Goal: Task Accomplishment & Management: Use online tool/utility

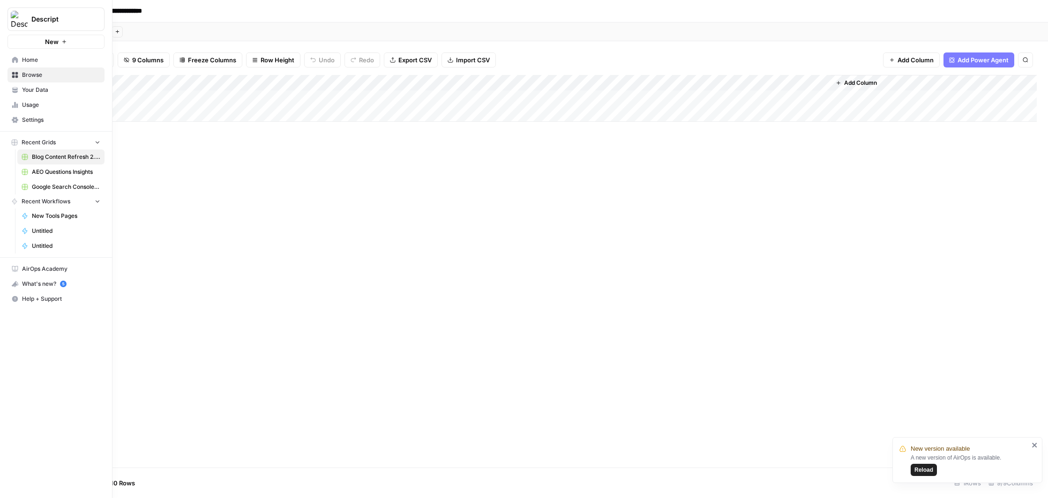
click at [3, 19] on div "Descript New" at bounding box center [56, 24] width 112 height 49
click at [90, 25] on button "Descript" at bounding box center [55, 18] width 97 height 23
click at [66, 85] on span "Cohort 5" at bounding box center [91, 85] width 124 height 9
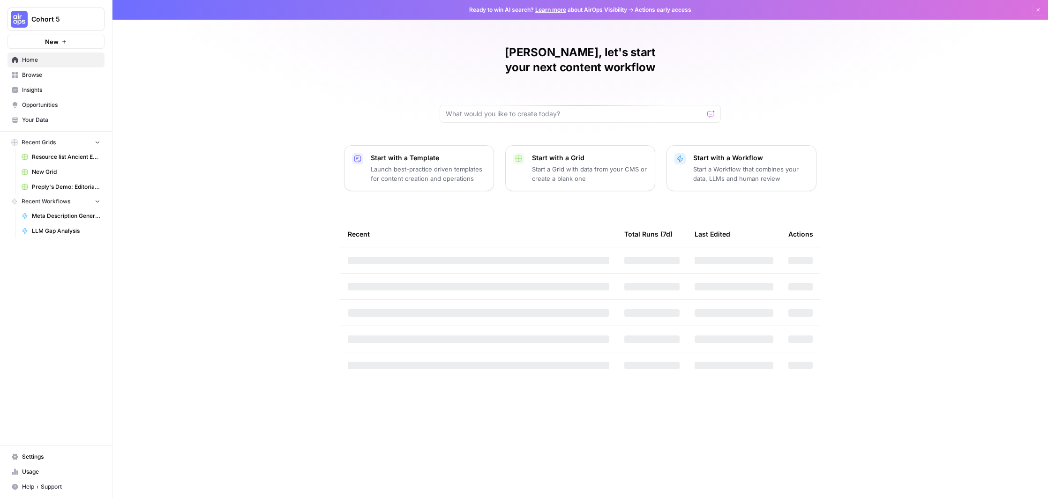
click at [44, 77] on span "Browse" at bounding box center [61, 75] width 78 height 8
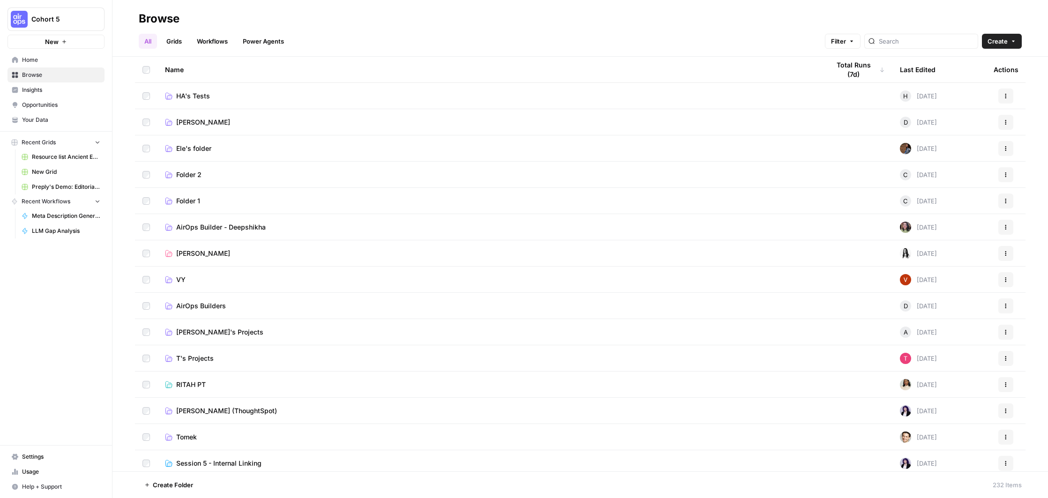
click at [230, 228] on span "AirOps Builder - Deepshikha" at bounding box center [220, 227] width 89 height 9
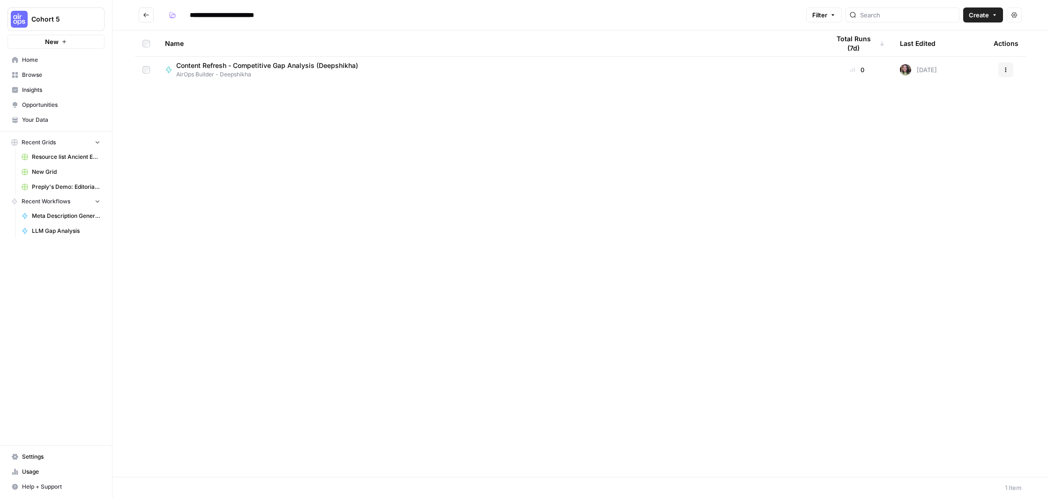
click at [309, 63] on span "Content Refresh - Competitive Gap Analysis (Deepshikha)" at bounding box center [267, 65] width 182 height 9
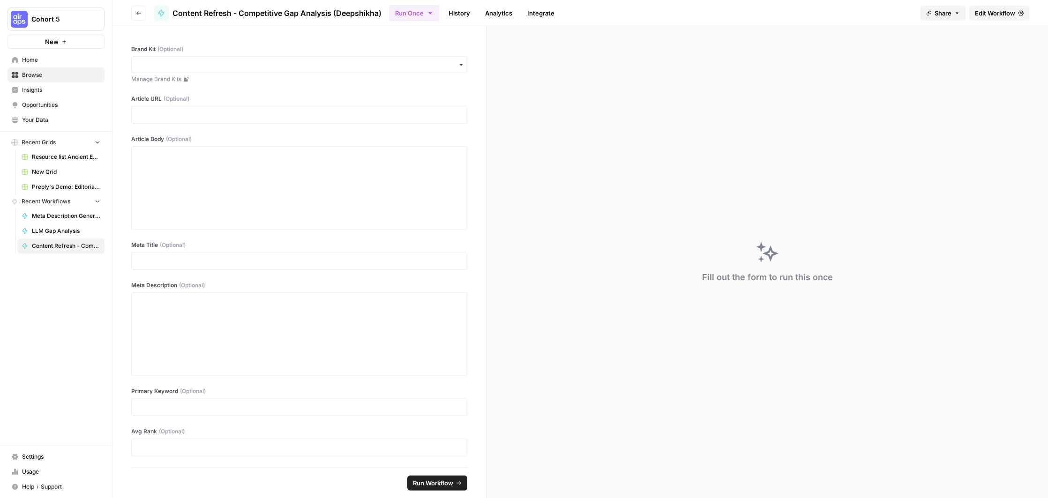
scroll to position [27, 0]
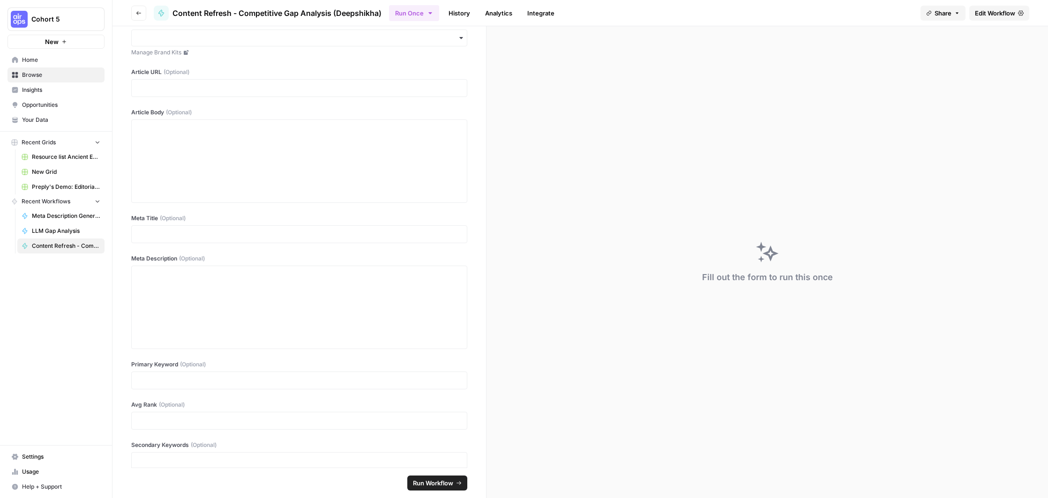
click at [1007, 13] on span "Edit Workflow" at bounding box center [995, 12] width 40 height 9
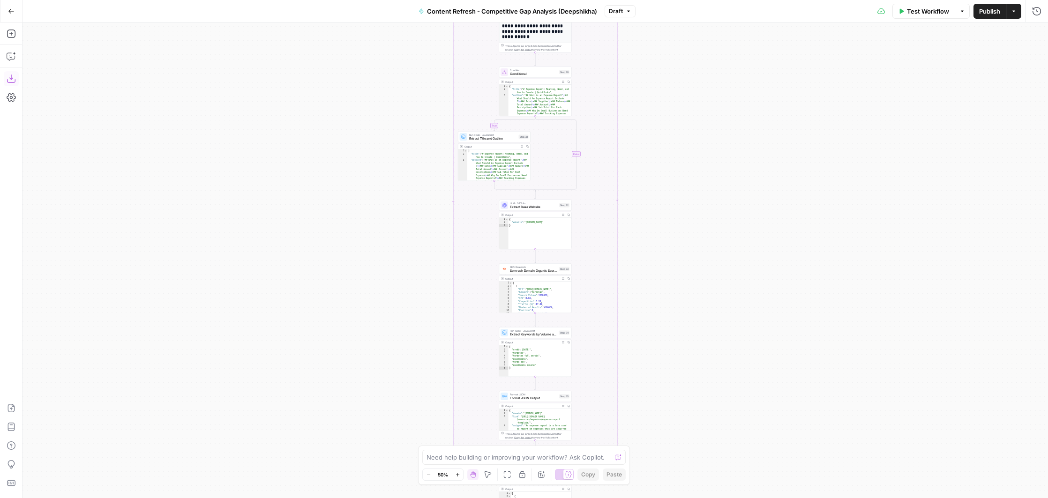
click at [15, 84] on button "Download as JSON" at bounding box center [11, 78] width 15 height 15
click at [10, 12] on icon "button" at bounding box center [11, 11] width 7 height 7
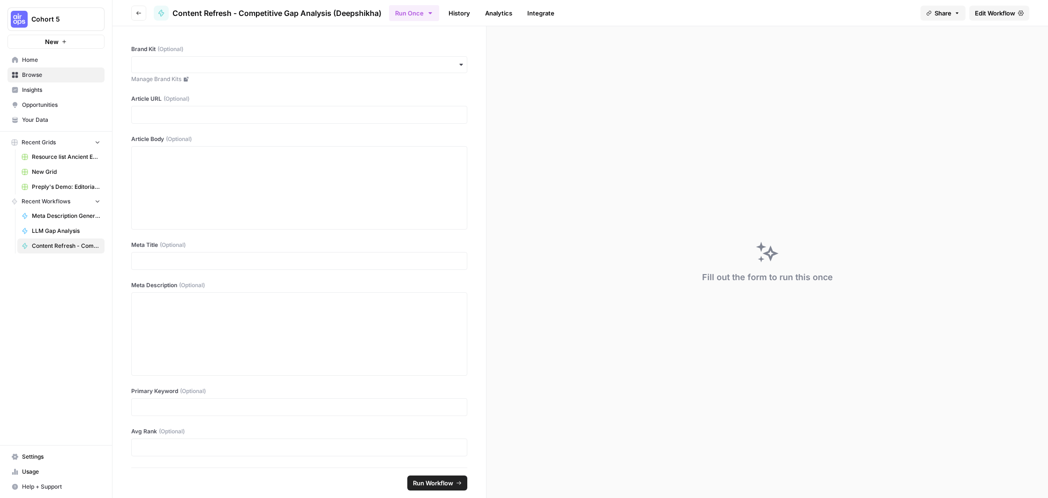
click at [45, 72] on span "Browse" at bounding box center [61, 75] width 78 height 8
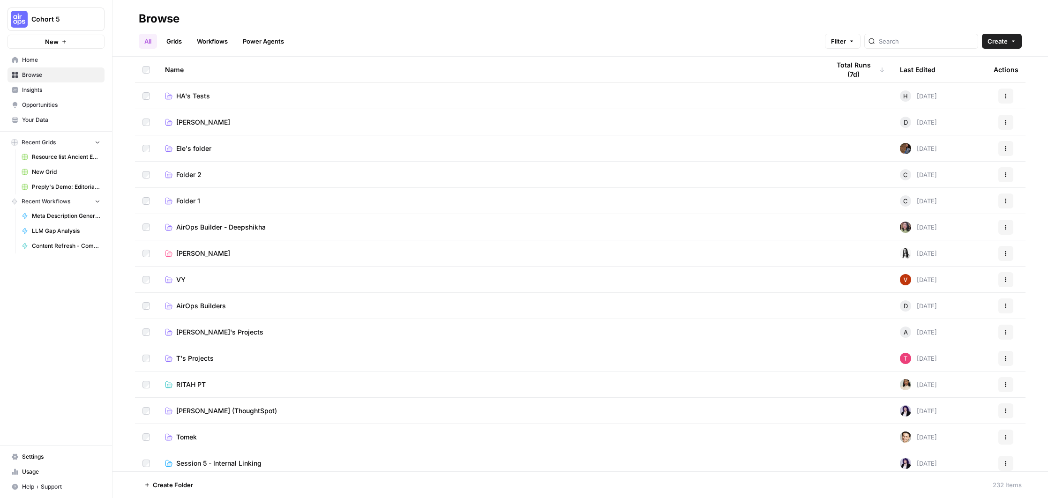
click at [208, 95] on span "HA's Tests" at bounding box center [193, 95] width 34 height 9
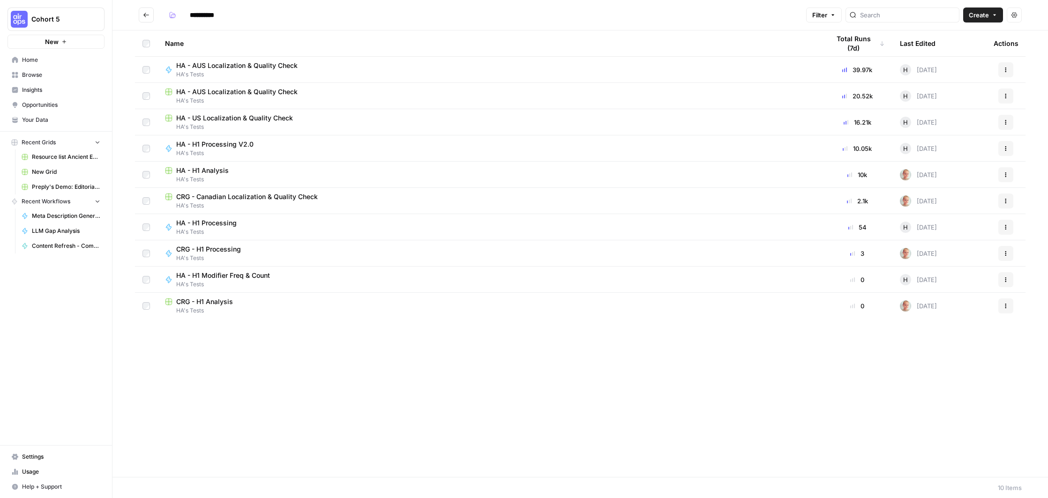
click at [355, 123] on span "HA's Tests" at bounding box center [489, 127] width 649 height 8
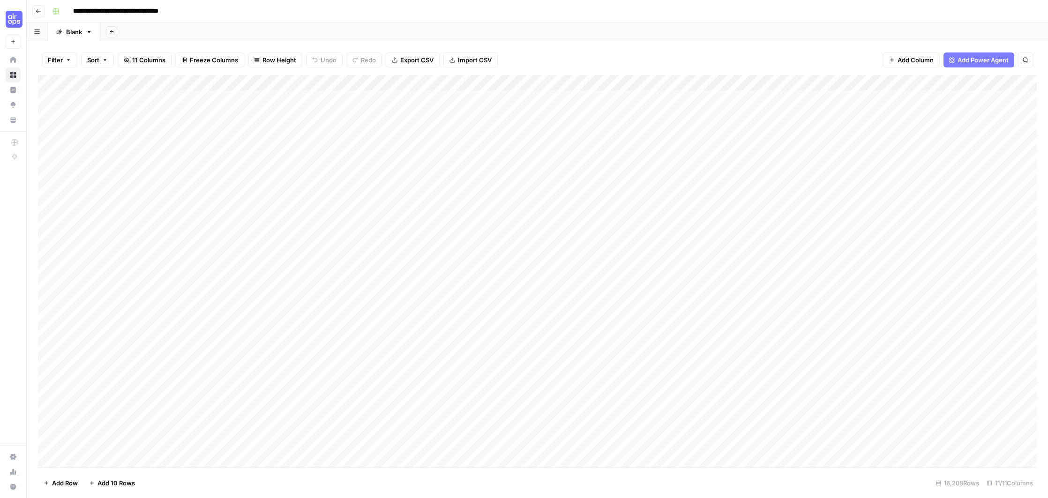
click at [774, 82] on div "Add Column" at bounding box center [537, 271] width 998 height 393
click at [715, 173] on span "Edit Workflow" at bounding box center [730, 174] width 82 height 9
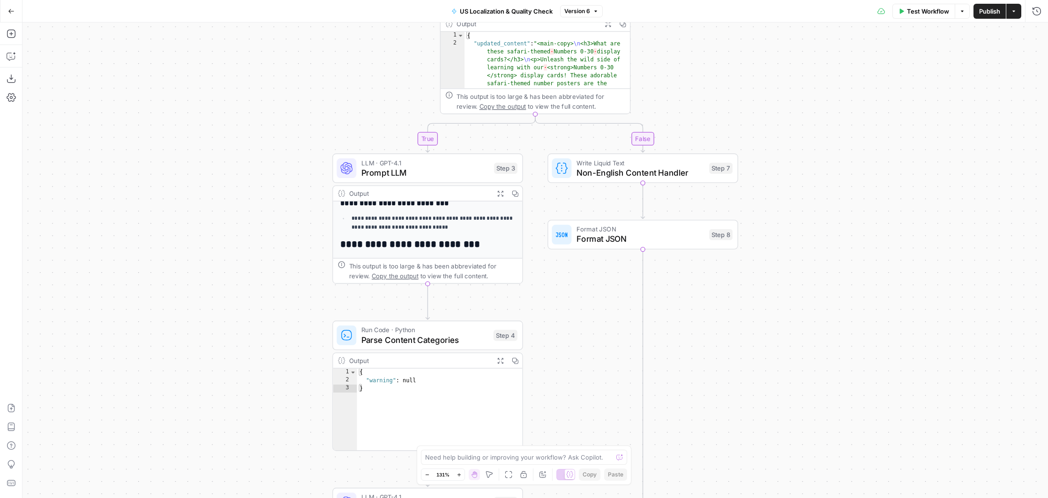
scroll to position [171, 0]
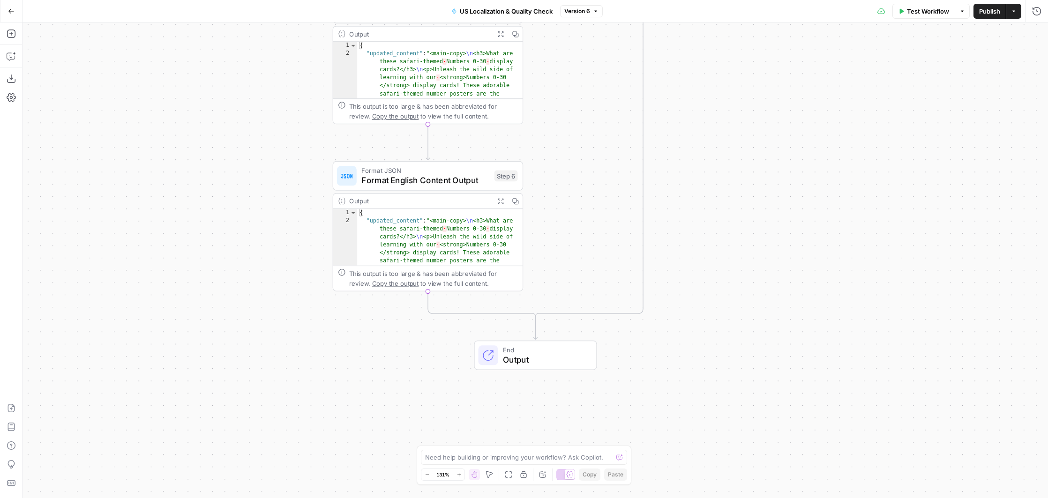
click at [9, 10] on icon "button" at bounding box center [11, 11] width 6 height 4
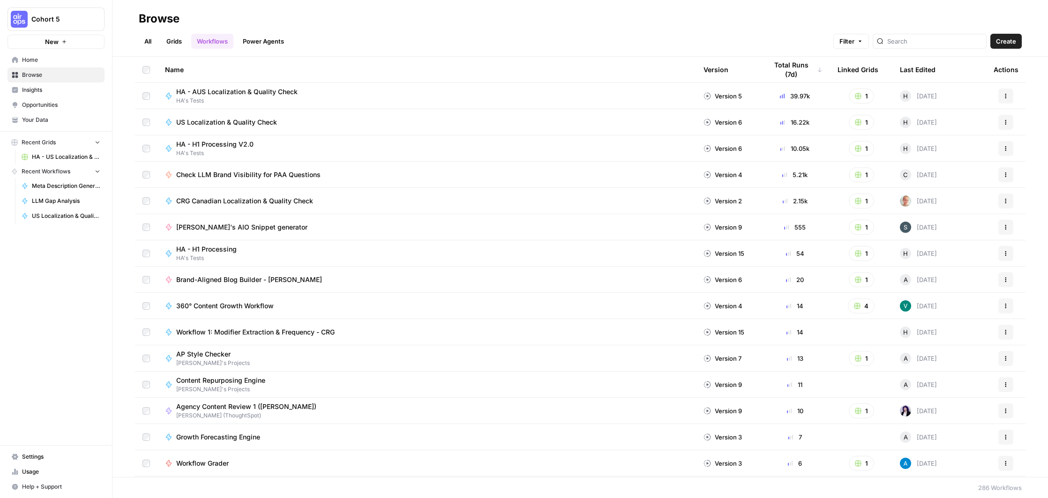
click at [40, 74] on span "Browse" at bounding box center [61, 75] width 78 height 8
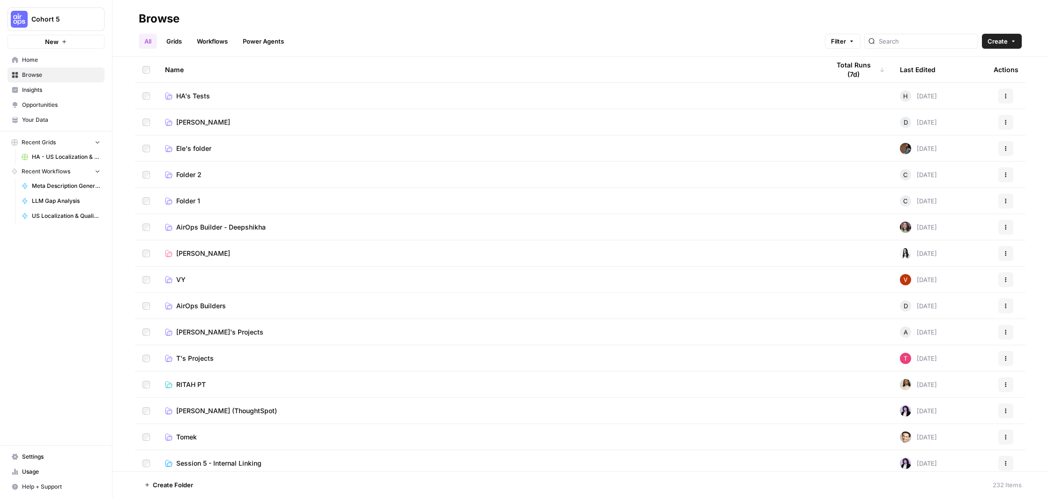
click at [474, 119] on link "[PERSON_NAME]" at bounding box center [489, 122] width 649 height 9
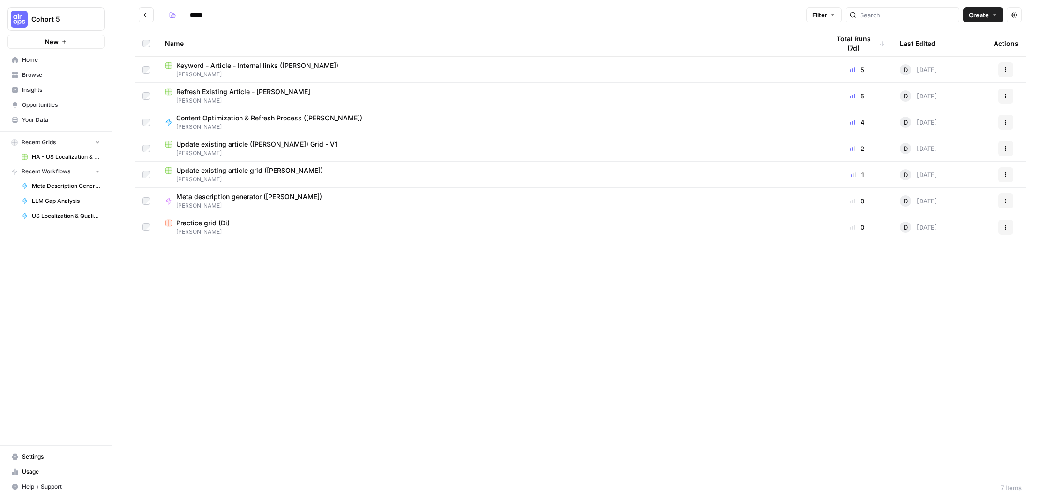
click at [474, 119] on div "Content Optimization & Refresh Process ([PERSON_NAME]) [PERSON_NAME]" at bounding box center [489, 122] width 649 height 18
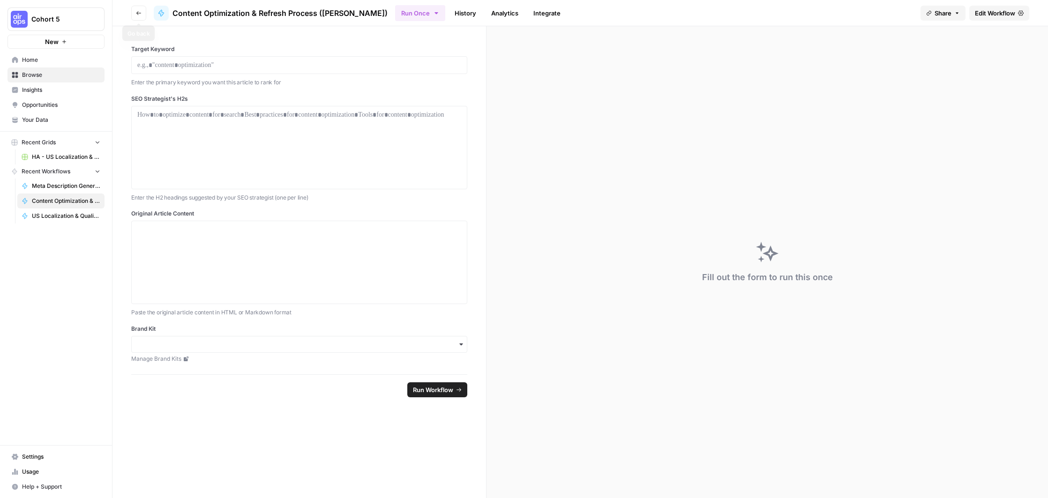
click at [142, 13] on button "Go back" at bounding box center [138, 13] width 15 height 15
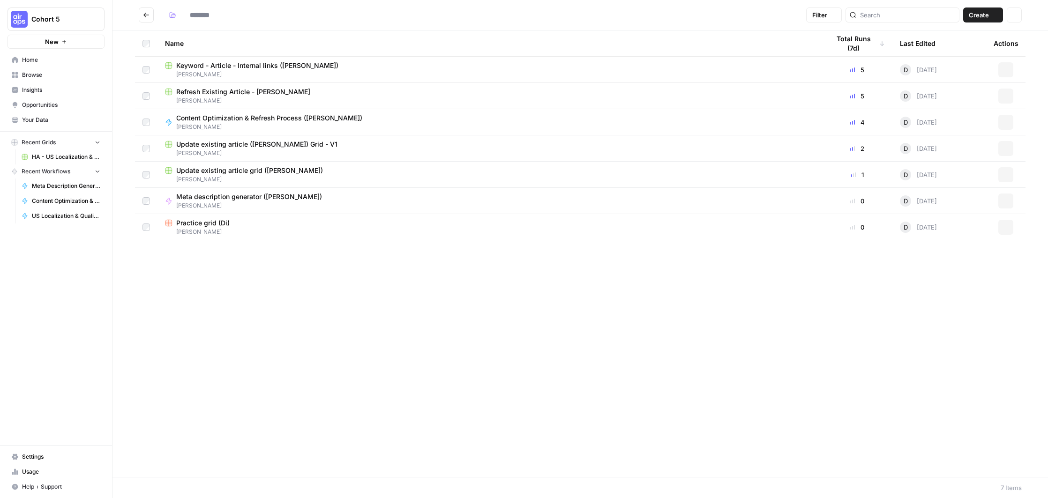
type input "*****"
click at [311, 96] on div "Refresh Existing Article - [PERSON_NAME]" at bounding box center [489, 91] width 649 height 9
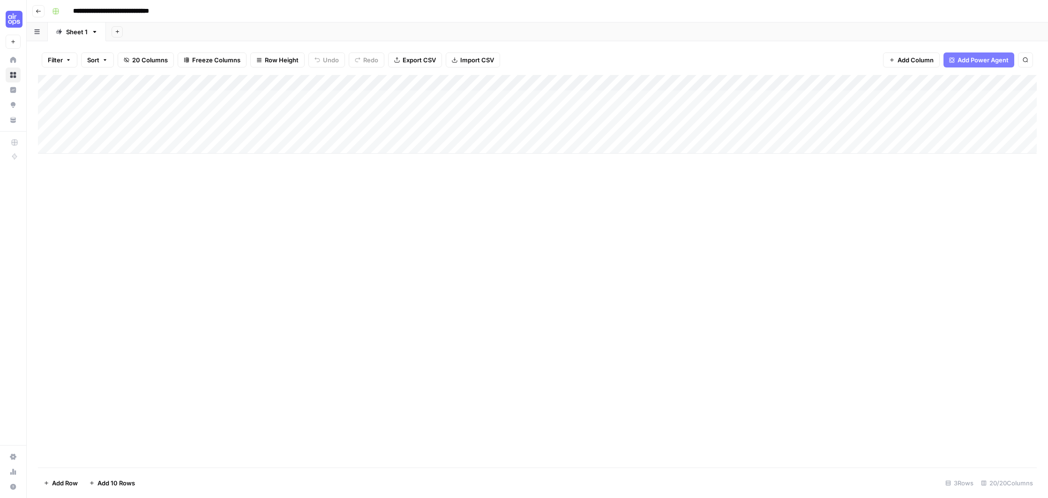
click at [946, 133] on div "Add Column" at bounding box center [537, 114] width 998 height 79
click at [34, 14] on button "Go back" at bounding box center [38, 11] width 12 height 12
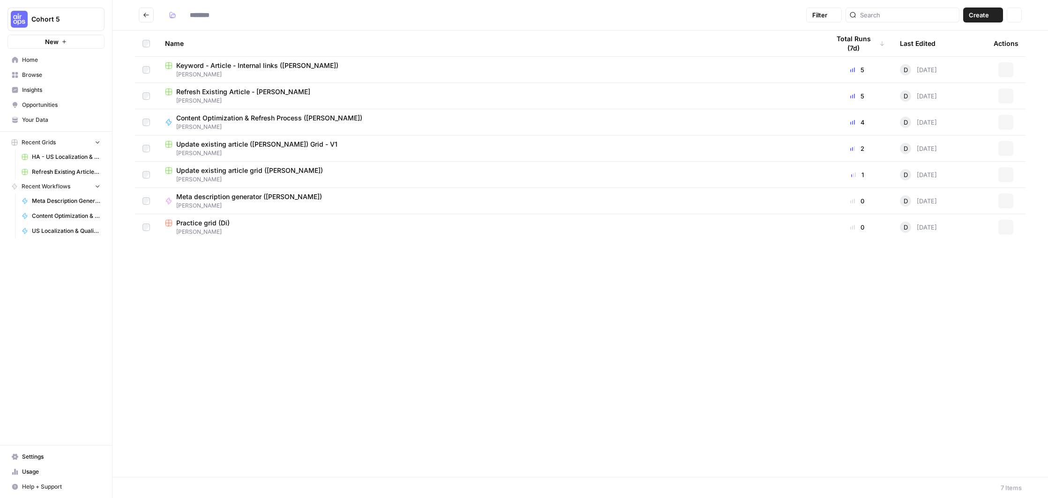
type input "*****"
click at [144, 17] on icon "Go back" at bounding box center [146, 15] width 7 height 7
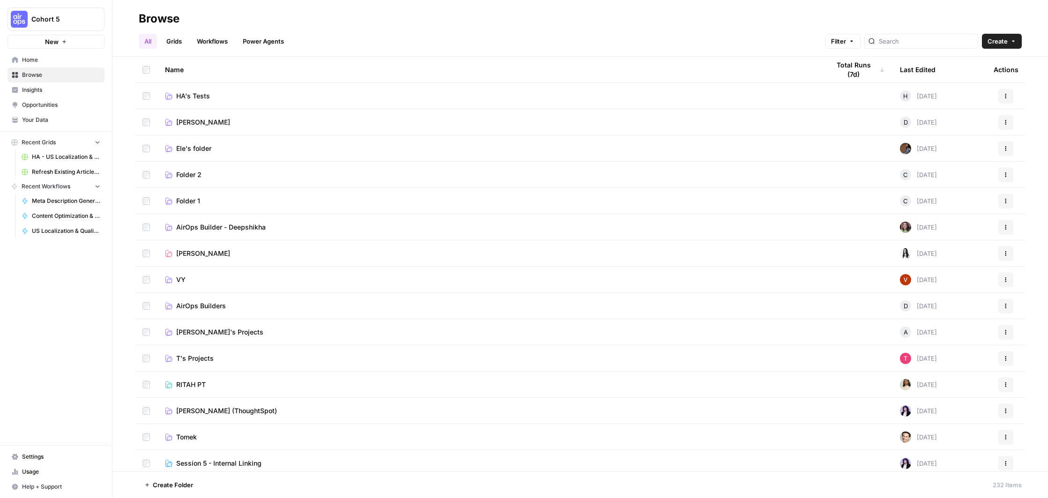
click at [289, 151] on link "Ele's folder" at bounding box center [489, 148] width 649 height 9
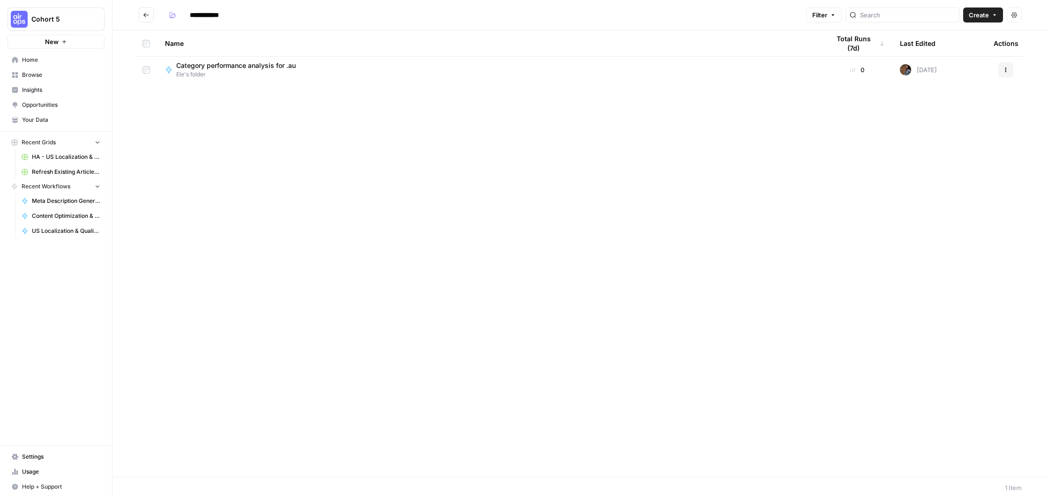
click at [140, 16] on button "Go back" at bounding box center [146, 14] width 15 height 15
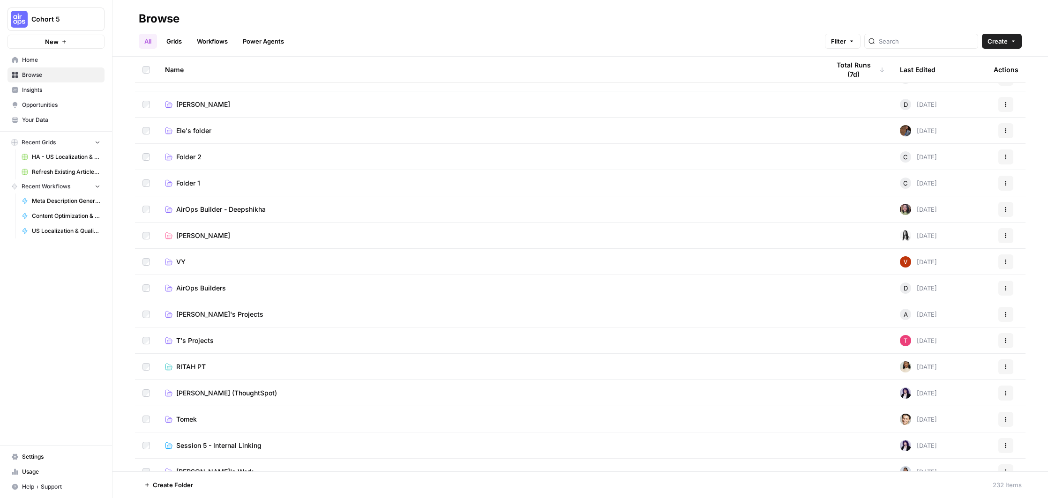
scroll to position [27, 0]
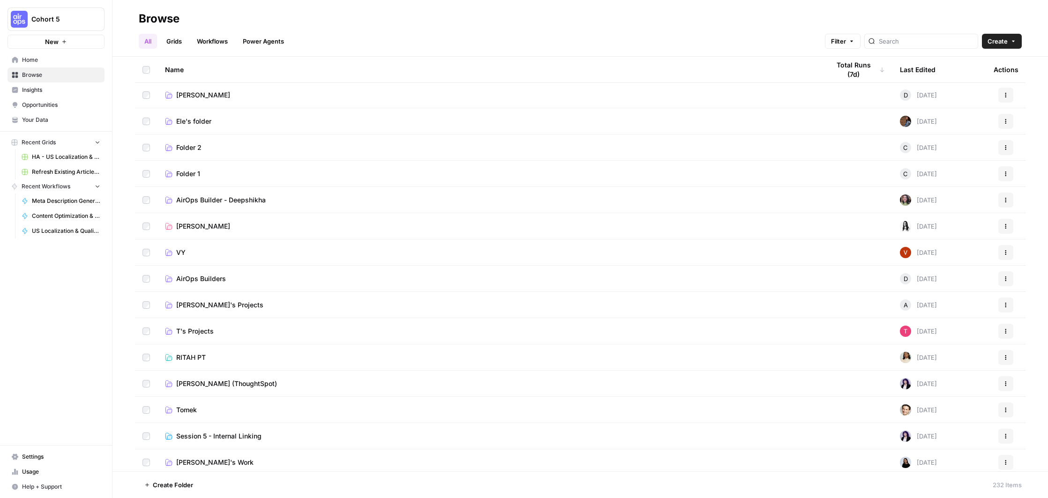
click at [204, 149] on link "Folder 2" at bounding box center [489, 147] width 649 height 9
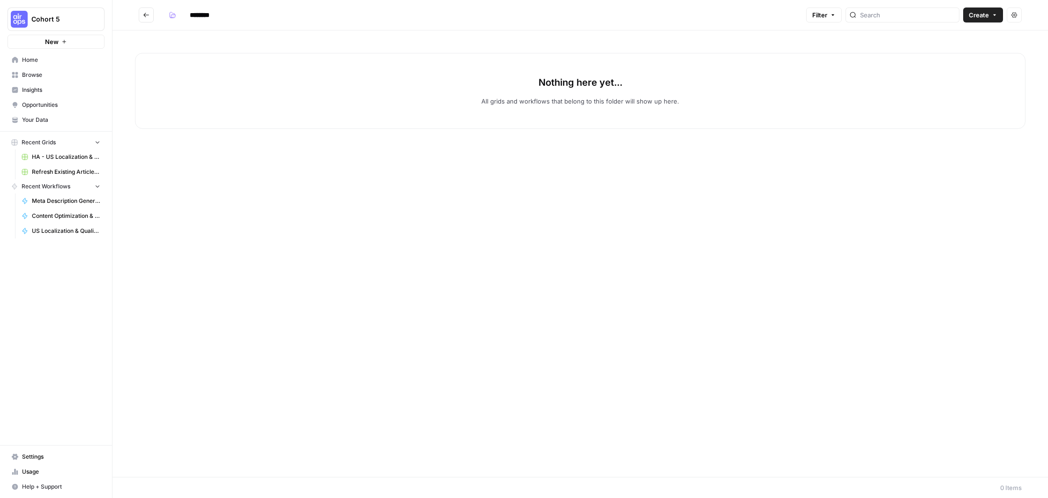
click at [152, 12] on button "Go back" at bounding box center [146, 14] width 15 height 15
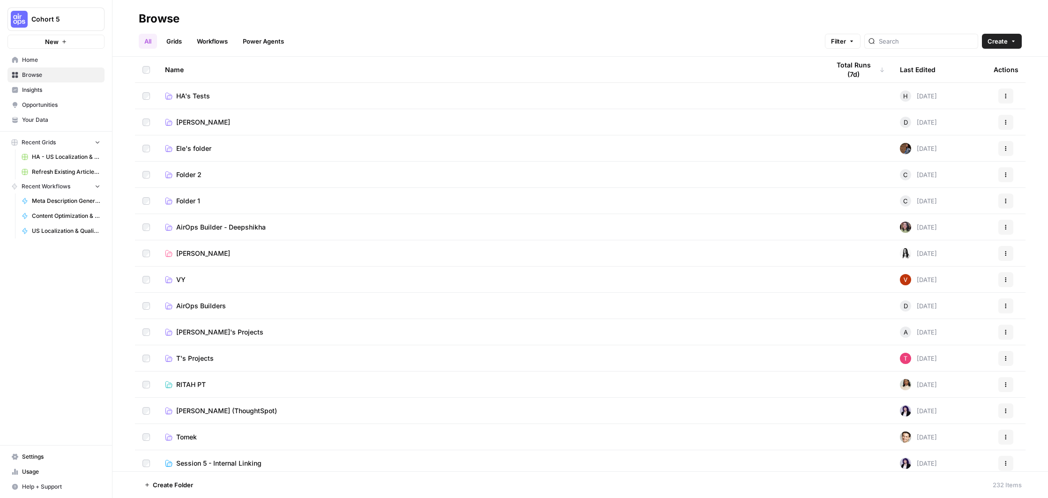
click at [235, 201] on link "Folder 1" at bounding box center [489, 200] width 649 height 9
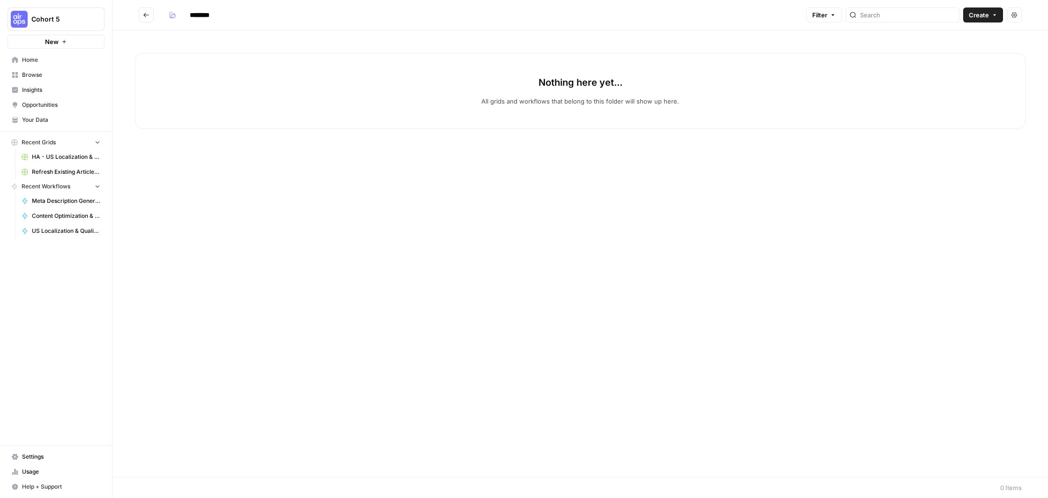
click at [141, 19] on button "Go back" at bounding box center [146, 14] width 15 height 15
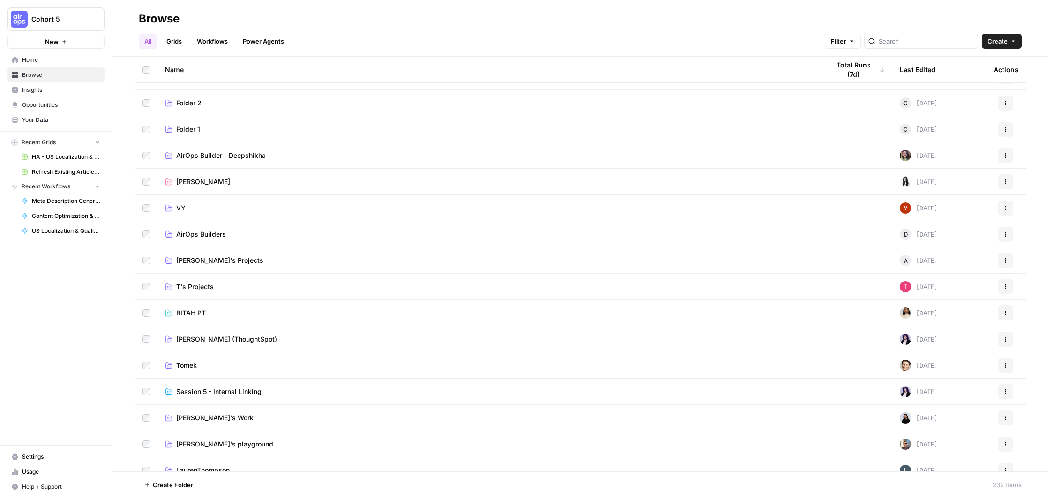
scroll to position [76, 0]
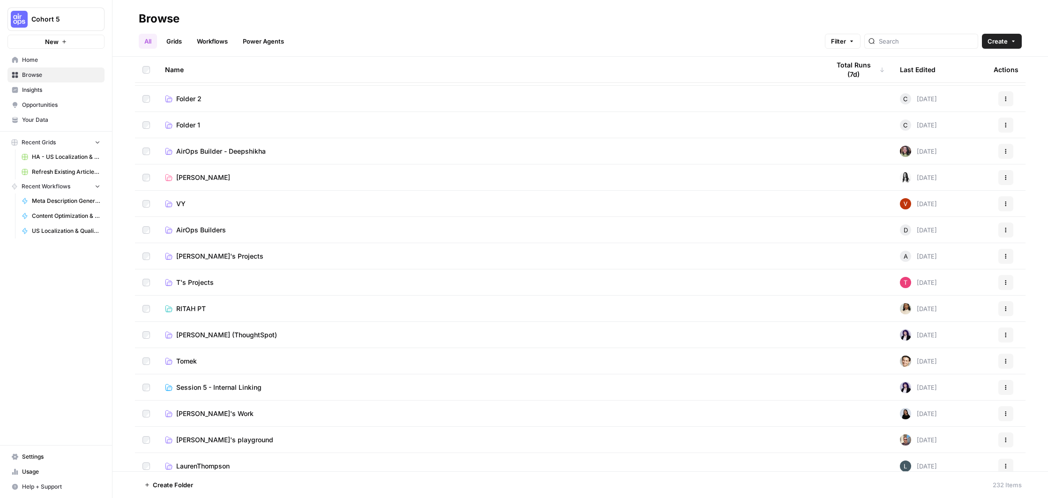
click at [211, 149] on span "AirOps Builder - Deepshikha" at bounding box center [220, 151] width 89 height 9
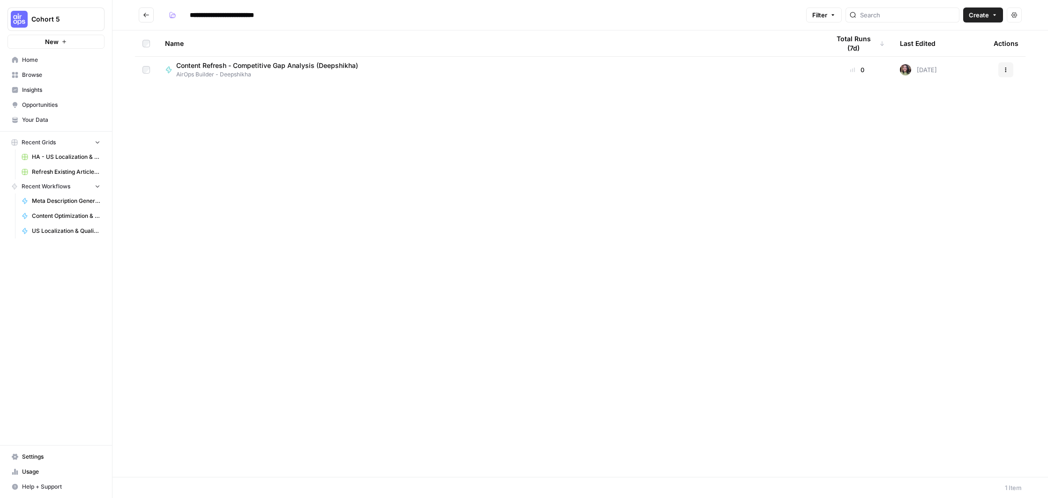
click at [152, 15] on button "Go back" at bounding box center [146, 14] width 15 height 15
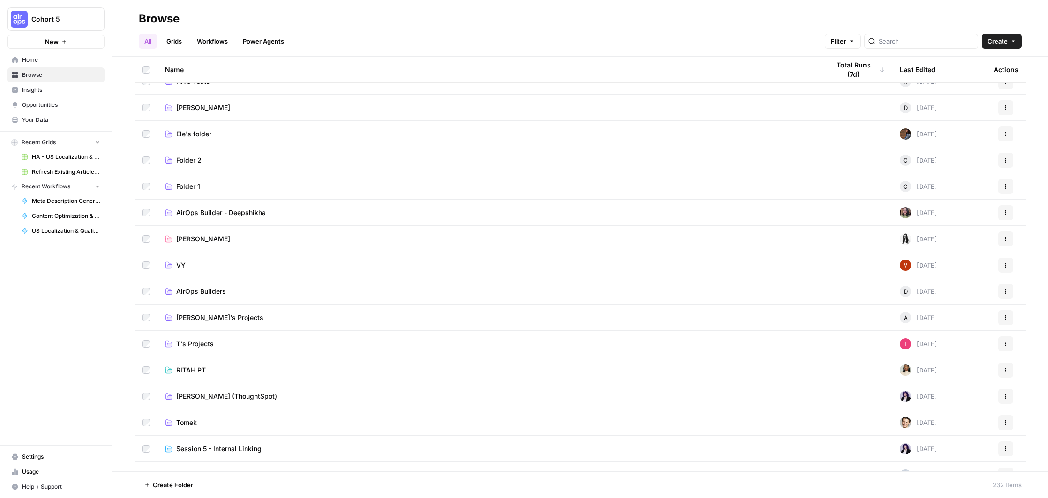
scroll to position [19, 0]
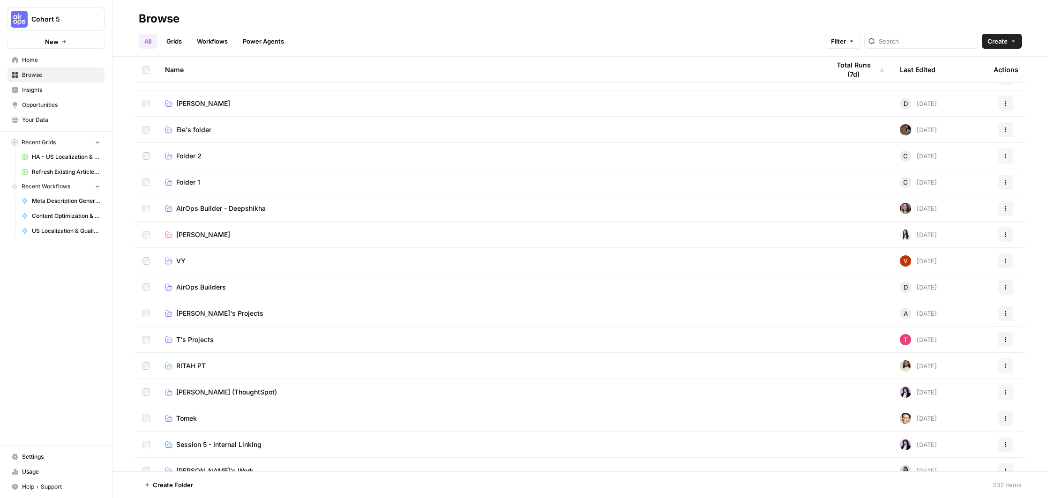
click at [289, 233] on link "Marie" at bounding box center [489, 234] width 649 height 9
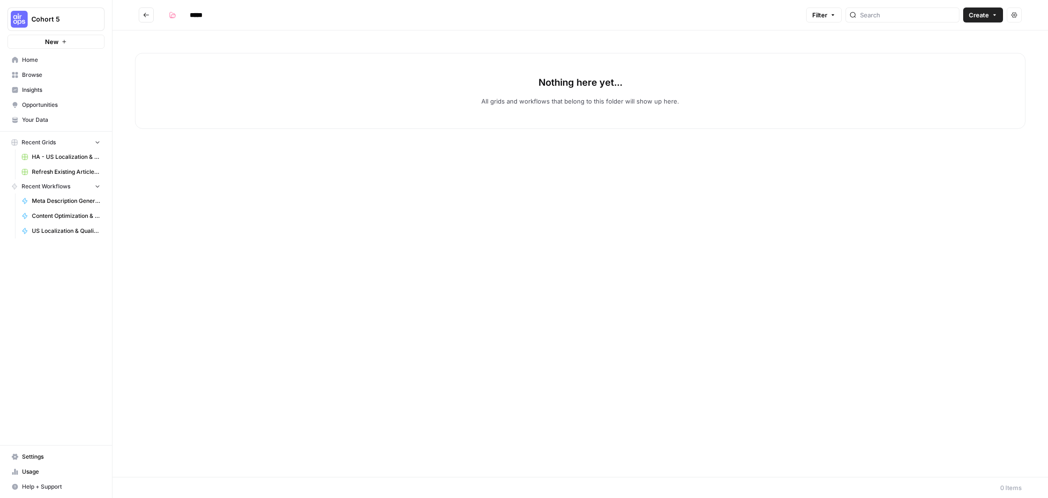
click at [152, 17] on button "Go back" at bounding box center [146, 14] width 15 height 15
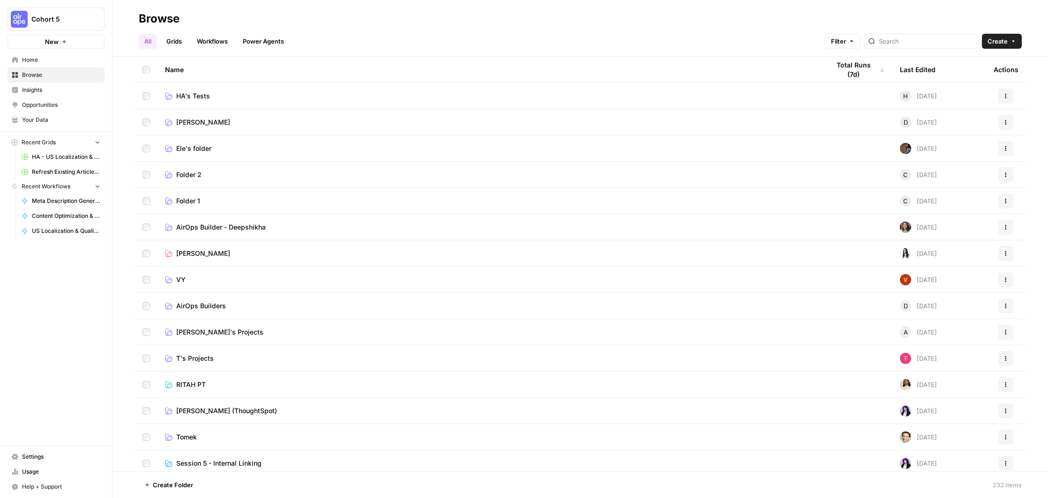
click at [404, 279] on link "VY" at bounding box center [489, 279] width 649 height 9
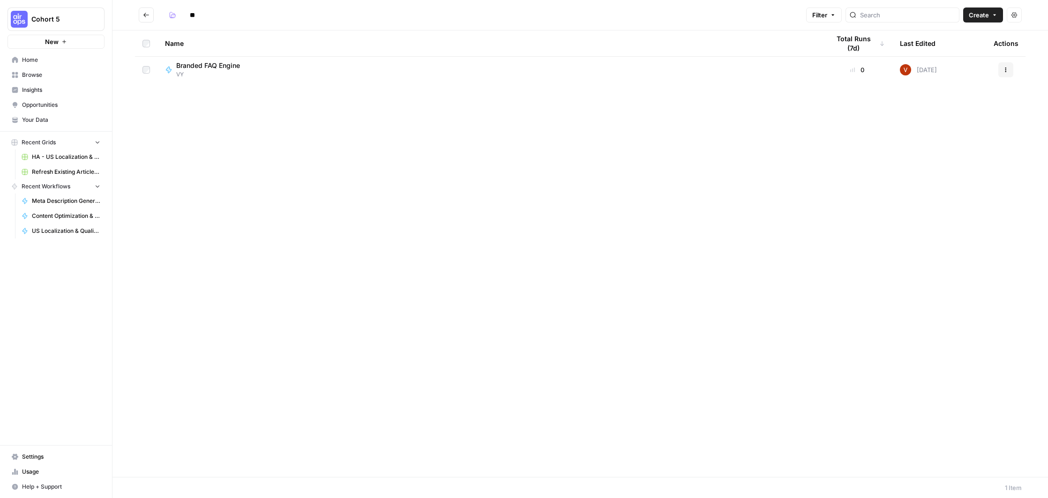
click at [144, 20] on button "Go back" at bounding box center [146, 14] width 15 height 15
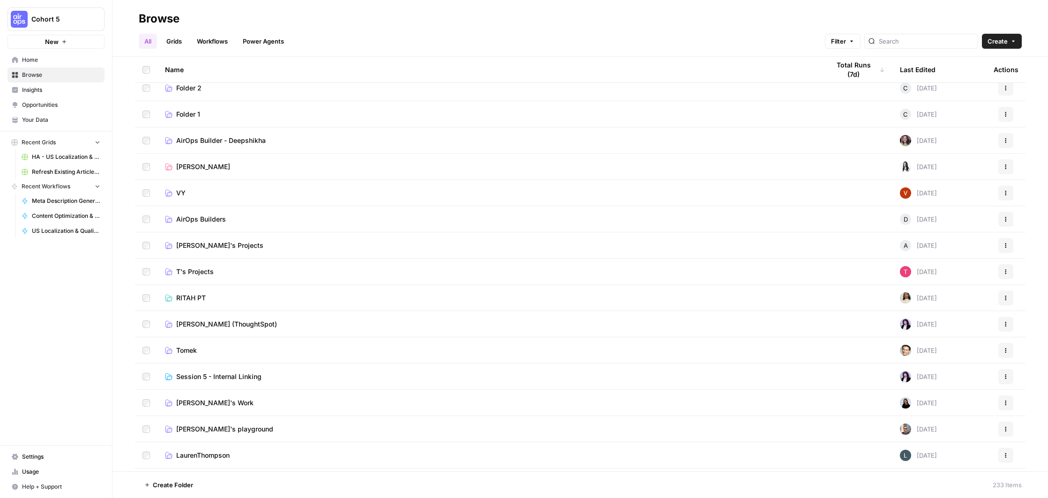
scroll to position [87, 0]
click at [331, 250] on td "Annalie's Projects" at bounding box center [489, 245] width 664 height 26
click at [246, 248] on link "Annalie's Projects" at bounding box center [489, 244] width 649 height 9
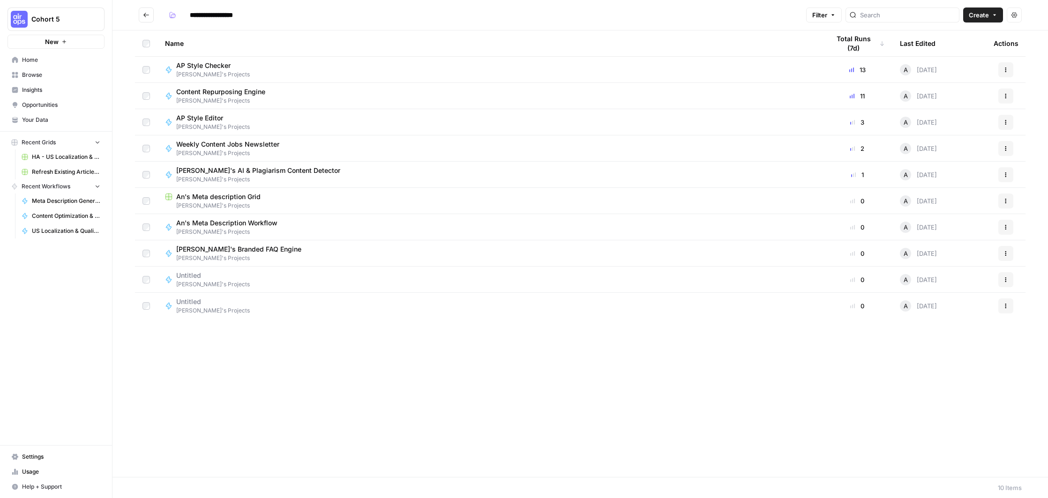
click at [266, 103] on span "Annalie's Projects" at bounding box center [224, 101] width 97 height 8
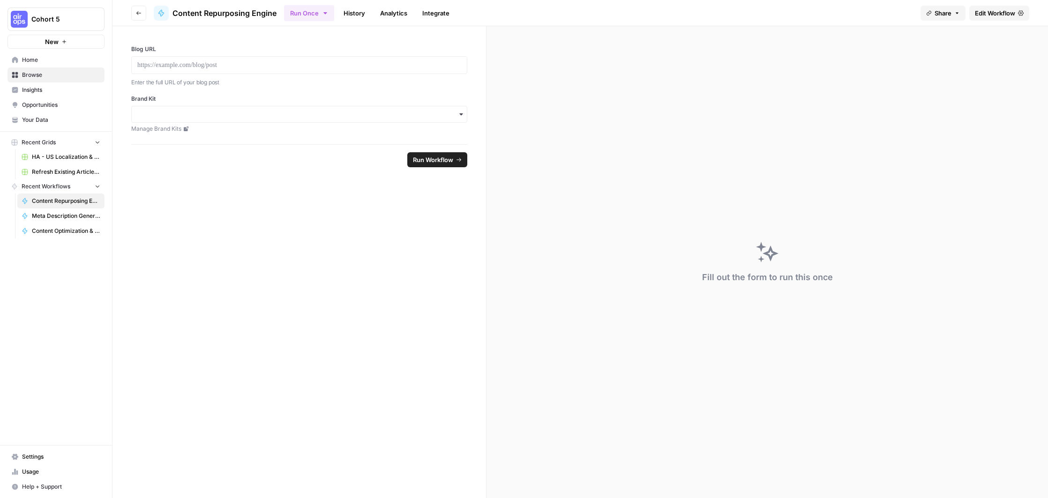
click at [136, 11] on icon "button" at bounding box center [139, 13] width 6 height 6
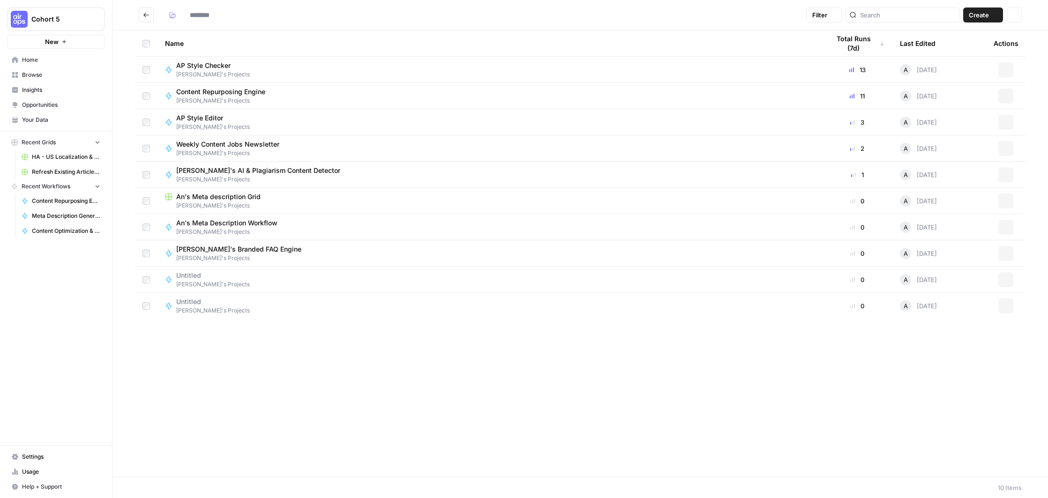
type input "**********"
click at [145, 17] on icon "Go back" at bounding box center [146, 15] width 7 height 7
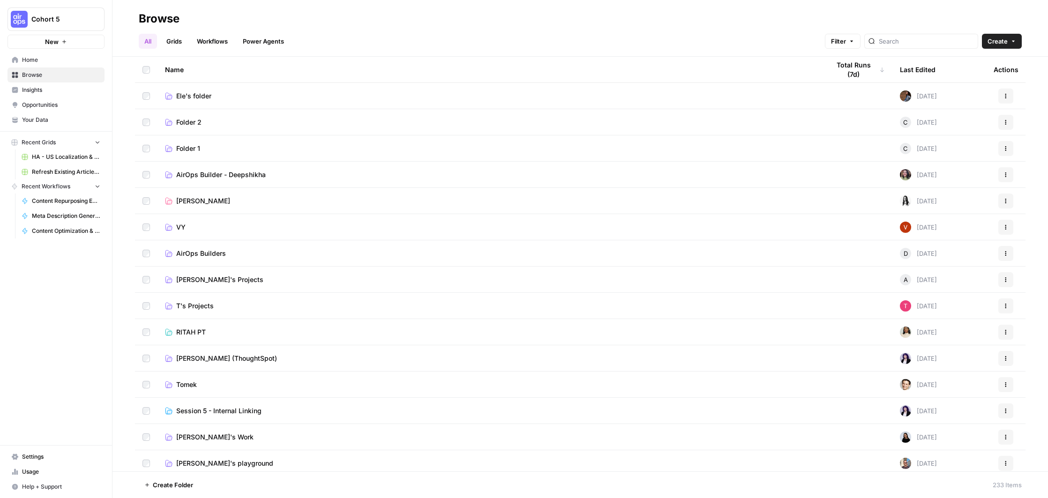
scroll to position [53, 0]
click at [229, 305] on link "T's Projects" at bounding box center [489, 304] width 649 height 9
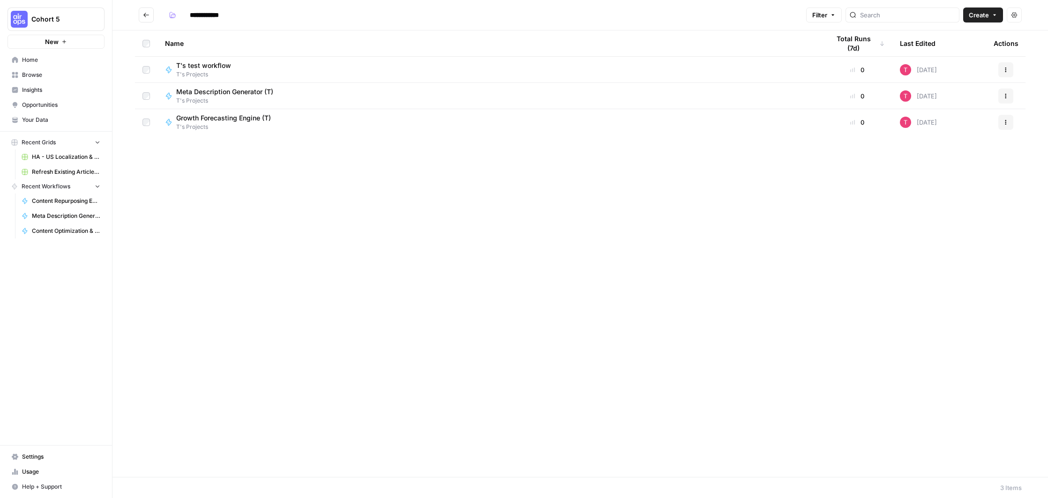
click at [257, 117] on span "Growth Forecasting Engine (T)" at bounding box center [223, 117] width 95 height 9
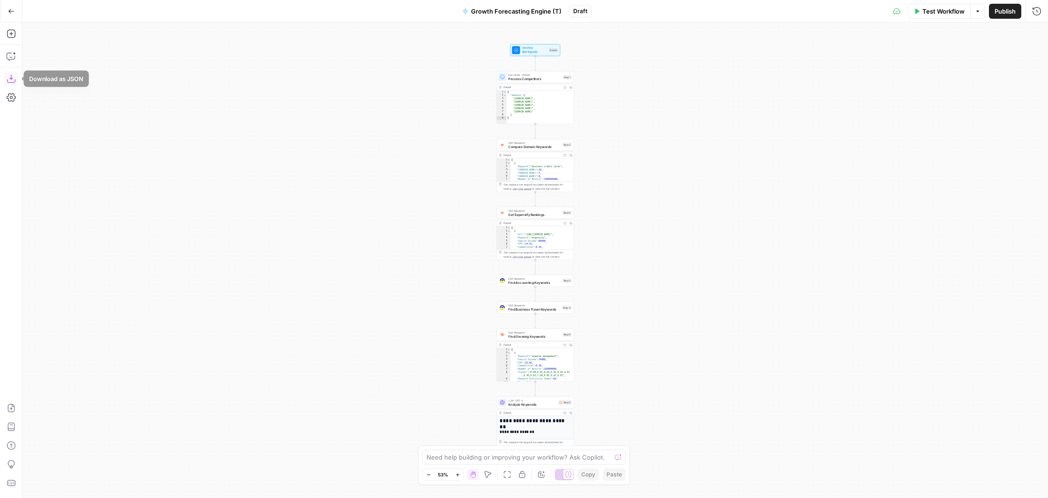
click at [12, 83] on icon "button" at bounding box center [11, 78] width 9 height 9
click at [8, 16] on button "Go Back" at bounding box center [11, 11] width 17 height 17
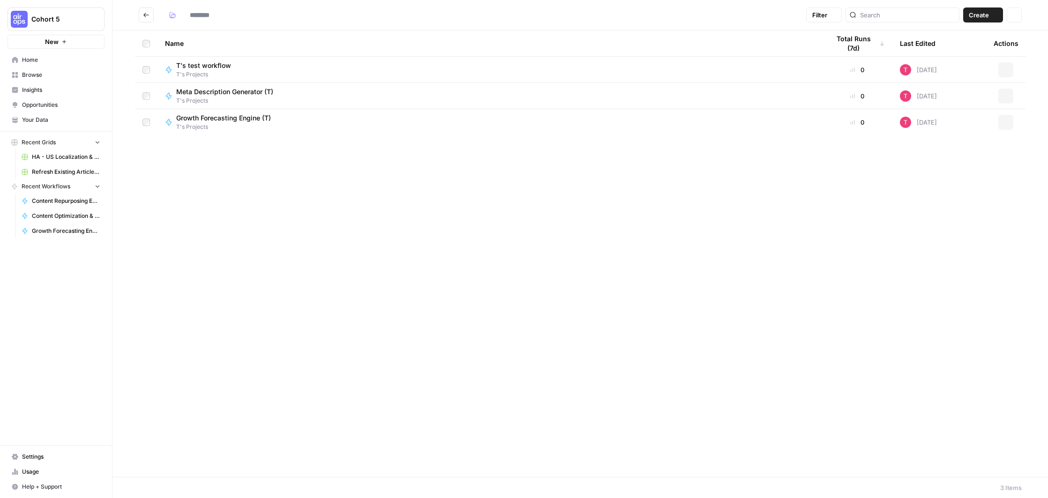
type input "**********"
click at [140, 15] on button "Go back" at bounding box center [146, 14] width 15 height 15
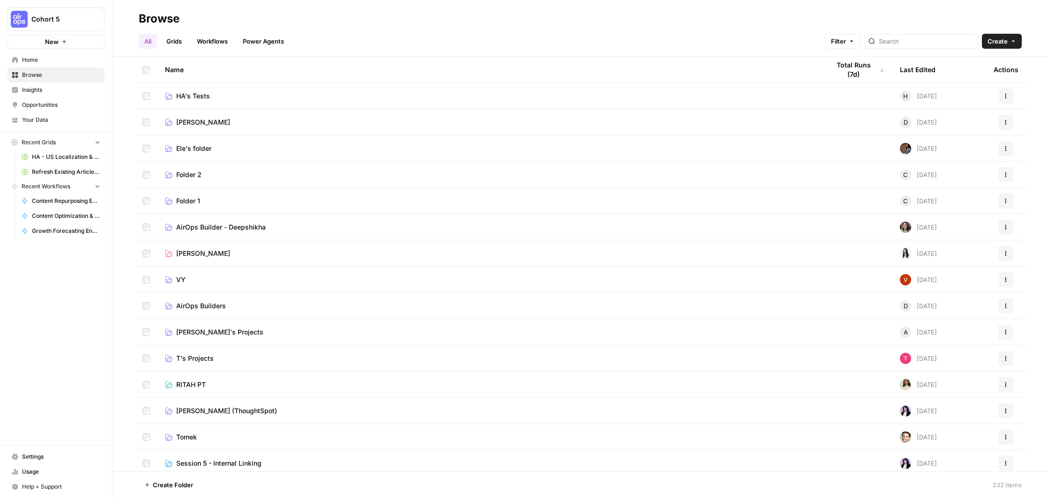
click at [220, 387] on link "RITAH PT" at bounding box center [489, 384] width 649 height 9
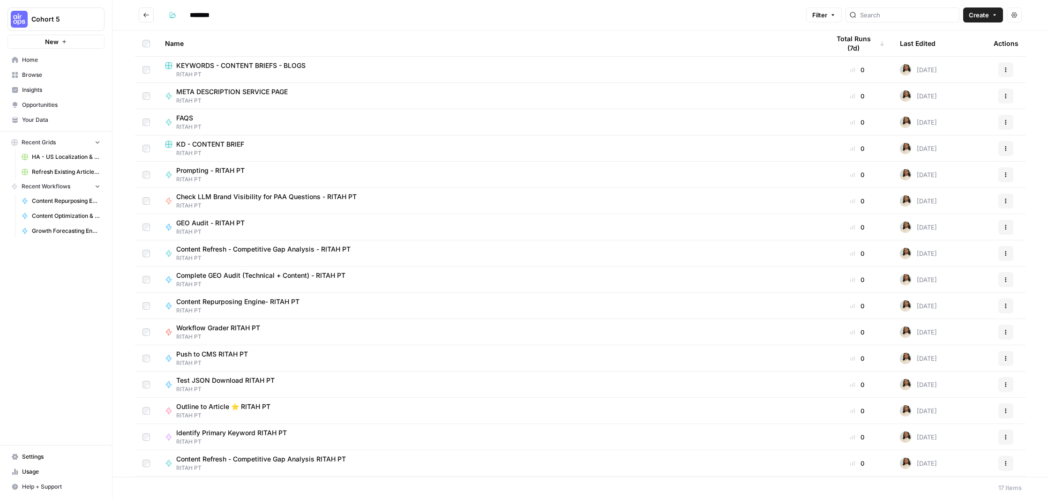
scroll to position [26, 0]
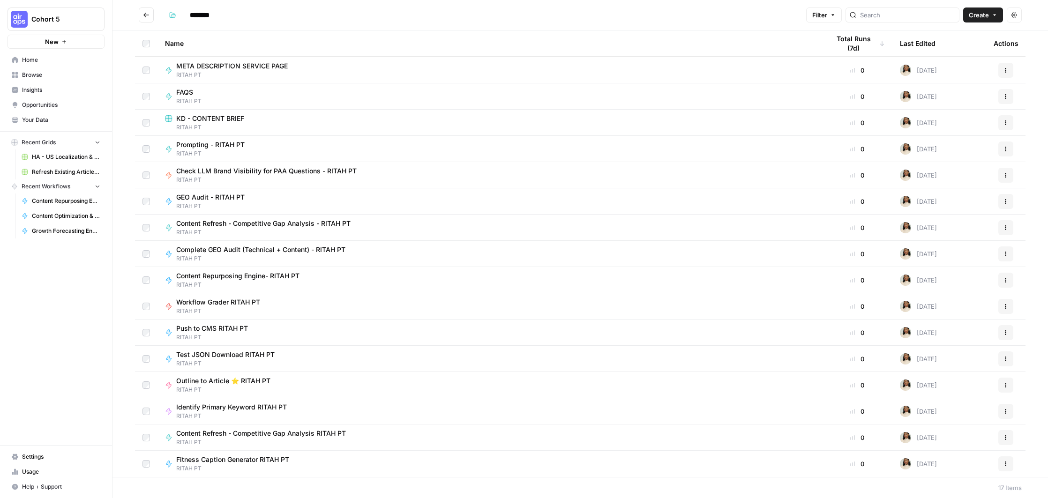
click at [320, 434] on span "Content Refresh - Competitive Gap Analysis RITAH PT" at bounding box center [261, 433] width 170 height 9
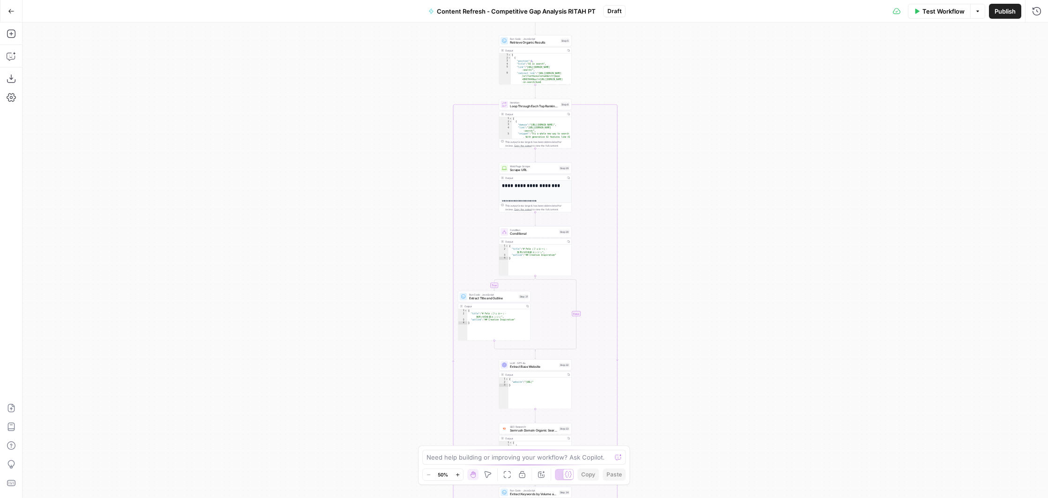
click at [15, 10] on button "Go Back" at bounding box center [11, 11] width 17 height 17
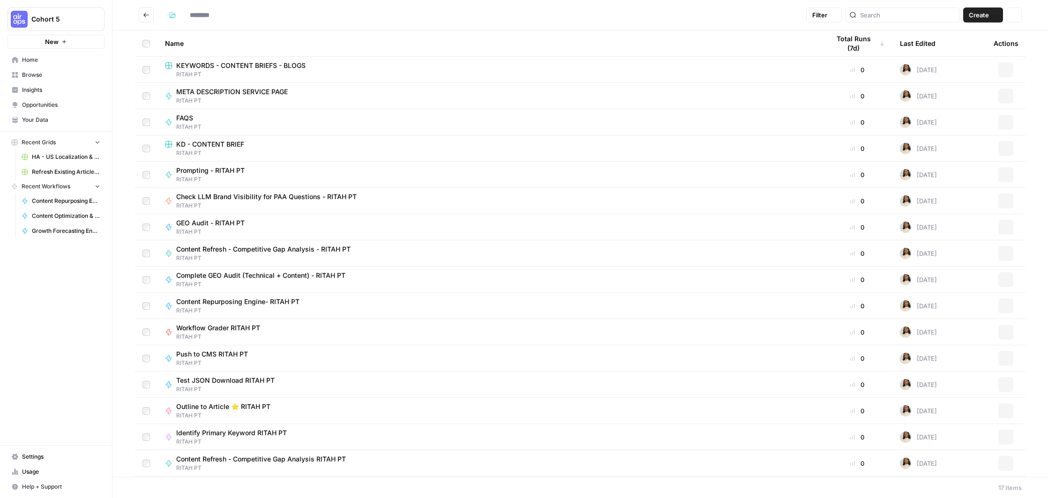
type input "********"
click at [142, 18] on button "Go back" at bounding box center [146, 14] width 15 height 15
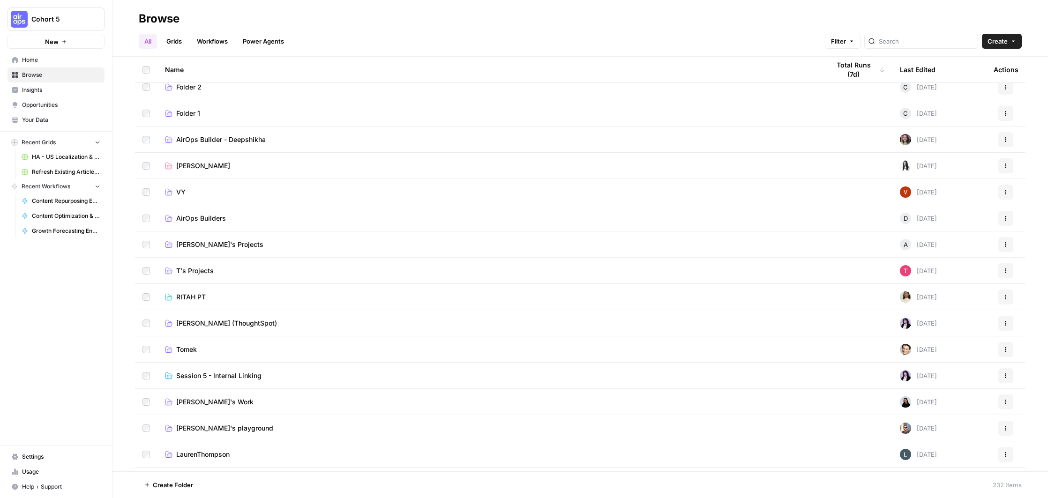
scroll to position [91, 0]
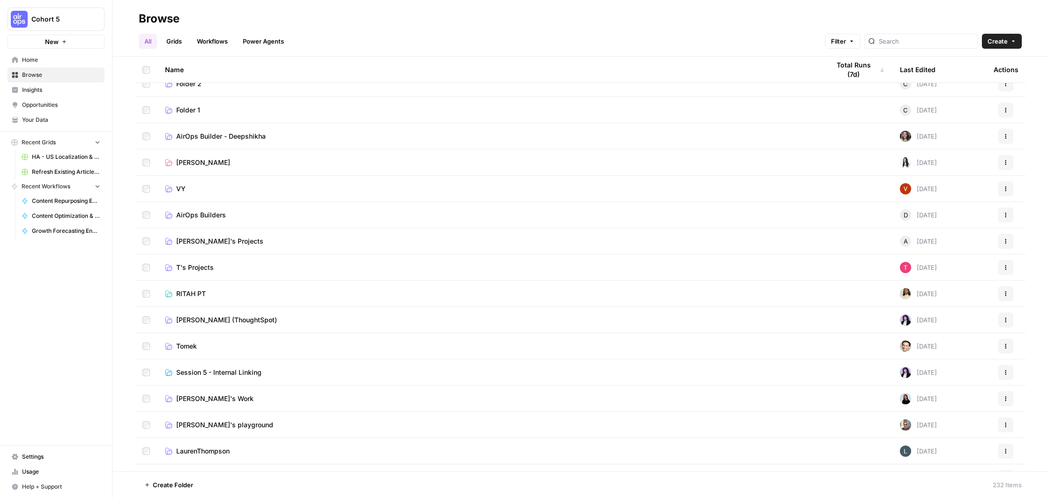
click at [300, 320] on link "Hope Siler (ThoughtSpot)" at bounding box center [489, 319] width 649 height 9
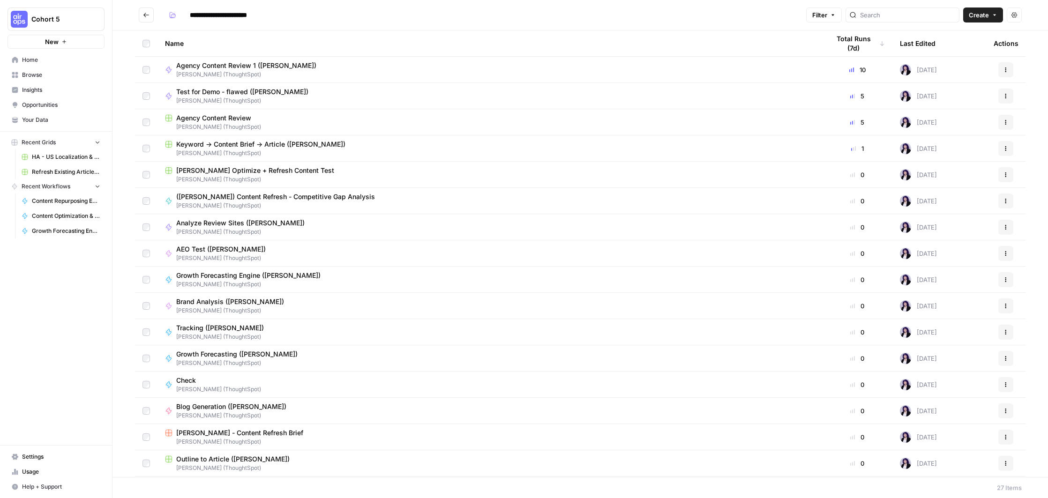
click at [344, 115] on div "Agency Content Review" at bounding box center [489, 117] width 649 height 9
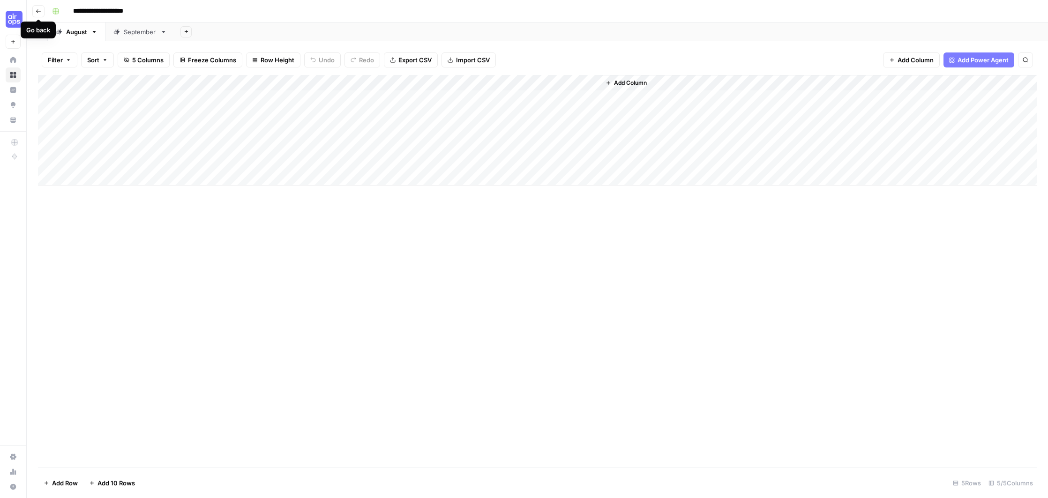
click at [41, 9] on icon "button" at bounding box center [39, 11] width 6 height 6
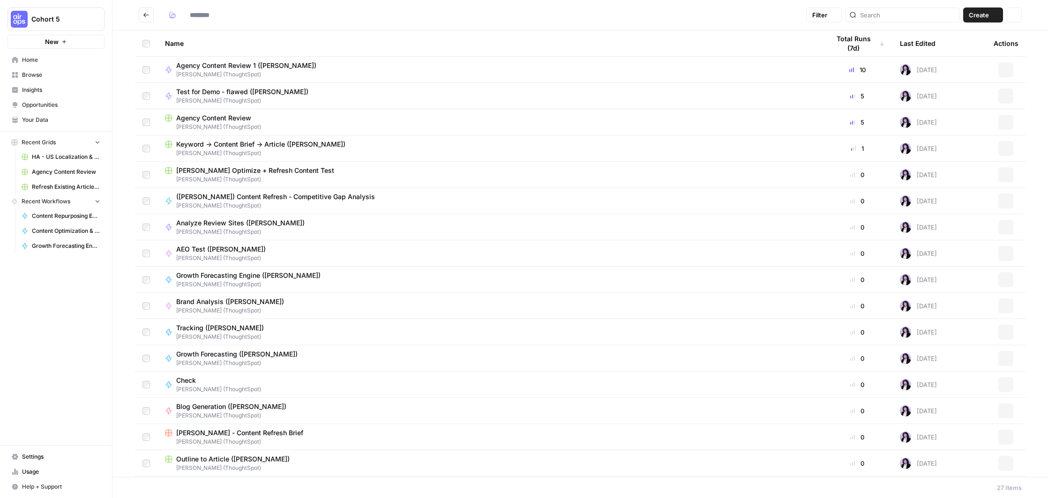
type input "**********"
click at [272, 173] on span "Hope Siler Optimize + Refresh Content Test" at bounding box center [255, 170] width 158 height 9
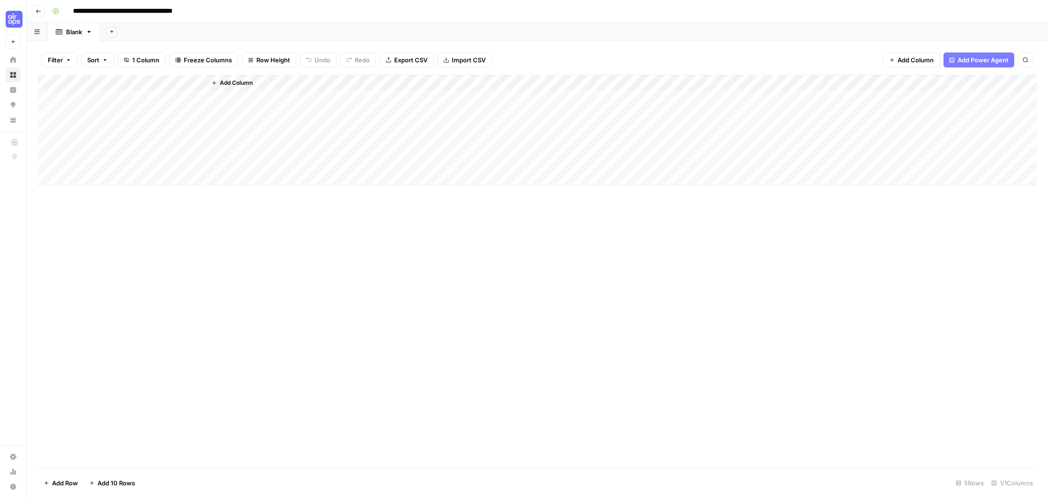
click at [38, 12] on icon "button" at bounding box center [39, 11] width 6 height 6
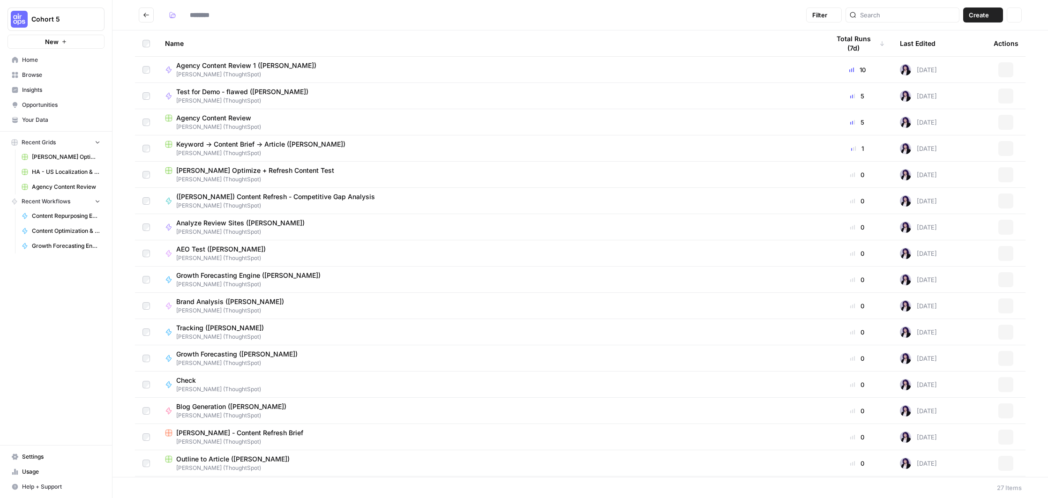
type input "**********"
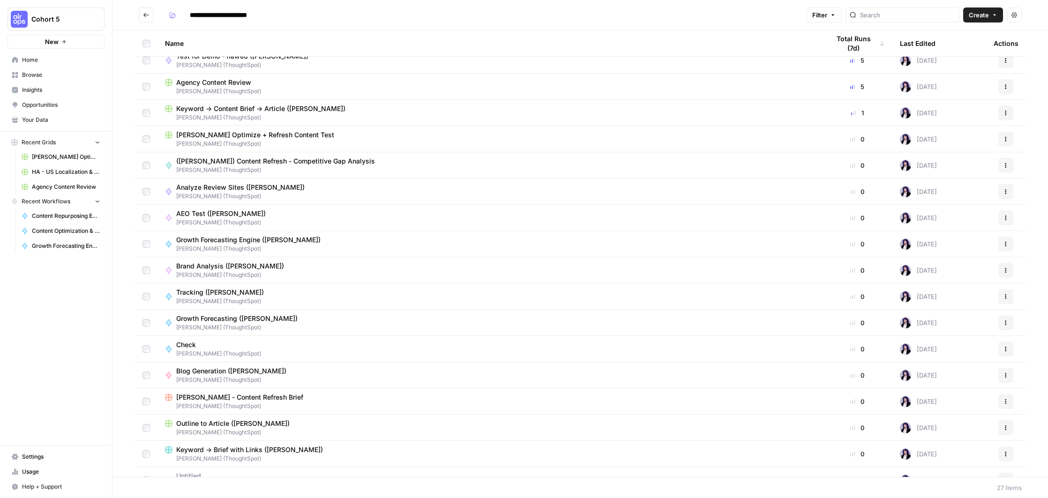
scroll to position [37, 0]
click at [256, 251] on span "Hope Siler (ThoughtSpot)" at bounding box center [252, 247] width 152 height 8
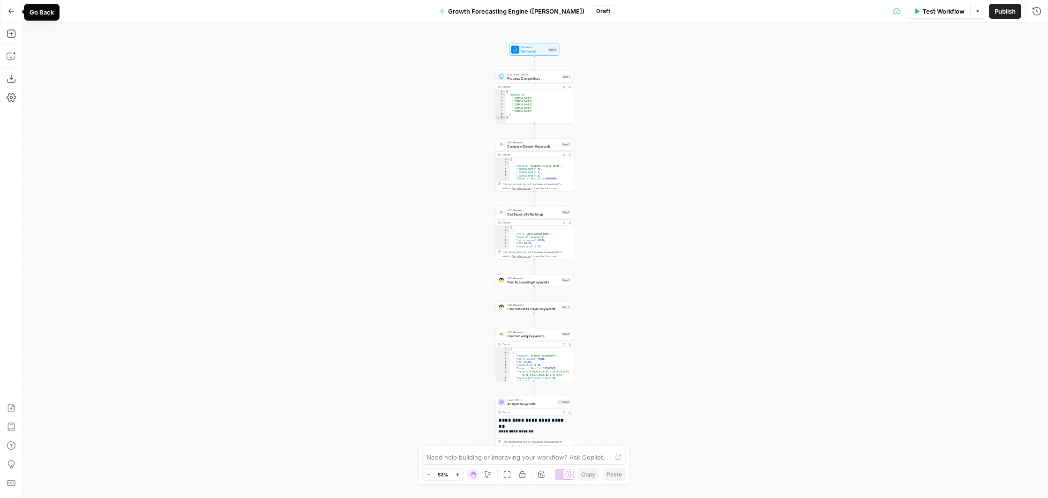
click at [14, 15] on button "Go Back" at bounding box center [11, 11] width 17 height 17
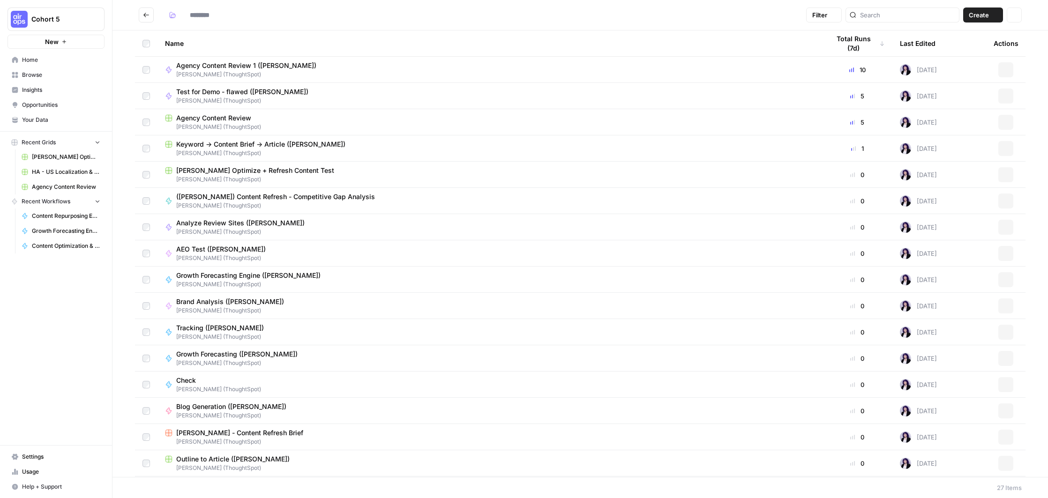
type input "**********"
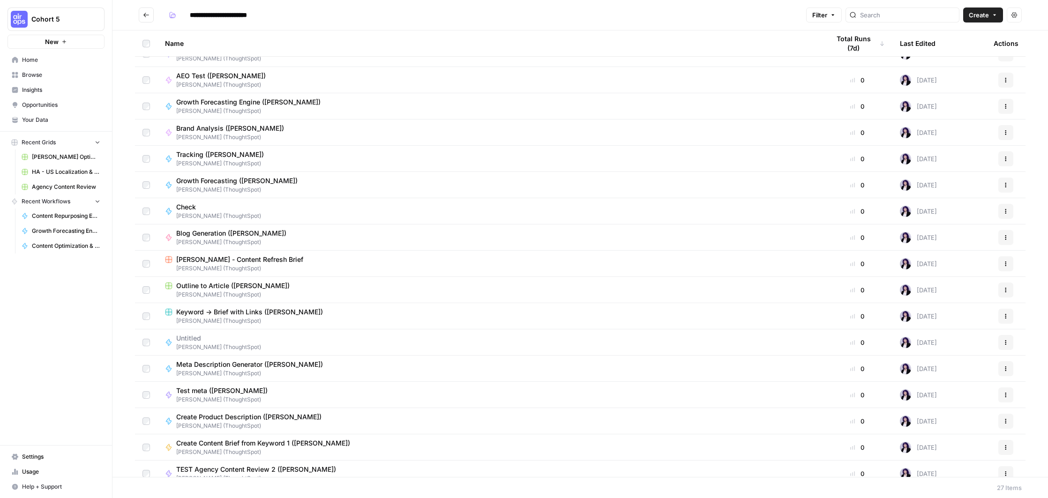
scroll to position [174, 0]
click at [294, 238] on div "Blog Generation (Hope Siler) Hope Siler (ThoughtSpot)" at bounding box center [489, 237] width 649 height 18
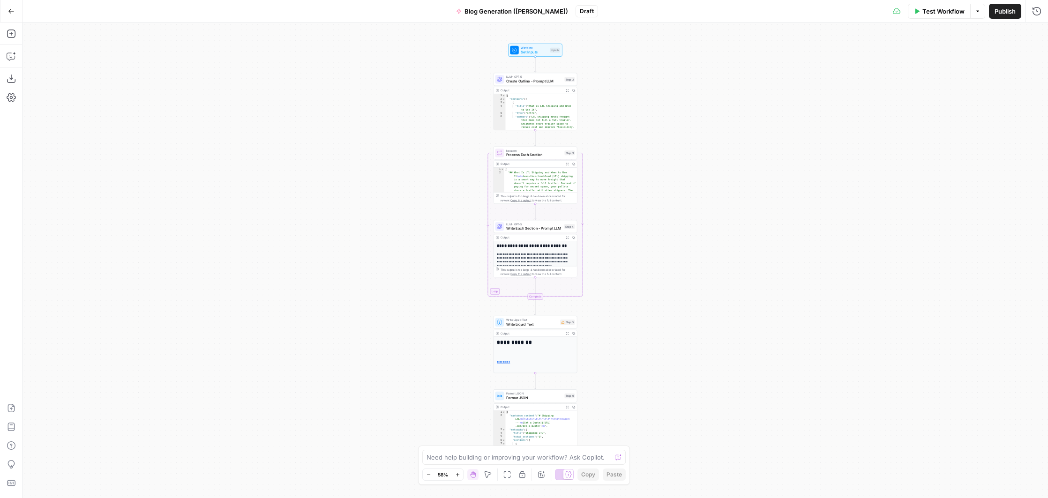
click at [8, 13] on icon "button" at bounding box center [11, 11] width 7 height 7
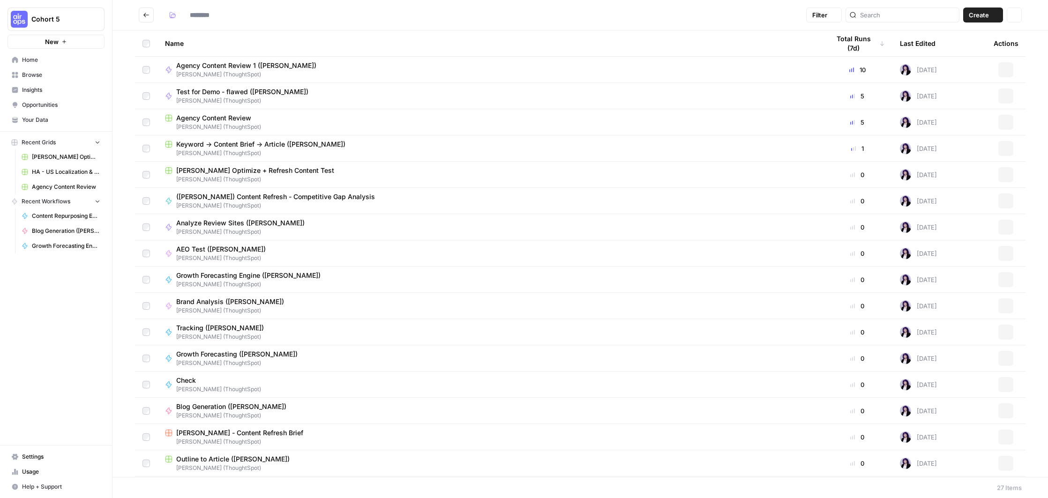
type input "**********"
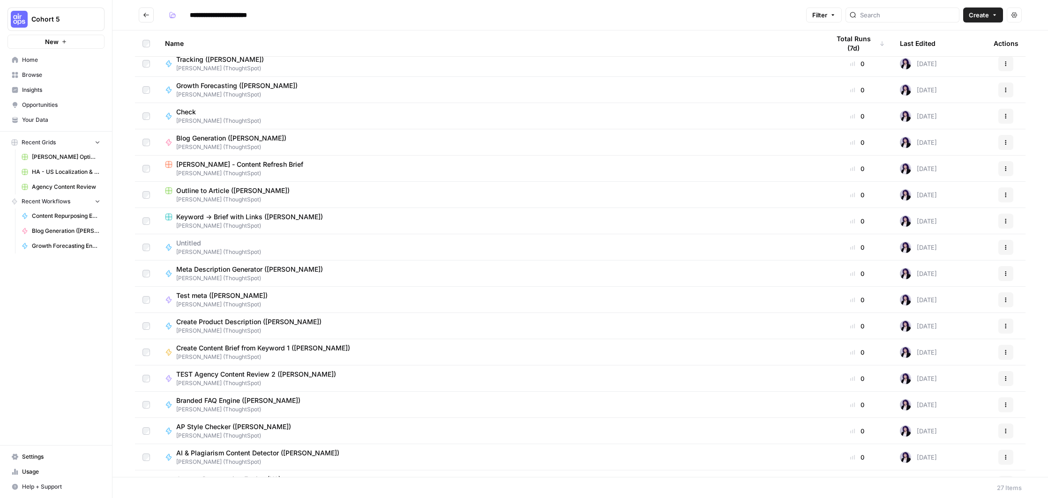
scroll to position [288, 0]
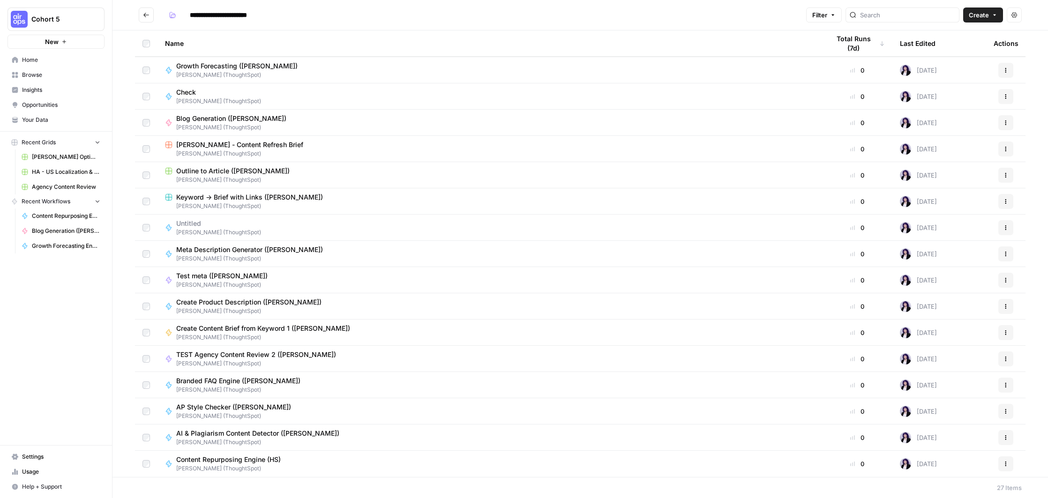
click at [152, 13] on button "Go back" at bounding box center [146, 14] width 15 height 15
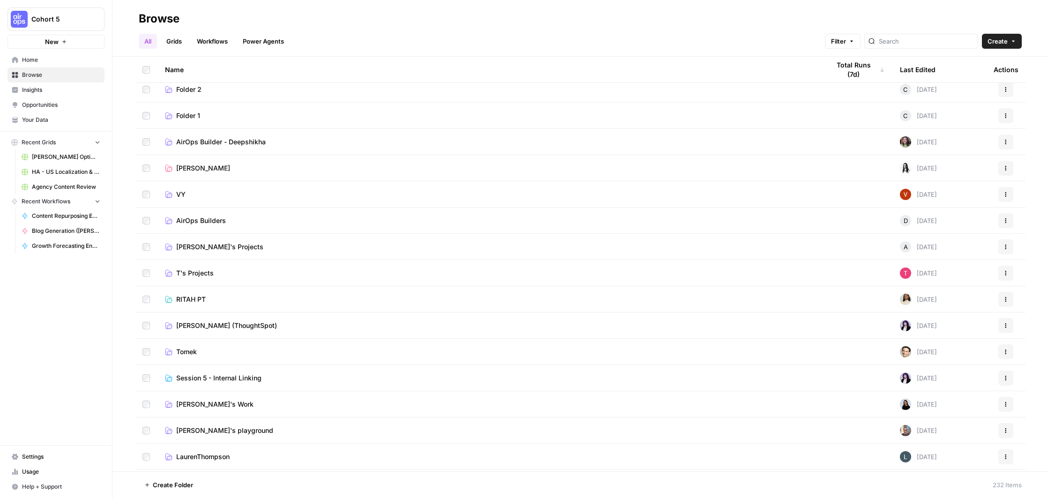
scroll to position [108, 0]
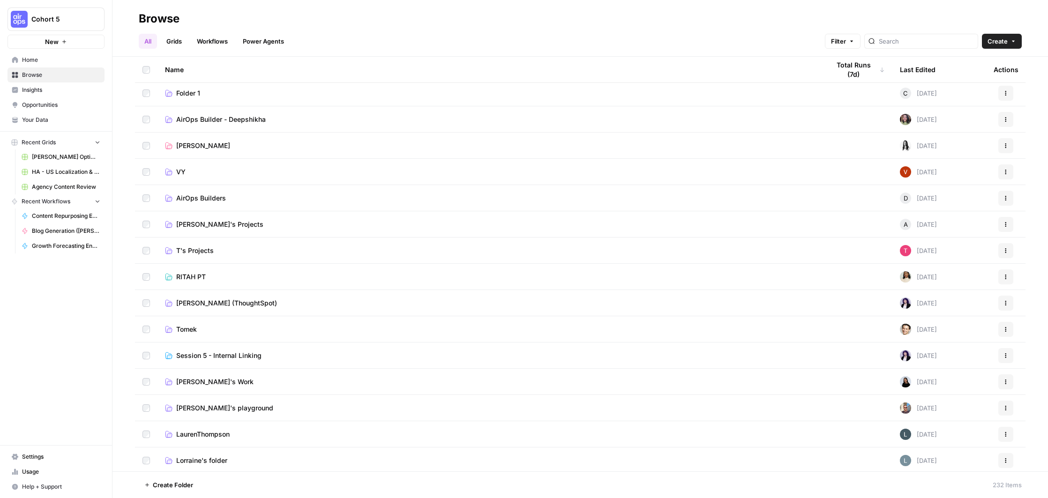
click at [238, 326] on link "Tomek" at bounding box center [489, 329] width 649 height 9
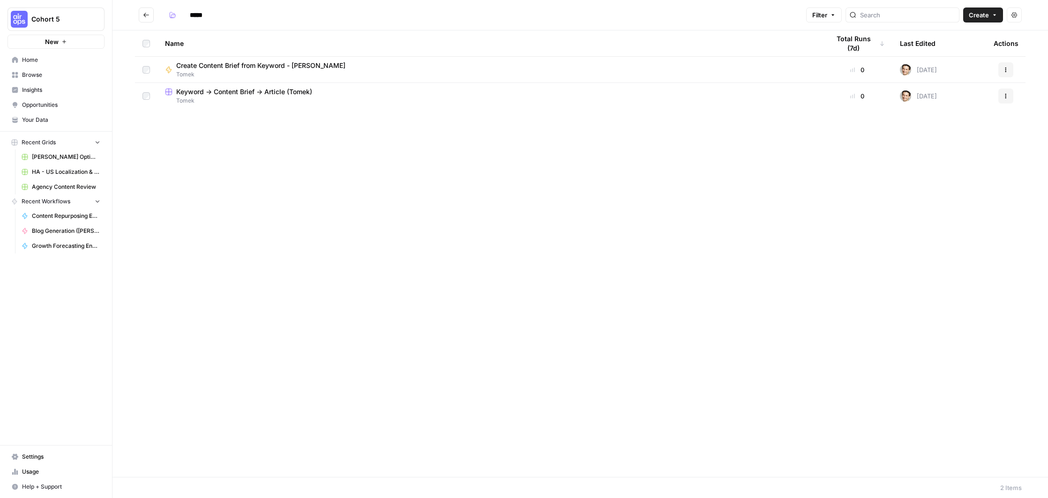
click at [141, 15] on button "Go back" at bounding box center [146, 14] width 15 height 15
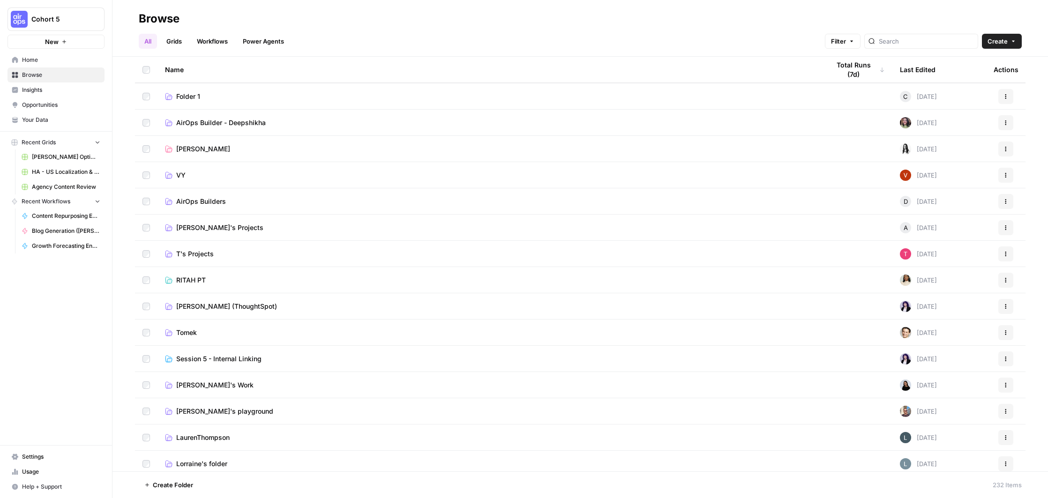
scroll to position [96, 0]
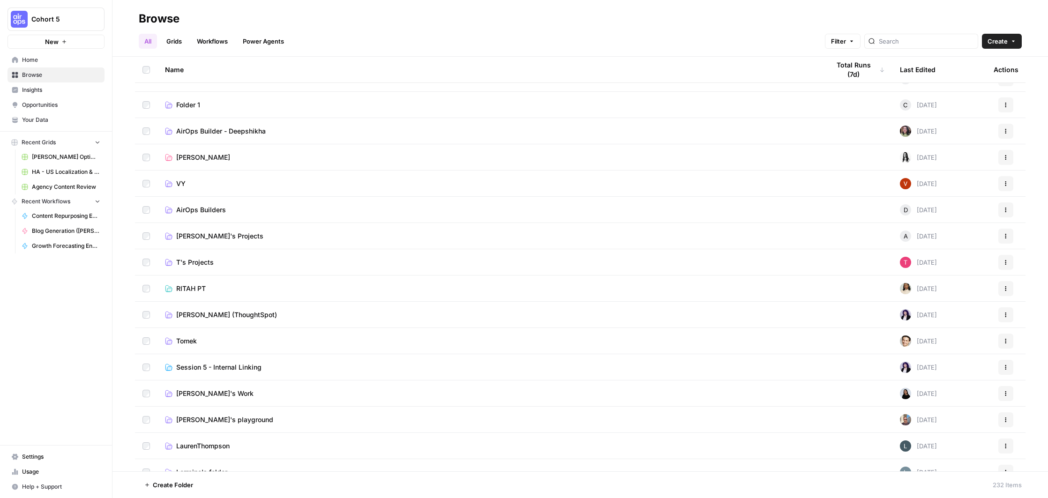
click at [273, 367] on link "Session 5 - Internal Linking" at bounding box center [489, 367] width 649 height 9
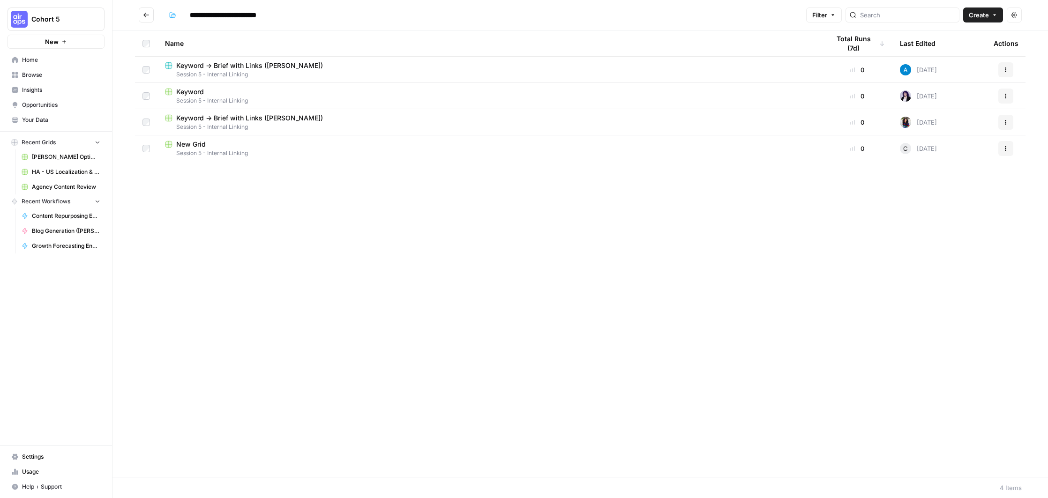
click at [150, 15] on button "Go back" at bounding box center [146, 14] width 15 height 15
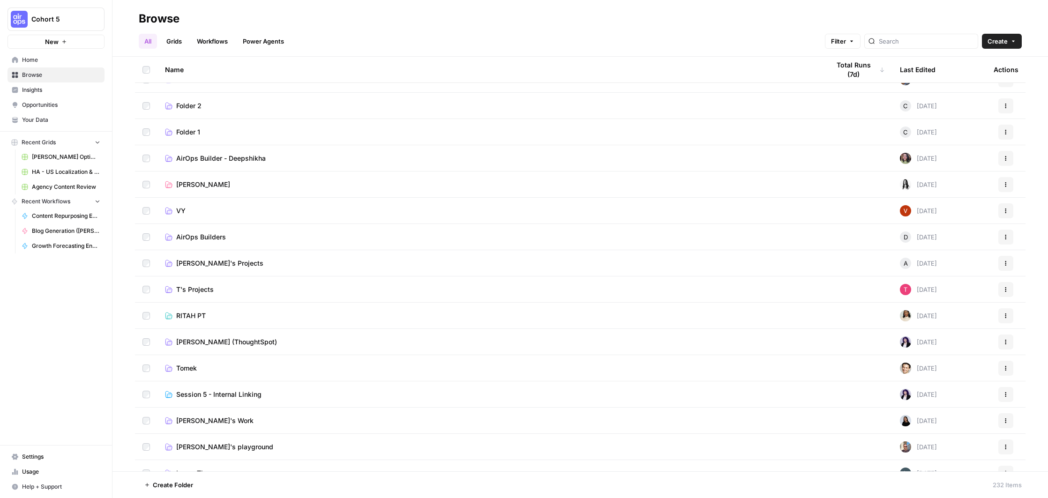
scroll to position [133, 0]
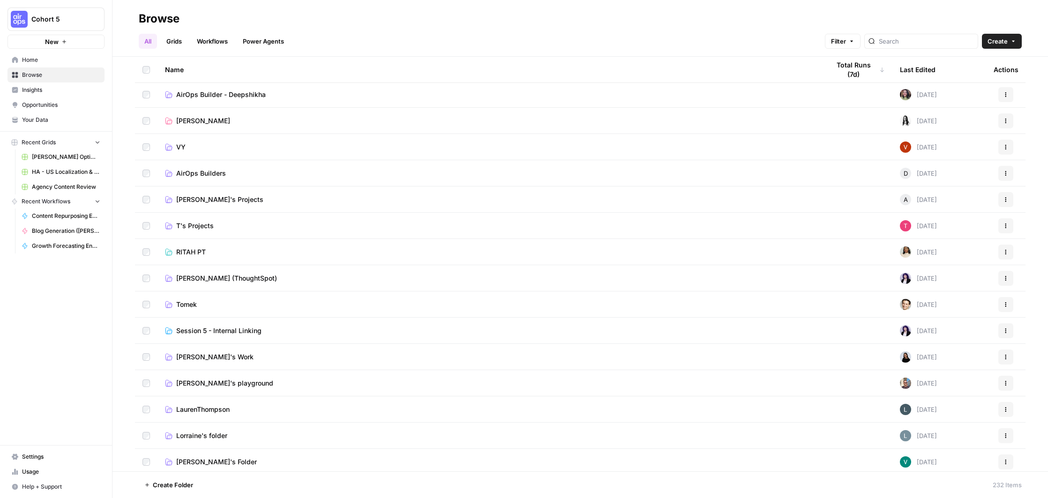
click at [302, 328] on link "Session 5 - Internal Linking" at bounding box center [489, 330] width 649 height 9
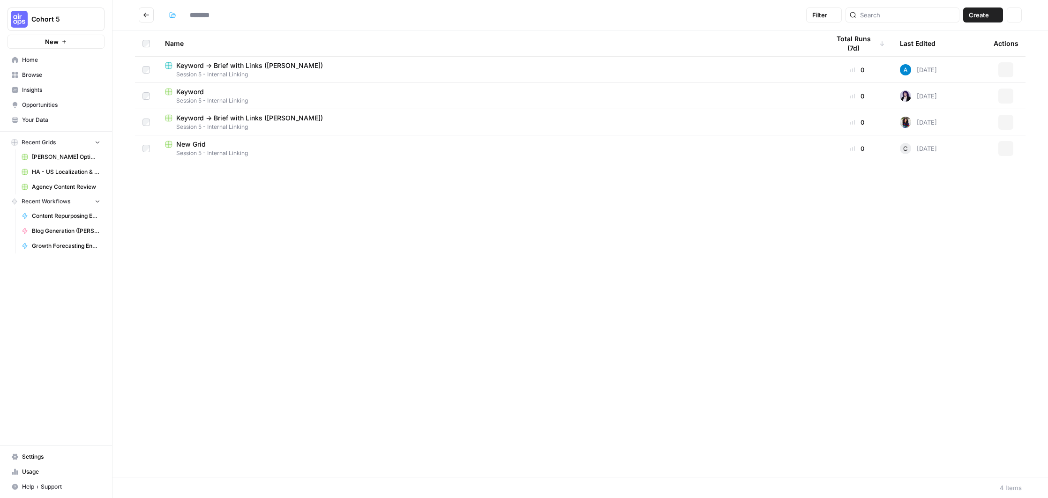
type input "**********"
click at [248, 77] on span "Session 5 - Internal Linking" at bounding box center [489, 74] width 649 height 8
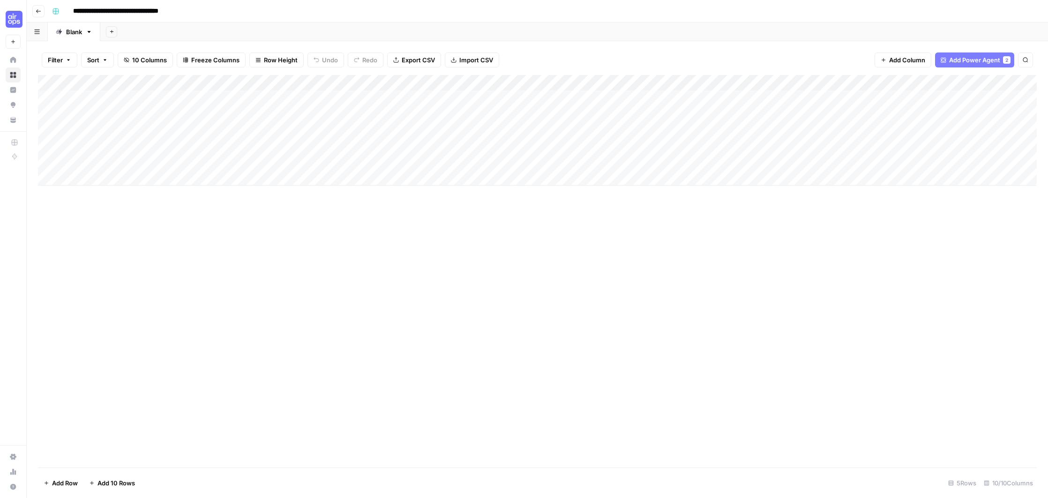
scroll to position [0, 2]
click at [38, 12] on icon "button" at bounding box center [39, 11] width 6 height 6
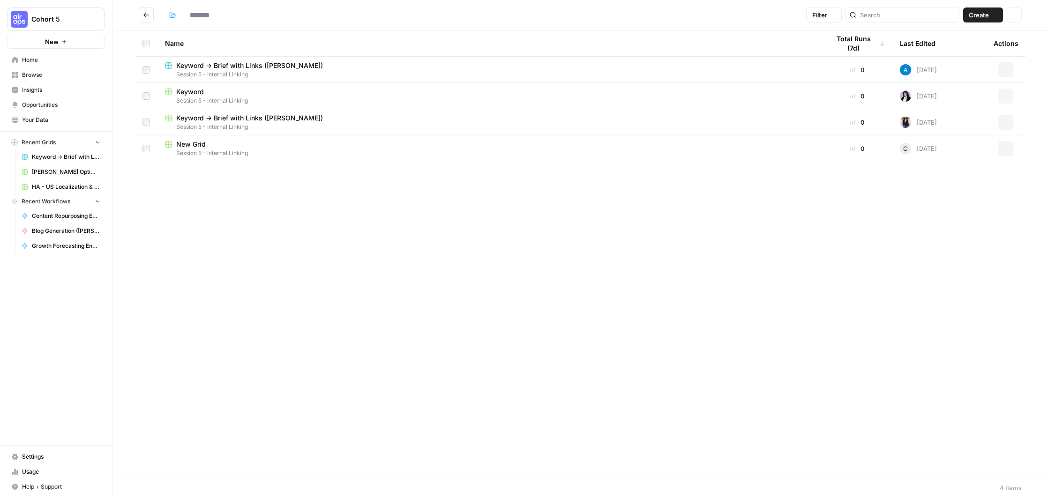
type input "**********"
click at [145, 13] on icon "Go back" at bounding box center [146, 15] width 7 height 7
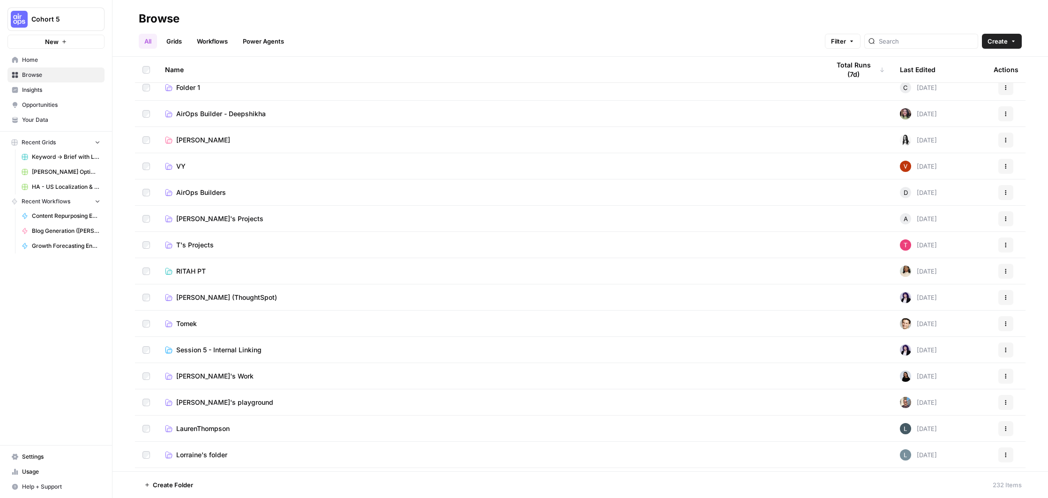
scroll to position [117, 0]
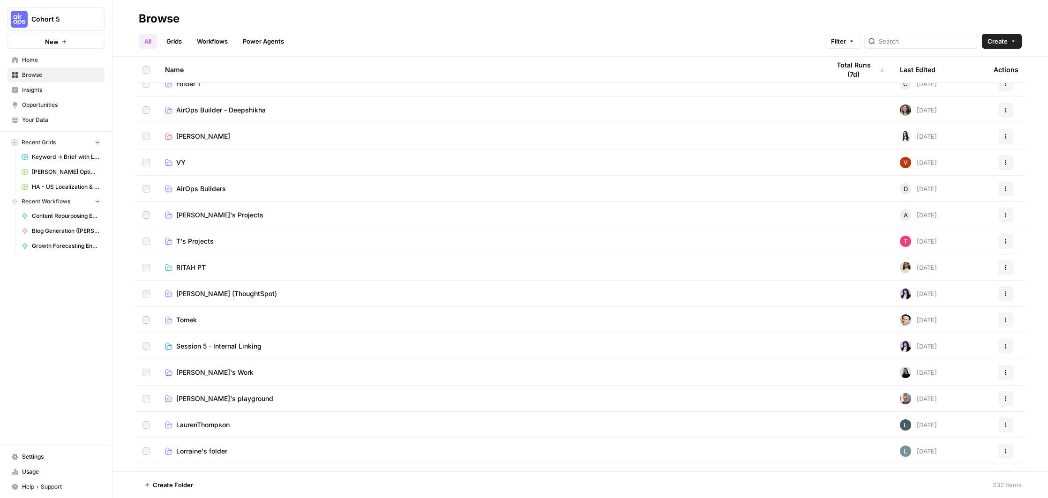
click at [257, 373] on link "Raleigh's Work" at bounding box center [489, 372] width 649 height 9
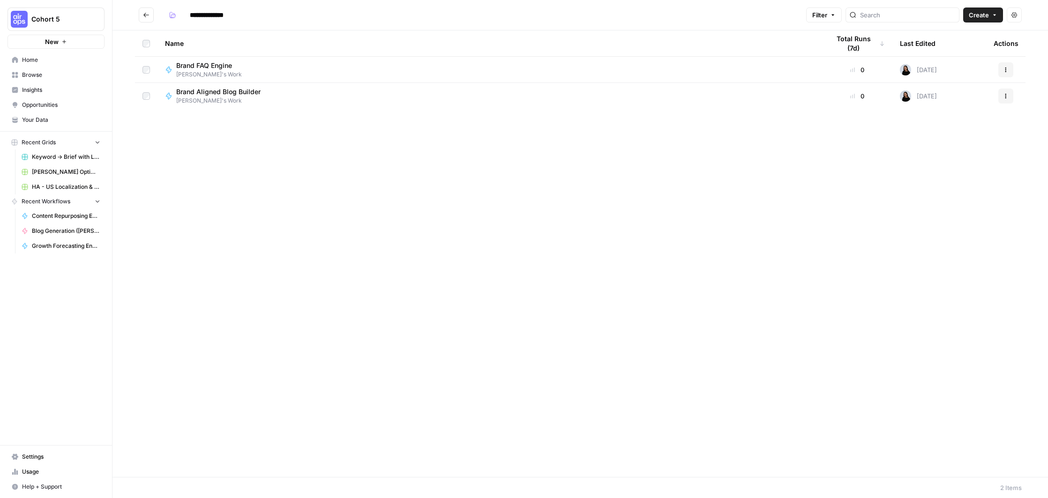
click at [142, 15] on button "Go back" at bounding box center [146, 14] width 15 height 15
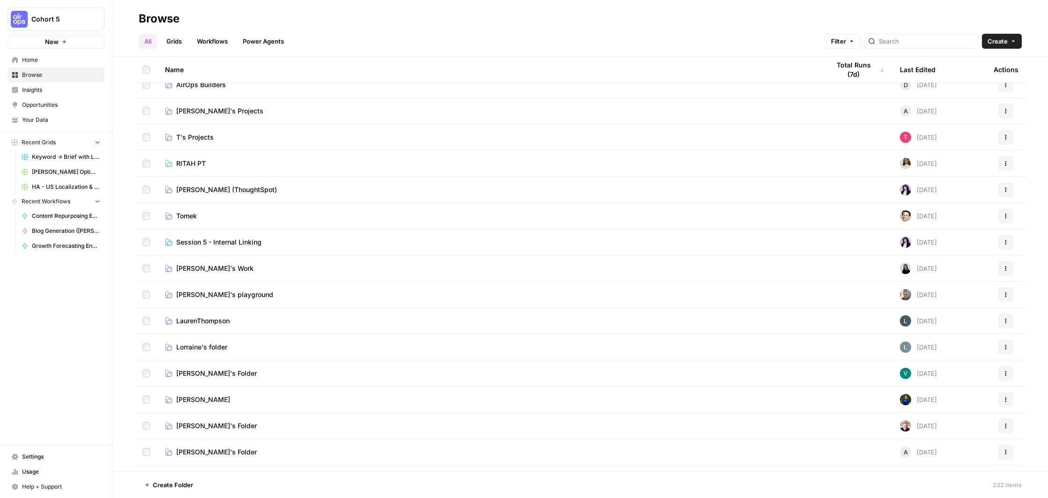
scroll to position [226, 0]
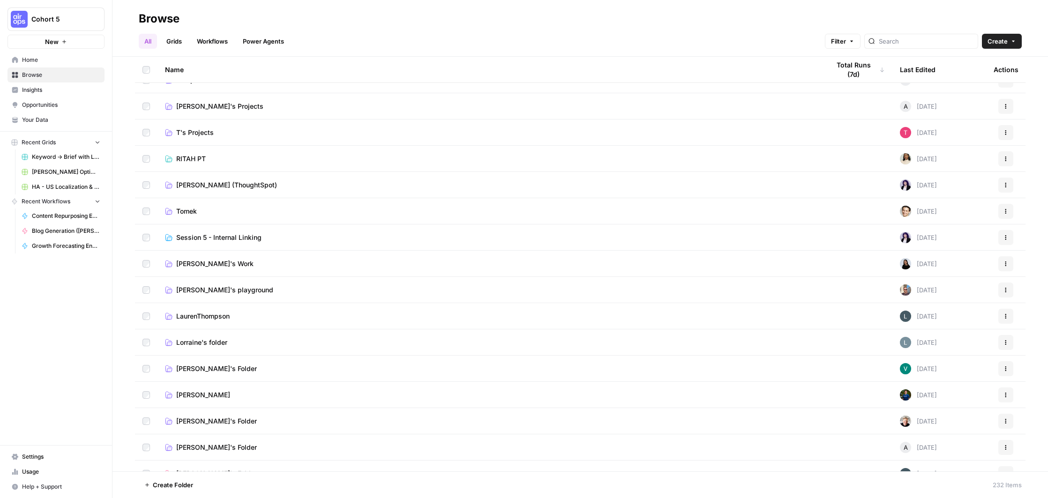
click at [221, 288] on span "Filip's playground" at bounding box center [224, 289] width 97 height 9
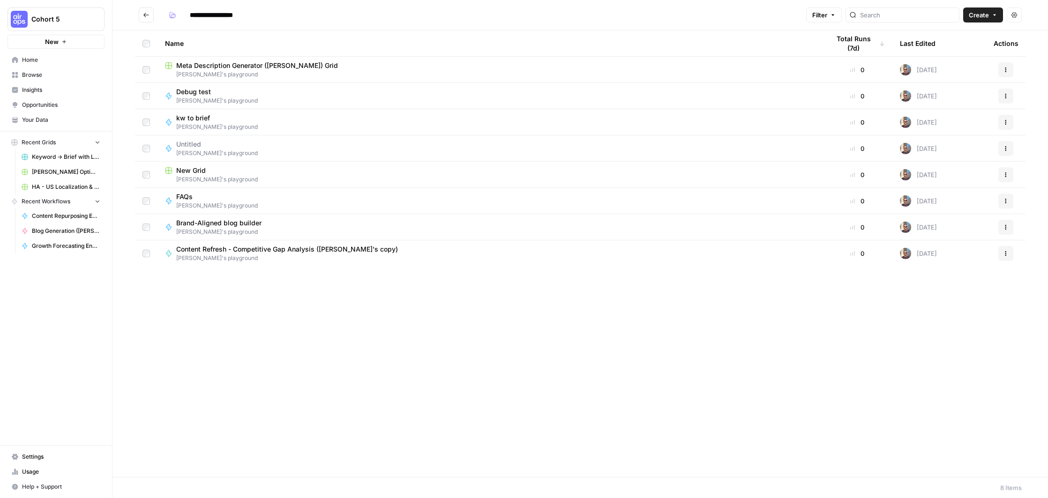
click at [150, 14] on button "Go back" at bounding box center [146, 14] width 15 height 15
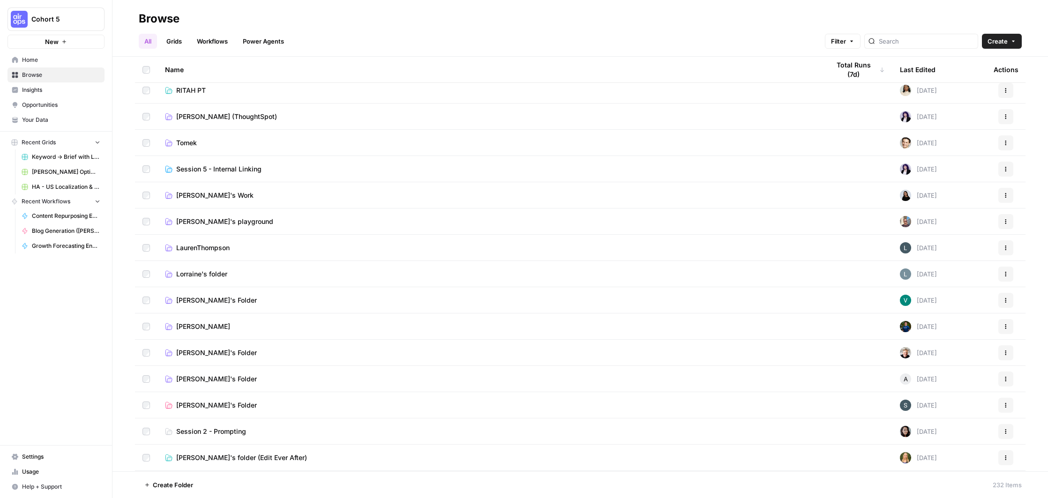
click at [220, 255] on td "LaurenThompson" at bounding box center [489, 248] width 664 height 26
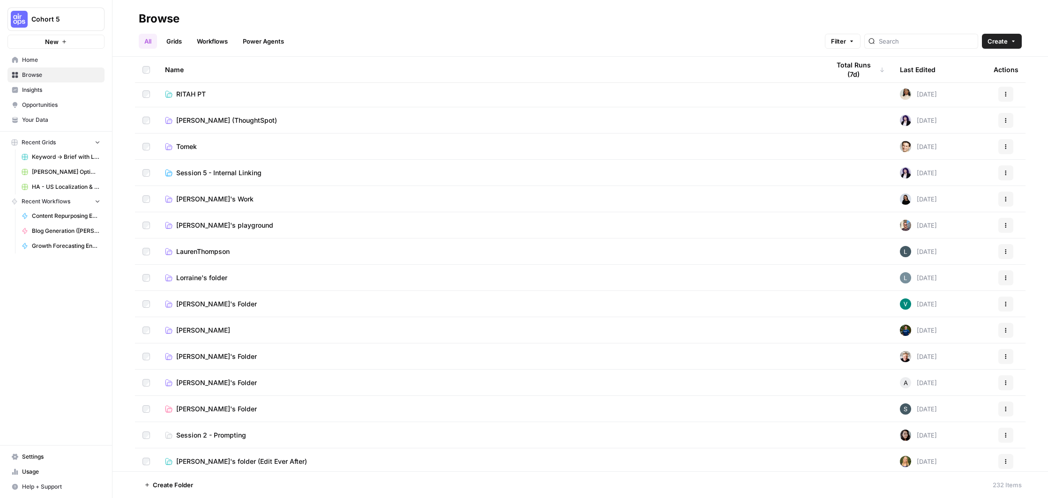
click at [221, 250] on span "LaurenThompson" at bounding box center [202, 251] width 53 height 9
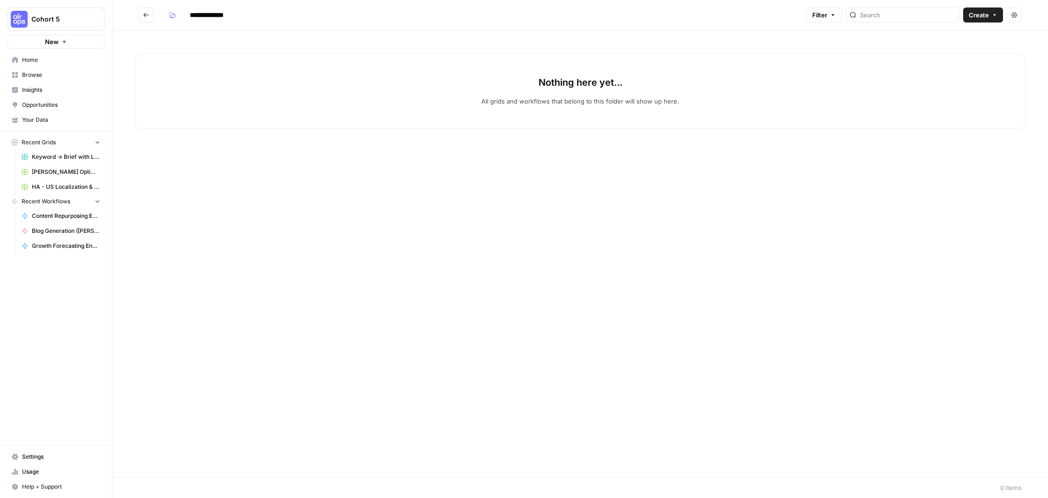
click at [154, 16] on h2 "**********" at bounding box center [470, 14] width 663 height 15
click at [147, 16] on icon "Go back" at bounding box center [146, 15] width 7 height 7
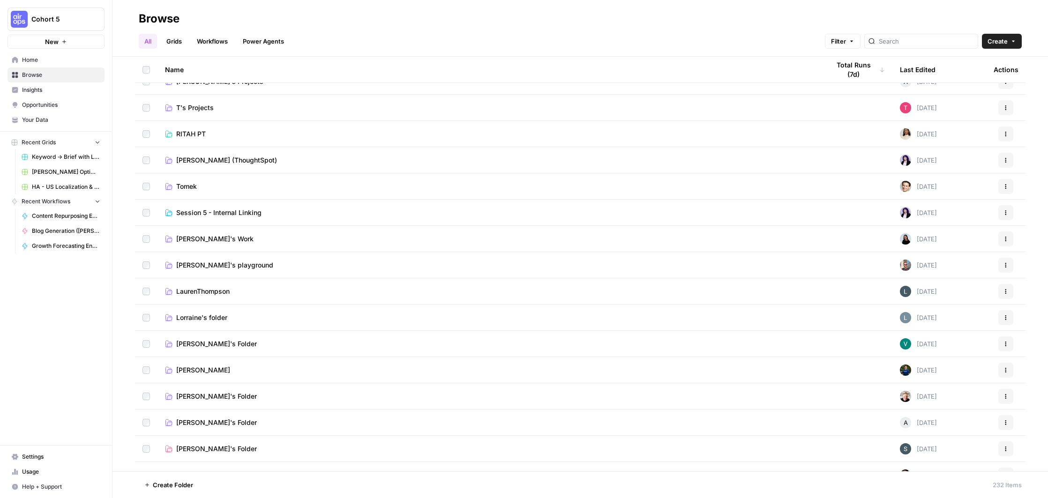
scroll to position [254, 0]
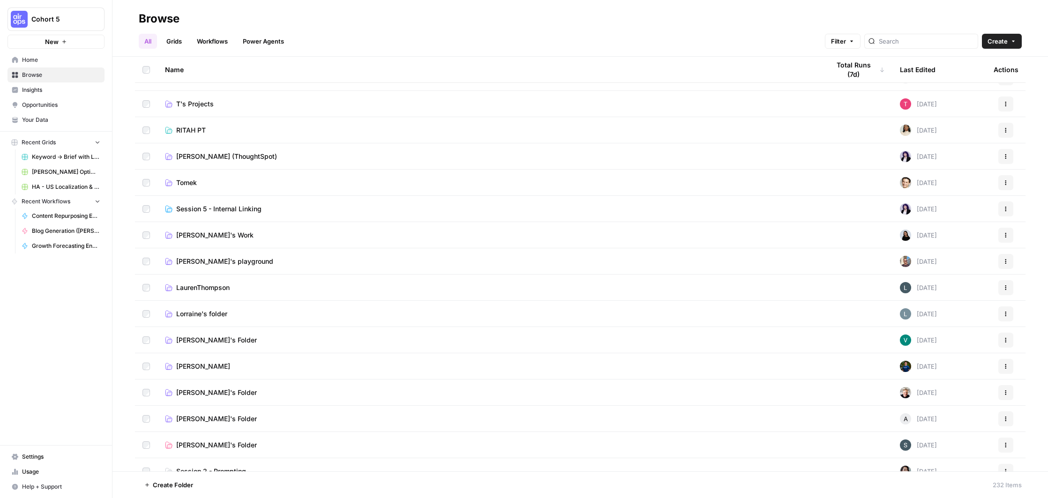
click at [227, 320] on td "Lorraine's folder" at bounding box center [489, 314] width 664 height 26
click at [218, 314] on span "Lorraine's folder" at bounding box center [201, 313] width 51 height 9
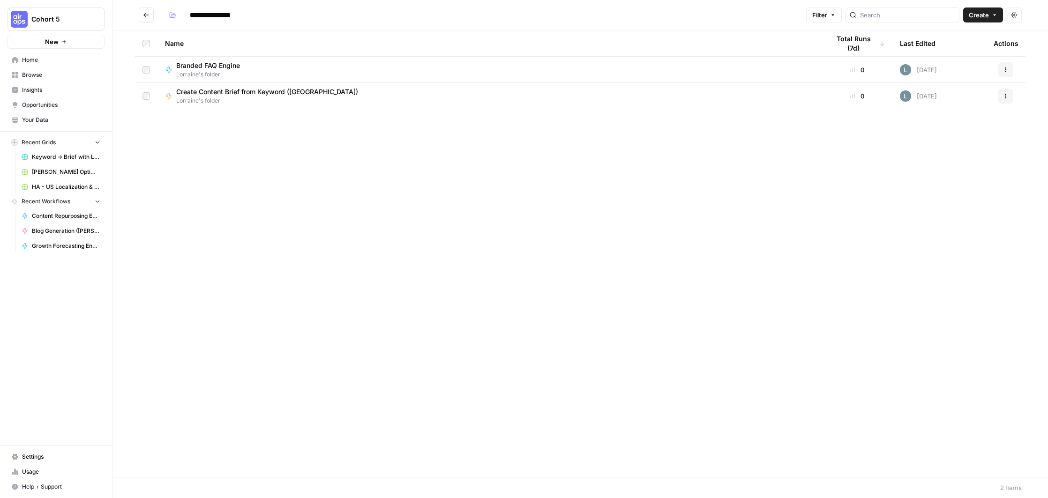
click at [142, 16] on button "Go back" at bounding box center [146, 14] width 15 height 15
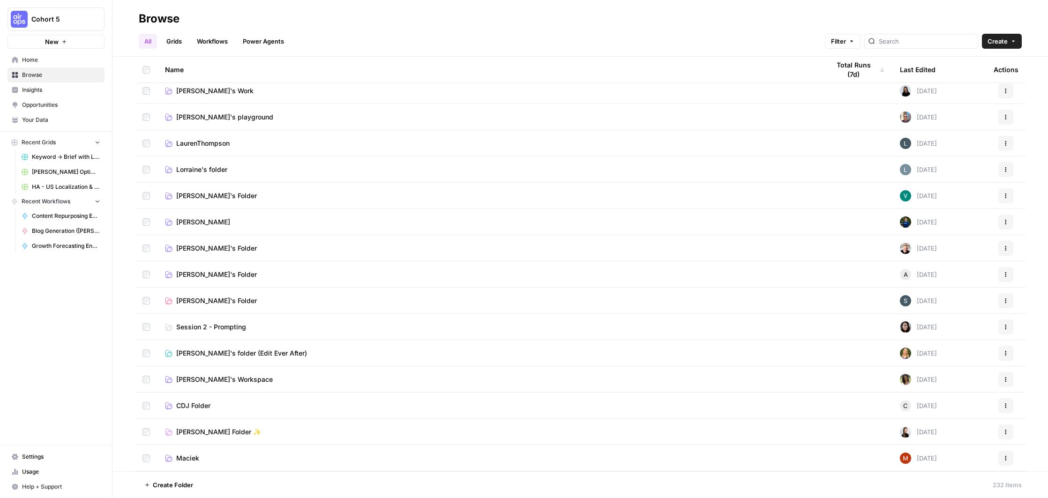
scroll to position [407, 0]
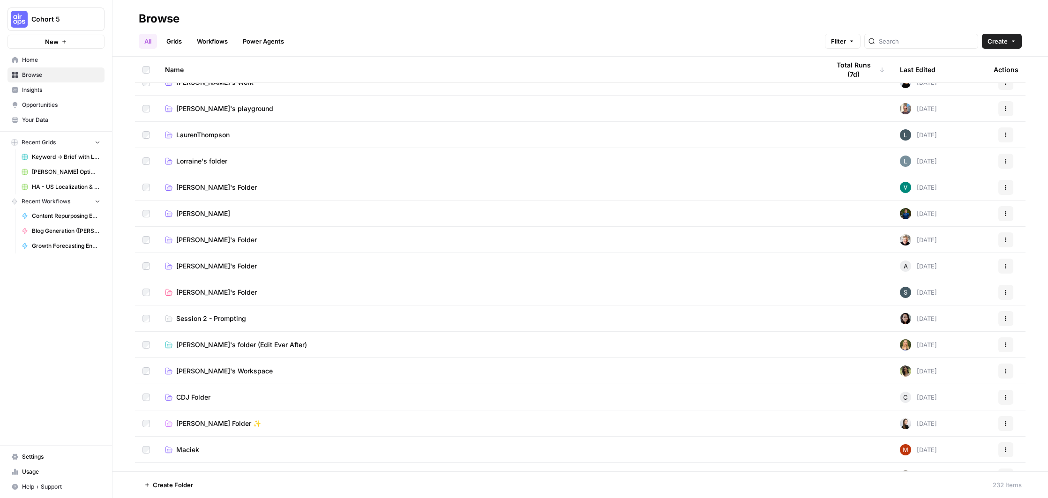
click at [233, 238] on link "Jay's Folder" at bounding box center [489, 239] width 649 height 9
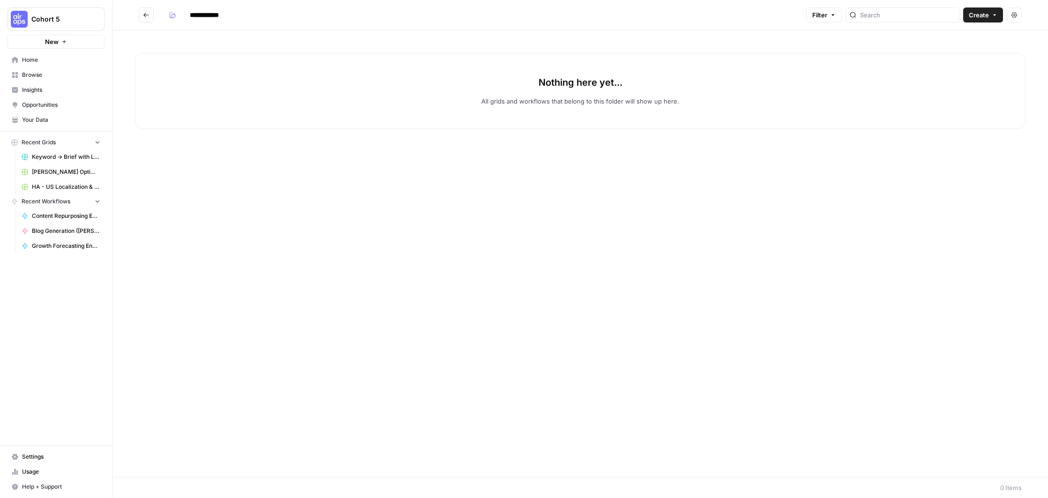
click at [149, 20] on button "Go back" at bounding box center [146, 14] width 15 height 15
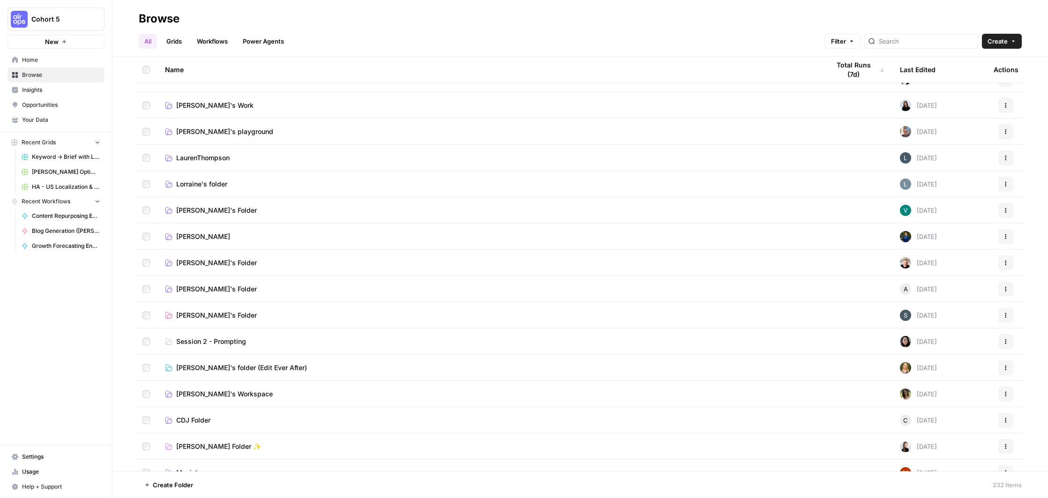
scroll to position [385, 0]
click at [946, 41] on input "search" at bounding box center [926, 41] width 95 height 9
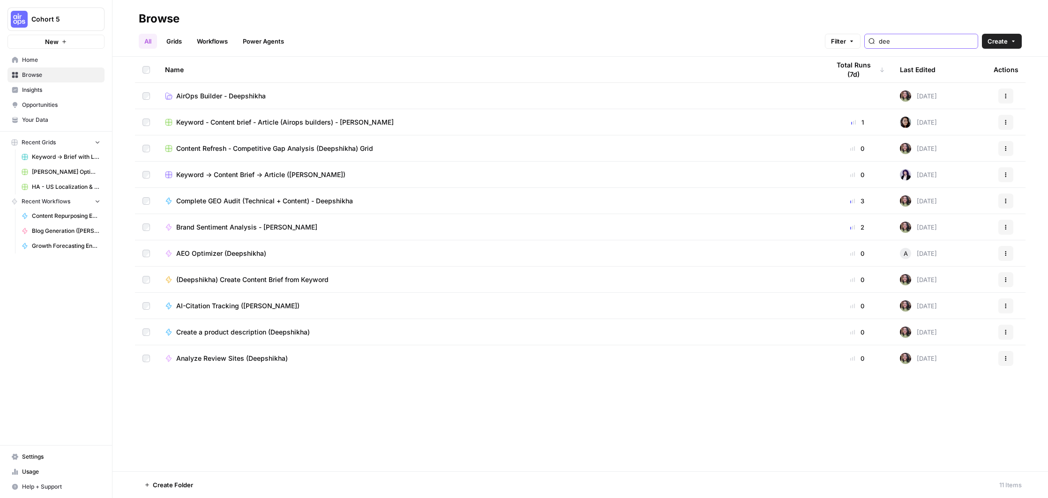
type input "dee"
click at [344, 254] on div "AEO Optimizer (Deepshikha)" at bounding box center [489, 253] width 649 height 9
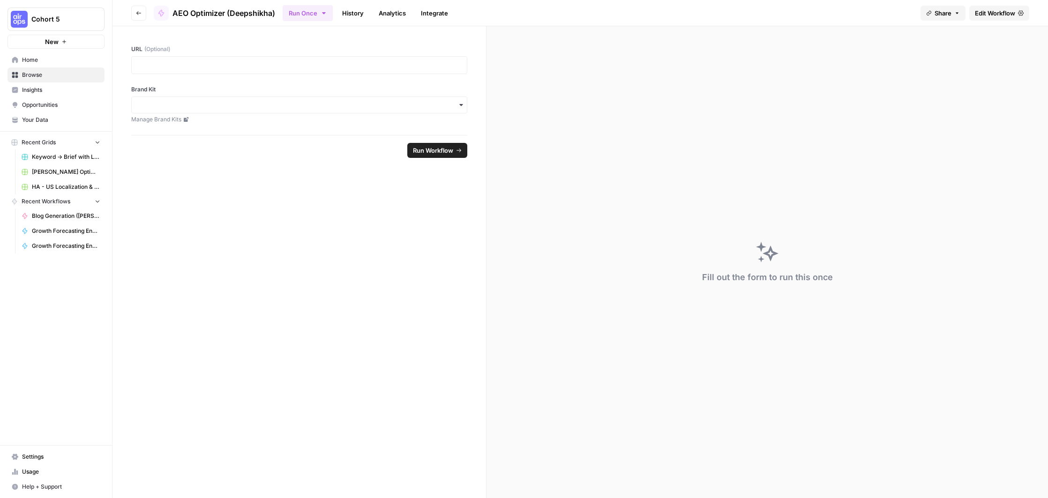
click at [1008, 18] on link "Edit Workflow" at bounding box center [999, 13] width 60 height 15
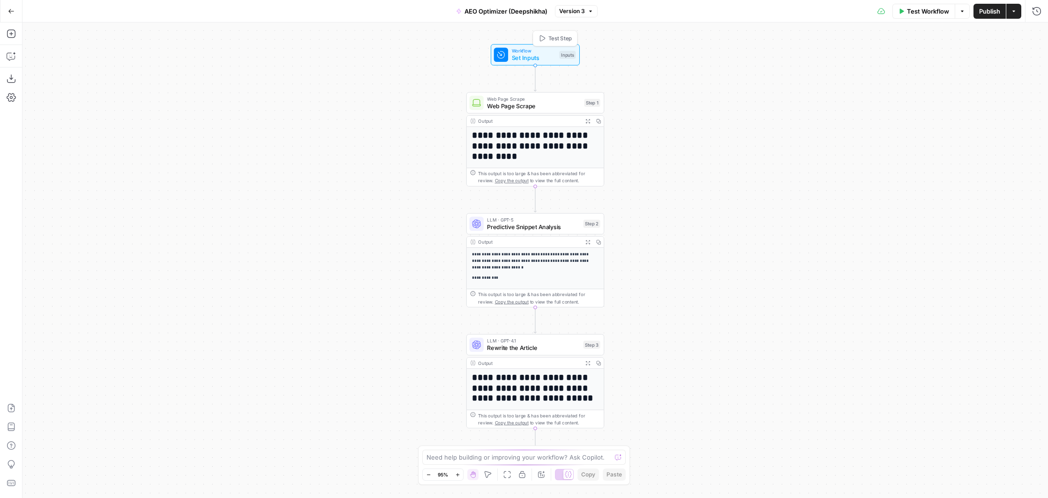
click at [537, 54] on span "Set Inputs" at bounding box center [534, 57] width 44 height 9
click at [519, 109] on span "Web Page Scrape" at bounding box center [533, 106] width 93 height 9
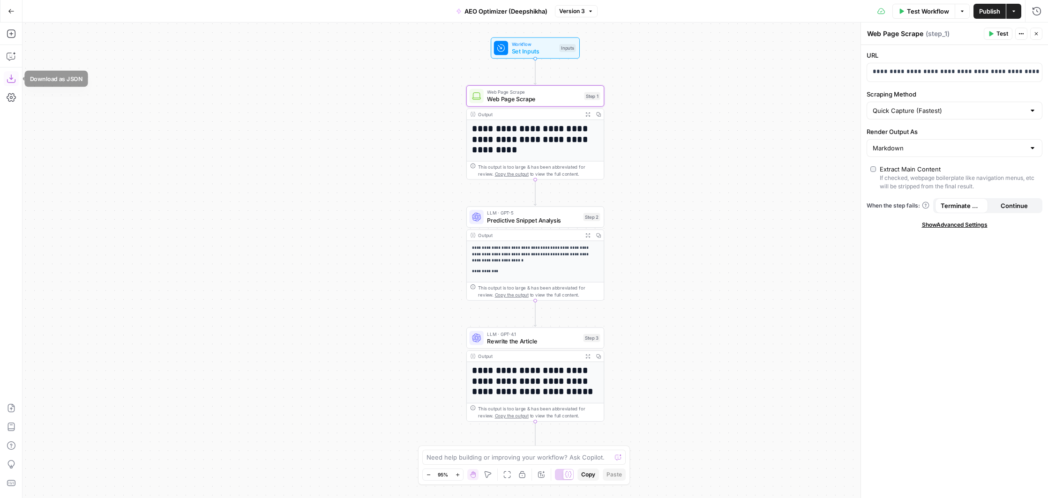
click at [9, 76] on icon "button" at bounding box center [11, 78] width 9 height 9
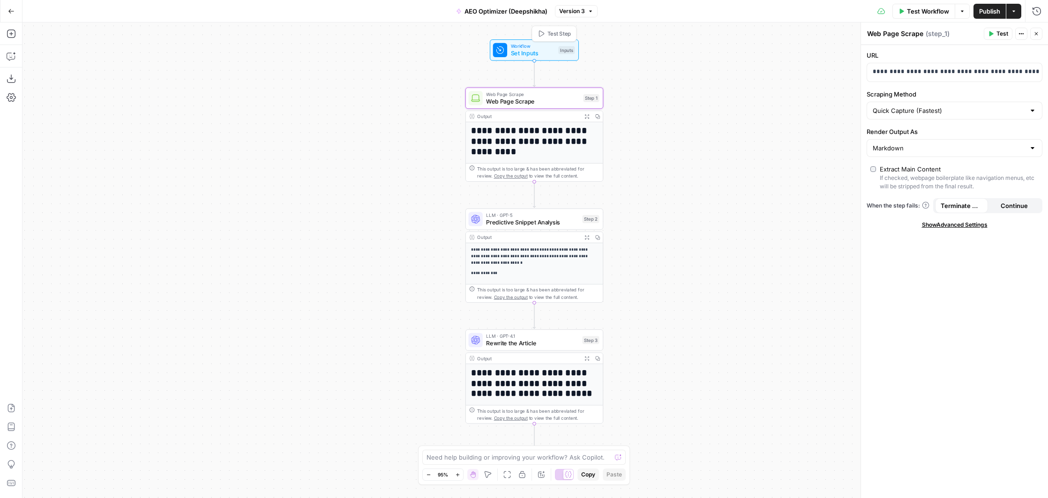
click at [509, 53] on div "Workflow Set Inputs Inputs Test Step" at bounding box center [534, 50] width 82 height 15
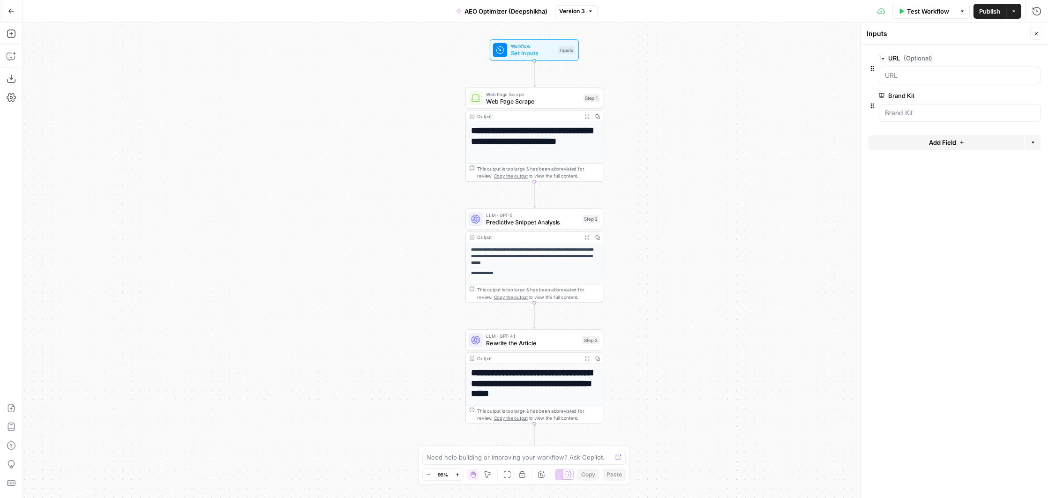
click at [539, 96] on span "Web Page Scrape" at bounding box center [532, 93] width 93 height 7
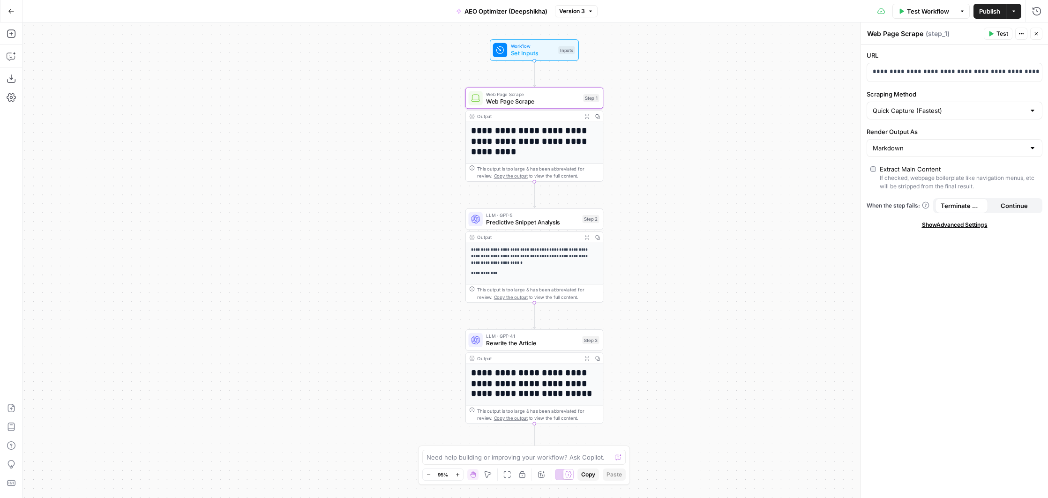
click at [1035, 113] on div at bounding box center [1031, 110] width 7 height 9
type input "Quick Capture (Fastest)"
click at [957, 88] on div "**********" at bounding box center [954, 271] width 187 height 453
click at [529, 223] on span "Predictive Snippet Analysis" at bounding box center [532, 222] width 92 height 9
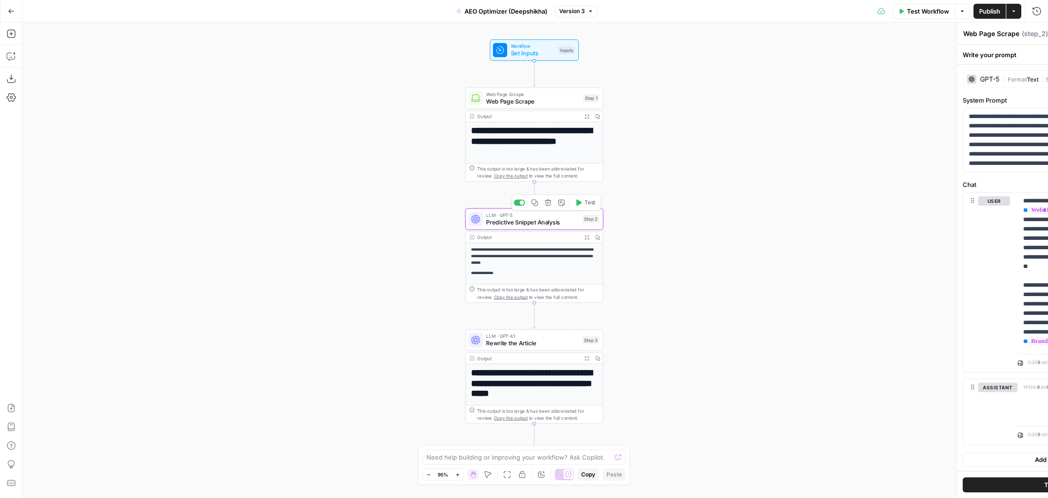
type textarea "Predictive Snippet Analysis"
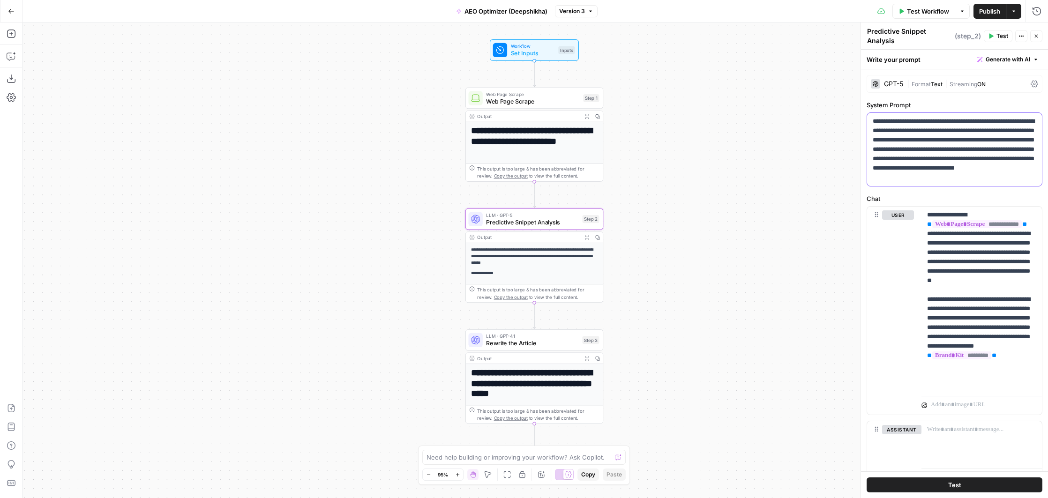
click at [920, 171] on p "**********" at bounding box center [954, 150] width 164 height 66
copy p "**********"
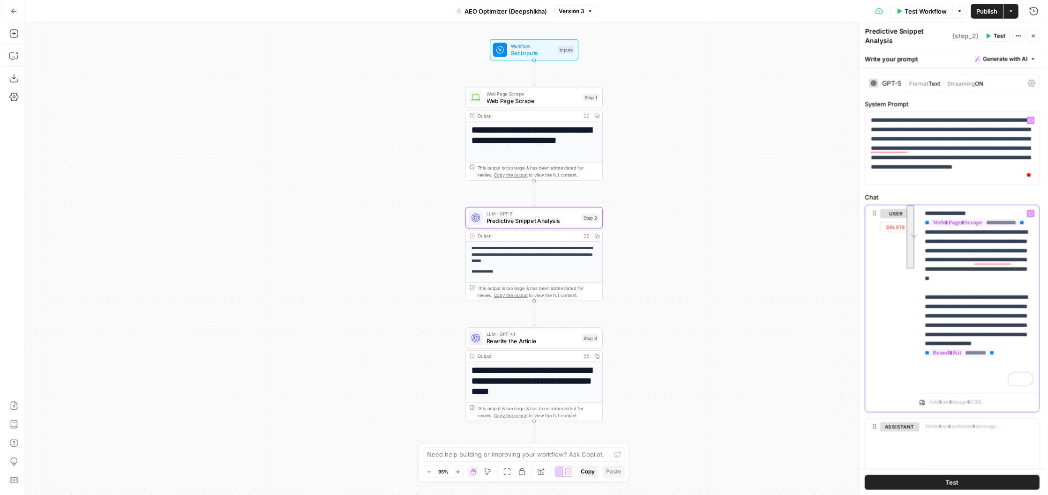
scroll to position [43, 0]
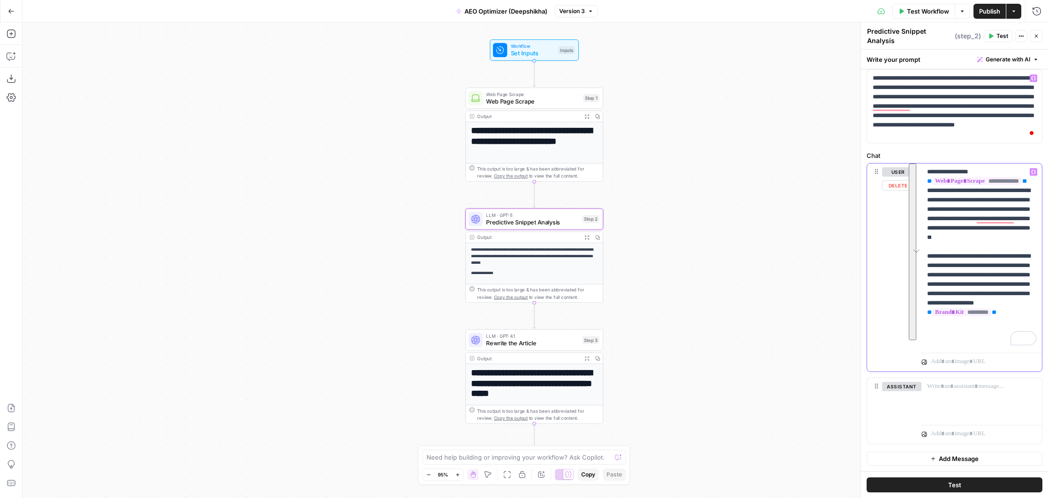
drag, startPoint x: 929, startPoint y: 213, endPoint x: 1002, endPoint y: 336, distance: 143.1
click at [1005, 338] on p "**********" at bounding box center [981, 256] width 109 height 178
copy p "**********"
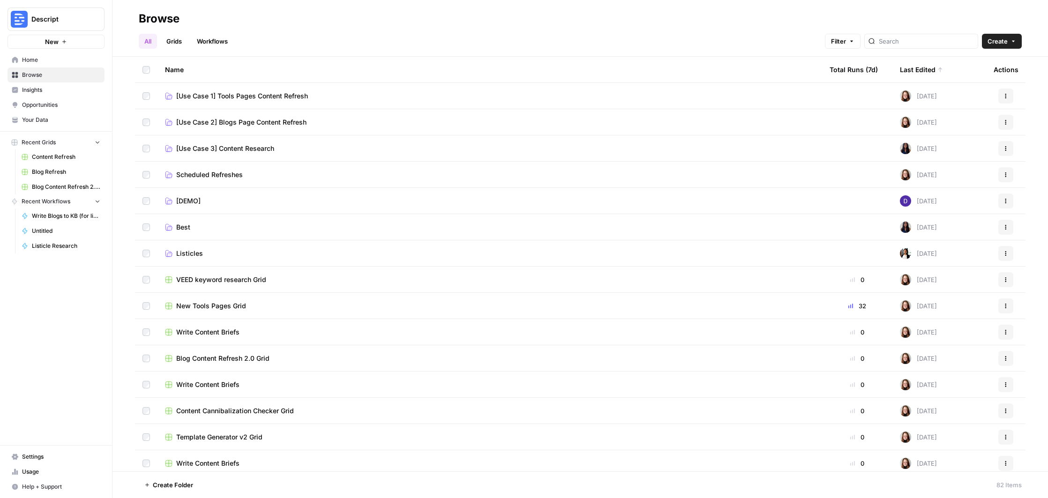
click at [999, 45] on span "Create" at bounding box center [997, 41] width 20 height 9
click at [973, 91] on span "Workflow" at bounding box center [983, 89] width 52 height 9
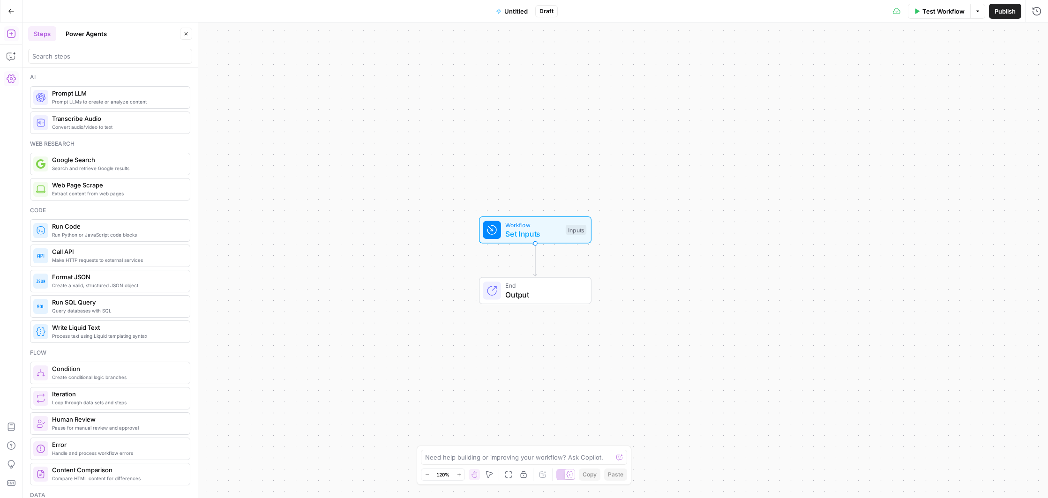
click at [8, 82] on icon "button" at bounding box center [11, 78] width 9 height 9
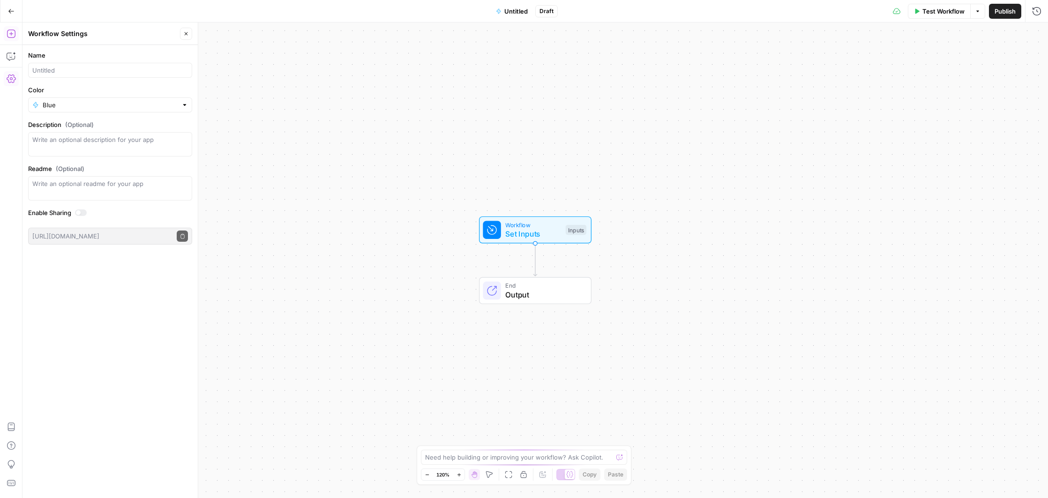
click at [9, 32] on icon "button" at bounding box center [11, 33] width 9 height 9
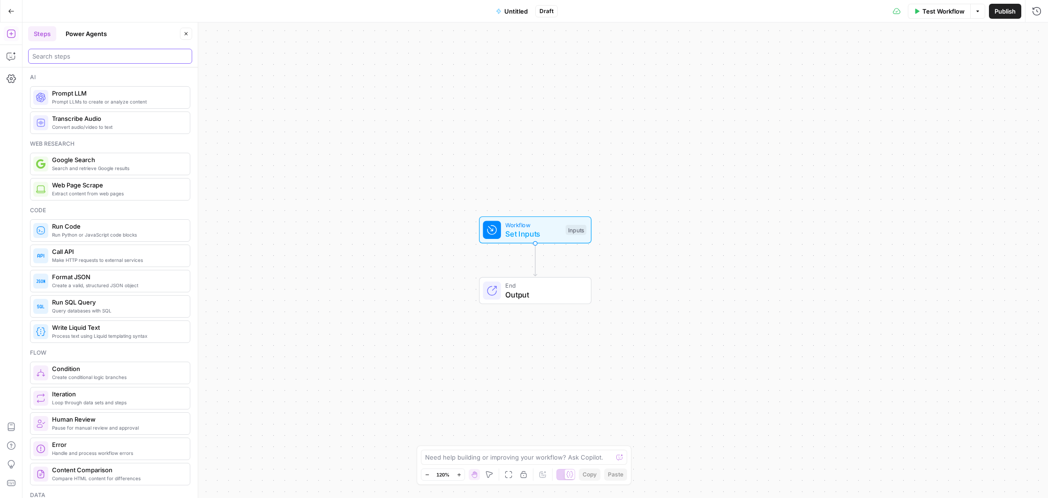
click at [87, 59] on input "search" at bounding box center [110, 56] width 156 height 9
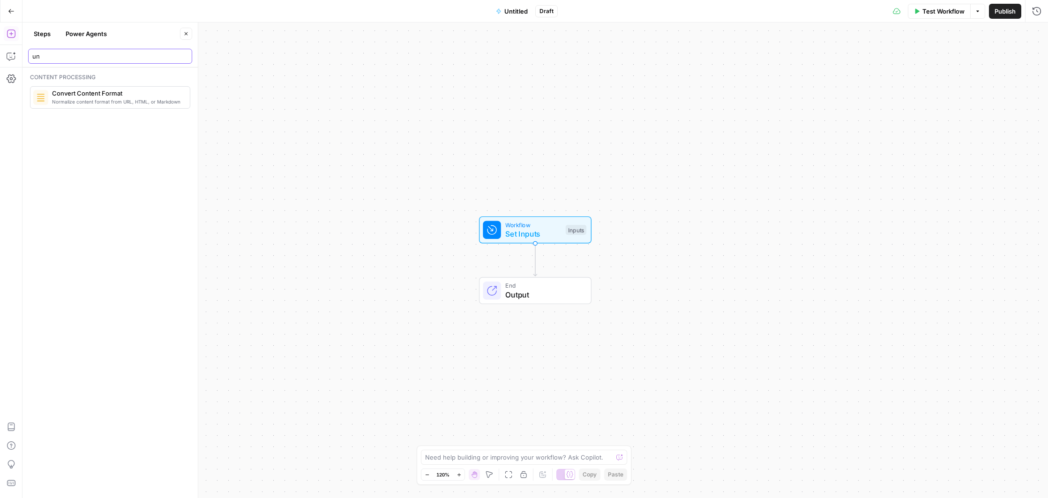
type input "u"
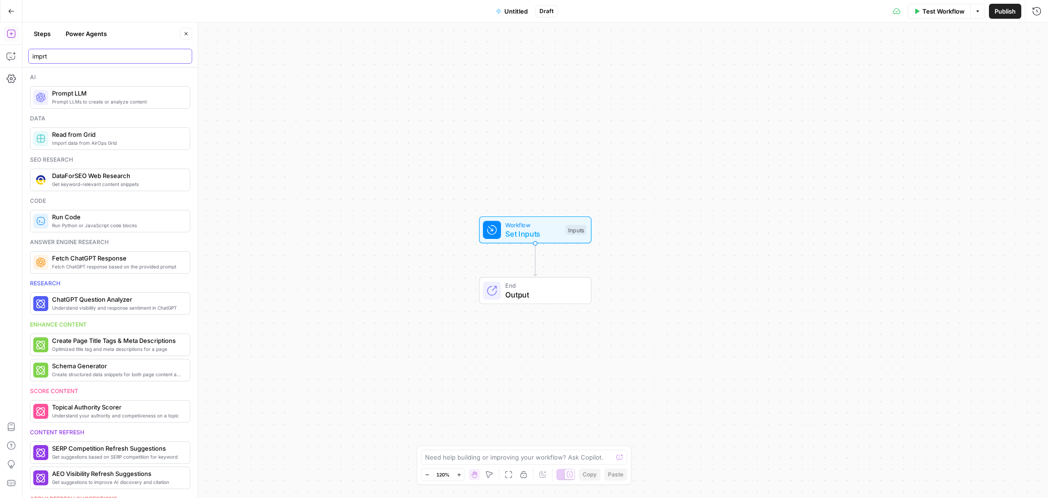
type input "imprt"
click at [6, 10] on button "Go Back" at bounding box center [11, 11] width 17 height 17
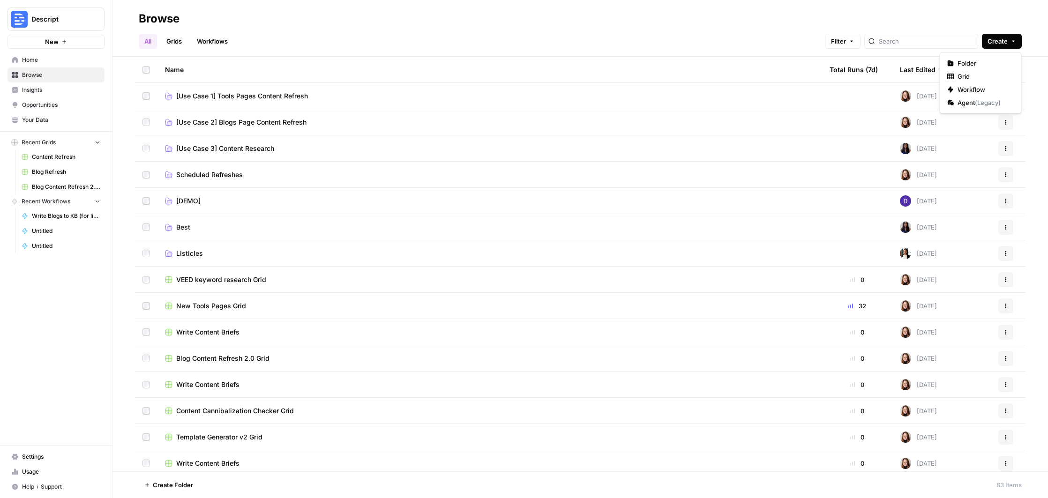
click at [999, 45] on span "Create" at bounding box center [997, 41] width 20 height 9
click at [981, 95] on button "Workflow" at bounding box center [980, 89] width 74 height 13
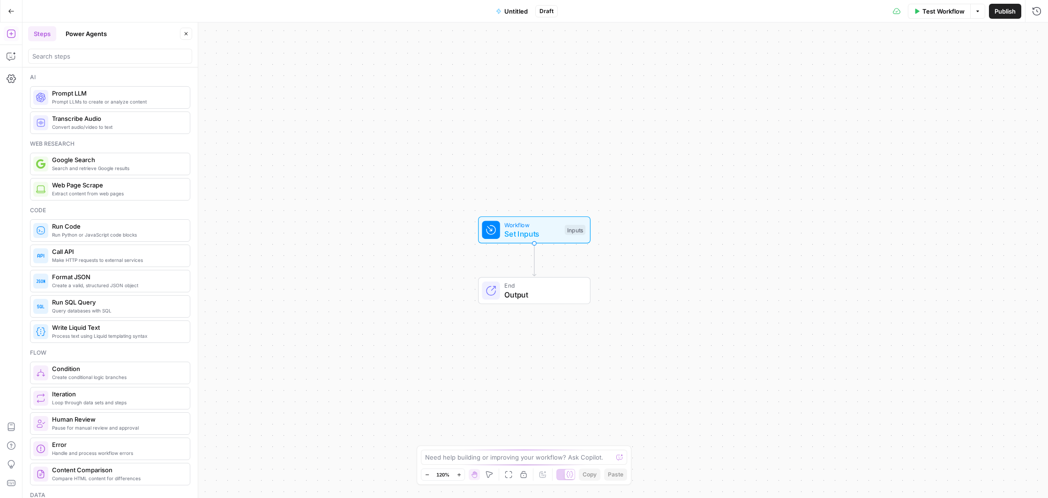
click at [551, 238] on span "Set Inputs" at bounding box center [532, 233] width 56 height 11
click at [949, 64] on span "Add Field" at bounding box center [942, 63] width 27 height 9
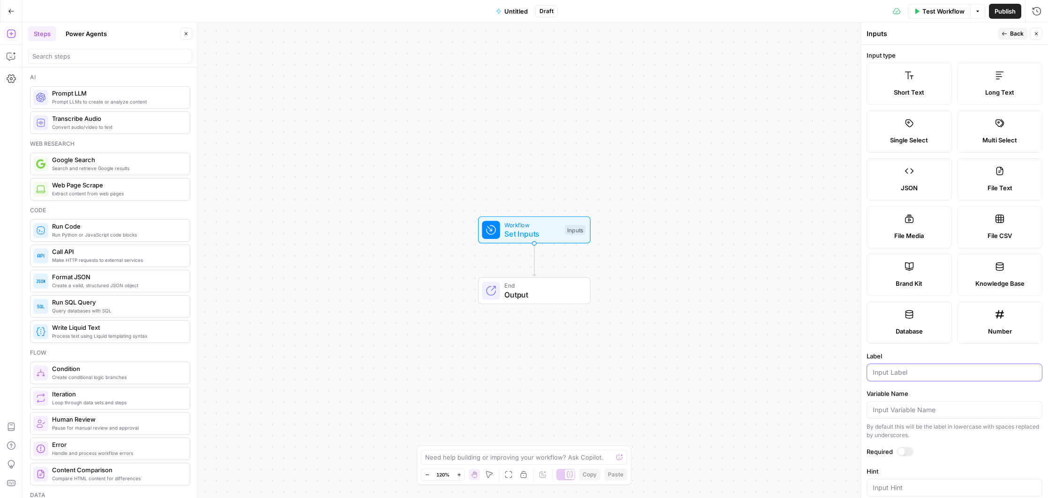
click at [934, 375] on input "Label" at bounding box center [954, 372] width 164 height 9
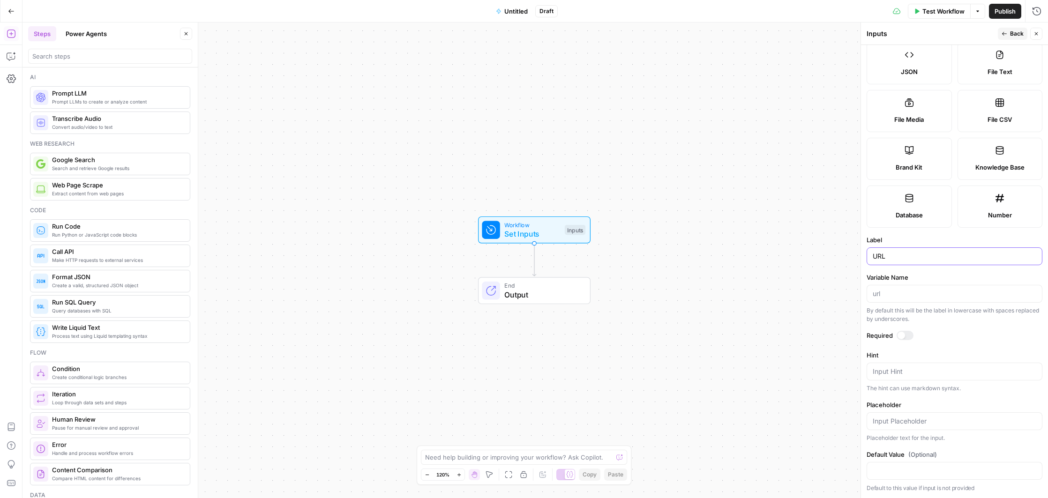
scroll to position [114, 0]
type input "URL"
click at [904, 336] on div at bounding box center [900, 337] width 7 height 7
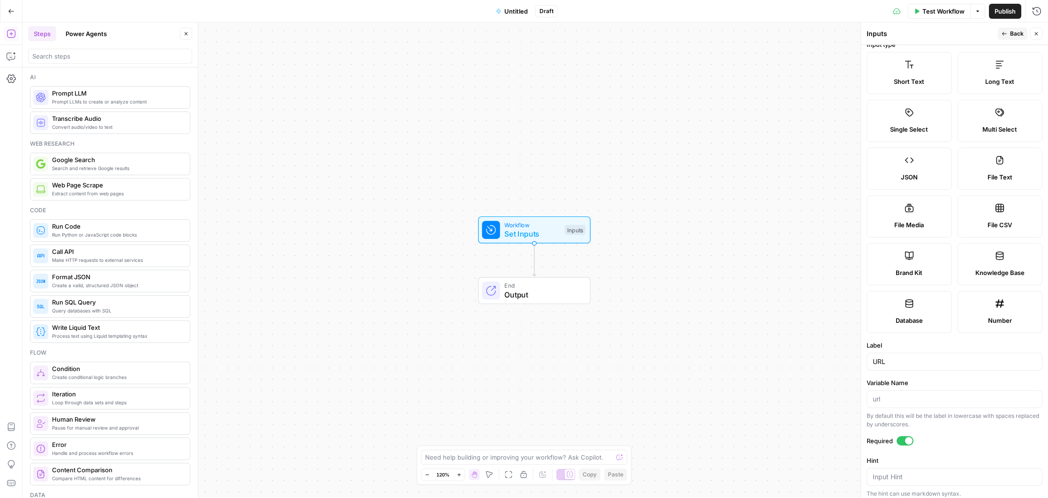
click at [911, 276] on span "Brand Kit" at bounding box center [908, 272] width 27 height 9
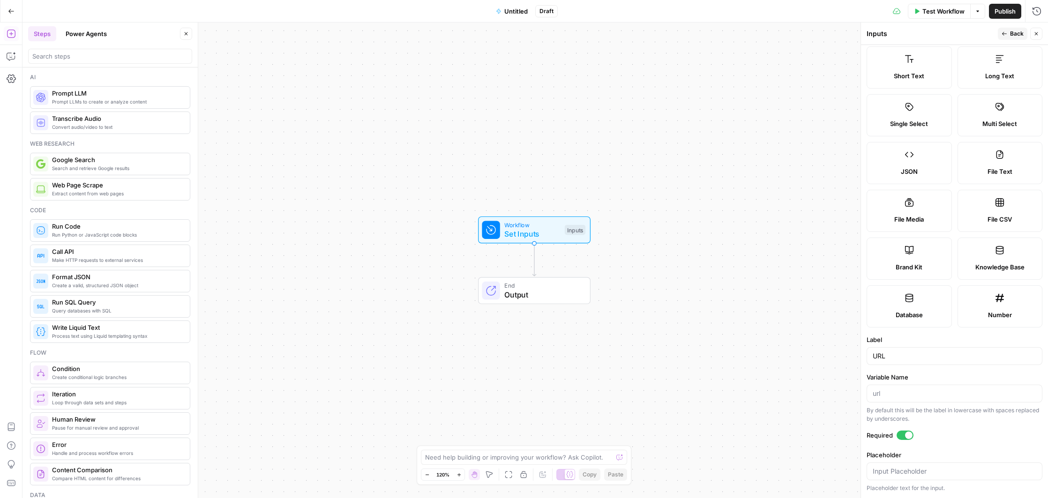
click at [916, 68] on label "Short Text" at bounding box center [908, 67] width 85 height 42
drag, startPoint x: 907, startPoint y: 61, endPoint x: 533, endPoint y: 232, distance: 411.6
click at [533, 232] on body "Descript New Home Browse Insights Opportunities Your Data Recent Grids Content …" at bounding box center [524, 249] width 1048 height 498
click at [559, 224] on span "Workflow" at bounding box center [532, 224] width 56 height 9
click at [915, 67] on label "Short Text" at bounding box center [908, 67] width 85 height 42
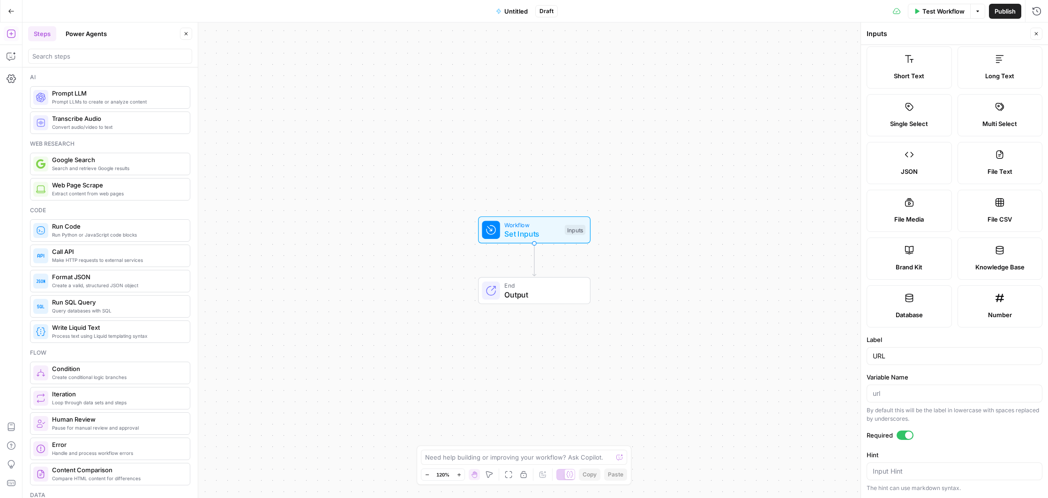
click at [915, 67] on label "Short Text" at bounding box center [908, 67] width 85 height 42
click at [919, 70] on label "Short Text" at bounding box center [908, 67] width 85 height 42
click at [1036, 33] on icon "button" at bounding box center [1036, 33] width 3 height 3
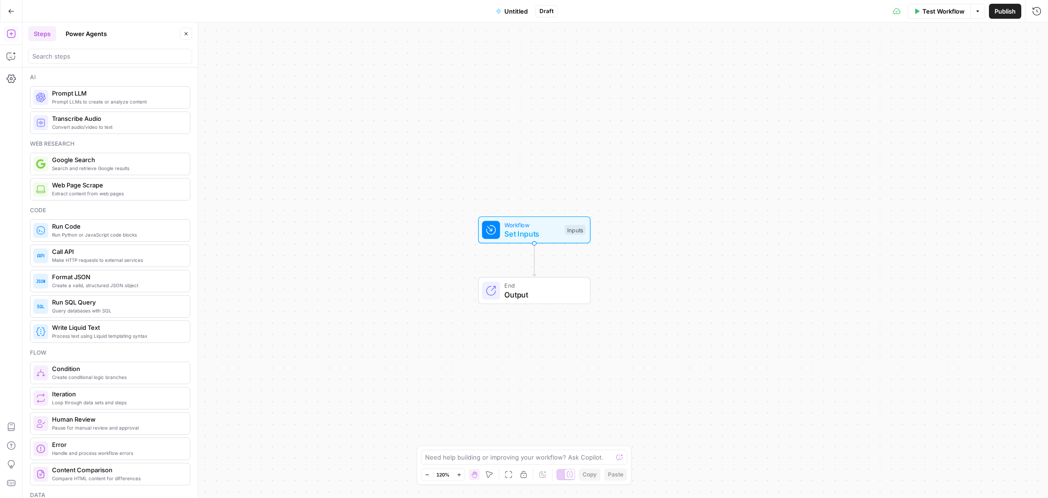
click at [536, 224] on span "Workflow" at bounding box center [532, 224] width 56 height 9
click at [952, 108] on span "Add Field" at bounding box center [942, 104] width 27 height 9
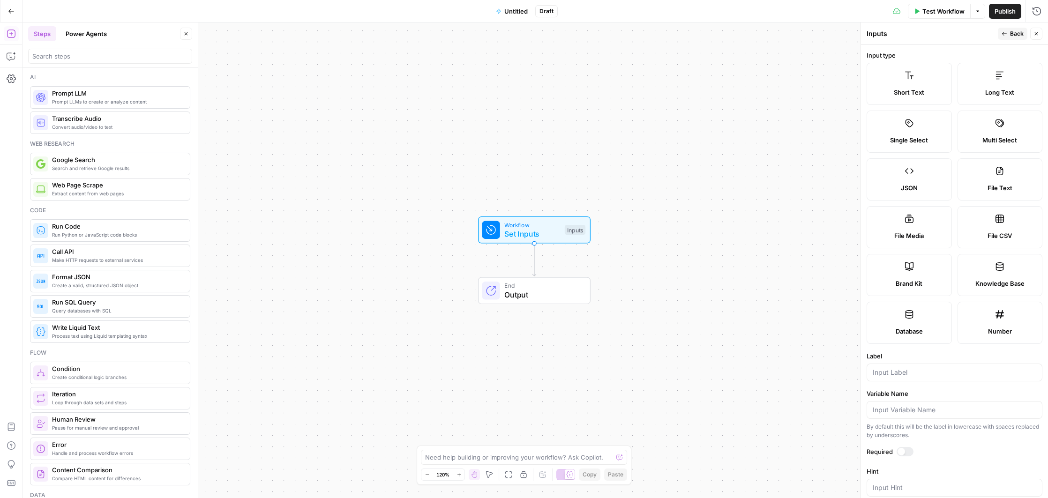
click at [911, 274] on label "Brand Kit" at bounding box center [908, 275] width 85 height 42
click at [894, 370] on input "Label" at bounding box center [954, 372] width 164 height 9
type input "brandkit"
click at [909, 454] on div at bounding box center [904, 451] width 17 height 9
click at [909, 453] on div at bounding box center [904, 451] width 17 height 9
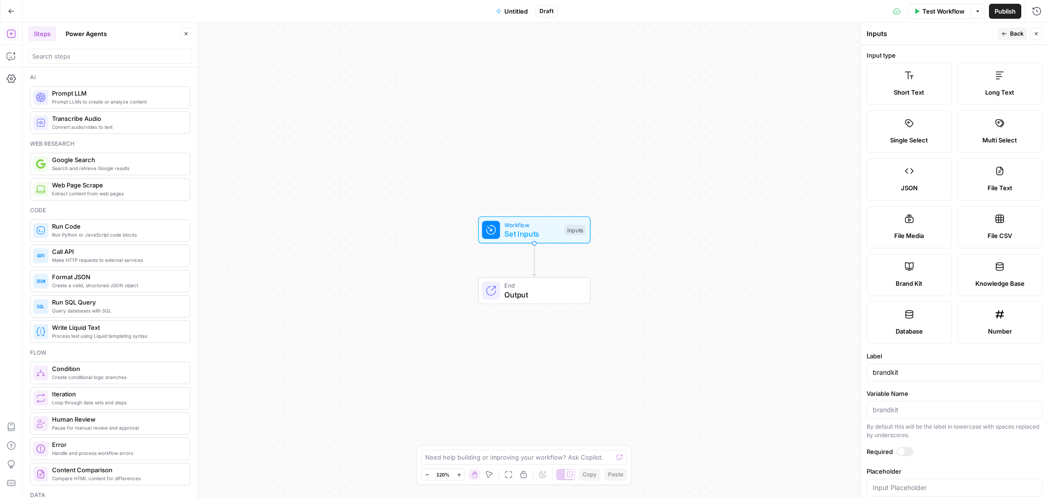
click at [912, 452] on div at bounding box center [904, 451] width 17 height 9
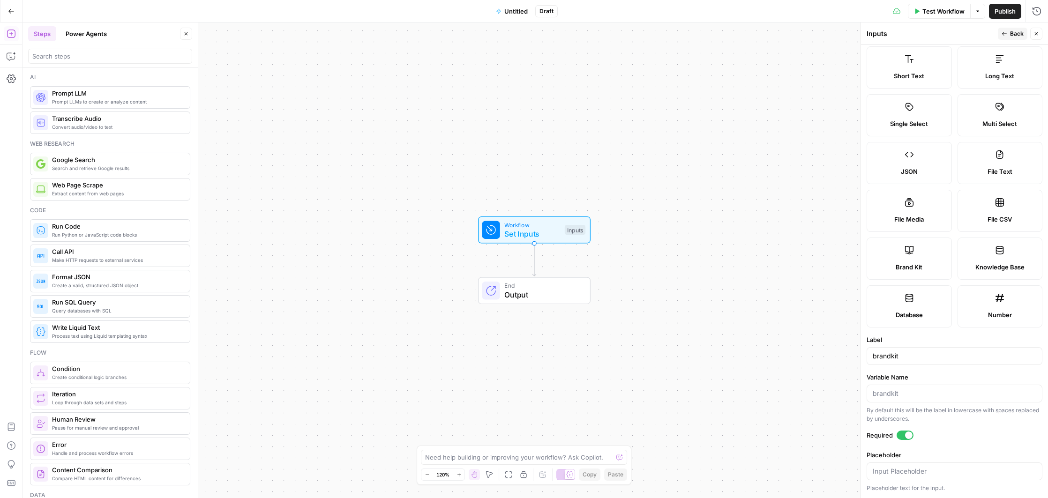
click at [1015, 34] on span "Back" at bounding box center [1017, 34] width 14 height 8
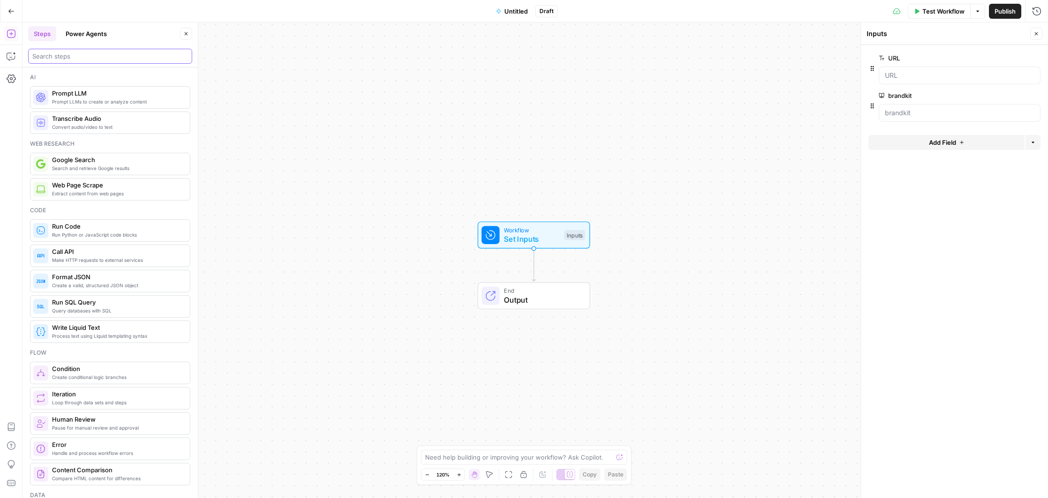
click at [104, 56] on input "search" at bounding box center [110, 56] width 156 height 9
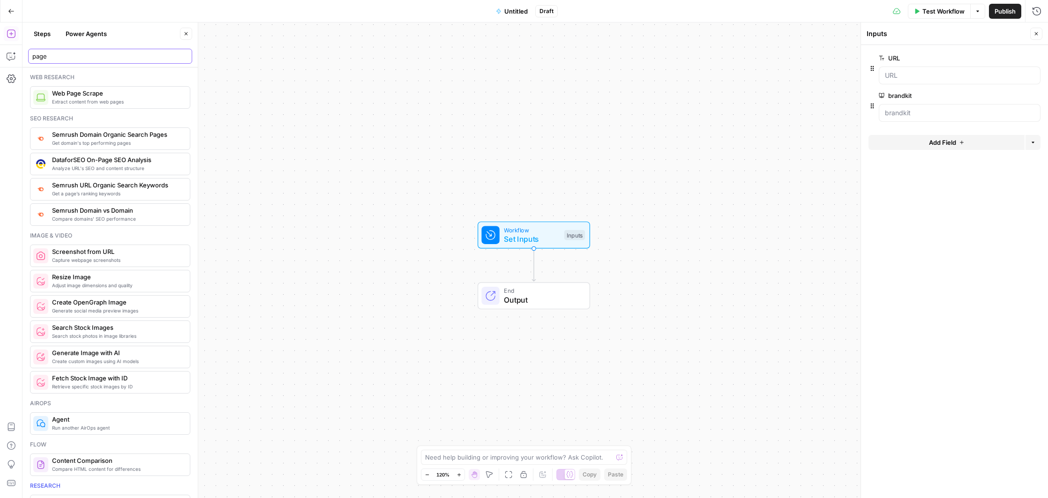
type input "page"
type textarea "Web Page Scrape"
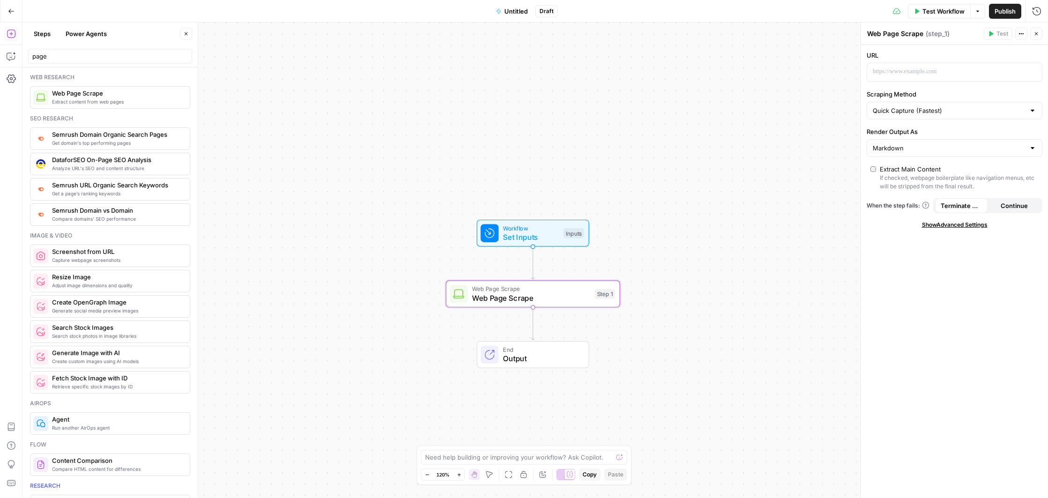
drag, startPoint x: 56, startPoint y: 102, endPoint x: 849, endPoint y: 0, distance: 799.2
click at [979, 112] on input "Scraping Method" at bounding box center [948, 110] width 152 height 9
type input "Quick Capture (Fastest)"
click at [993, 96] on label "Scraping Method" at bounding box center [954, 93] width 176 height 9
click at [993, 106] on input "Quick Capture (Fastest)" at bounding box center [948, 110] width 152 height 9
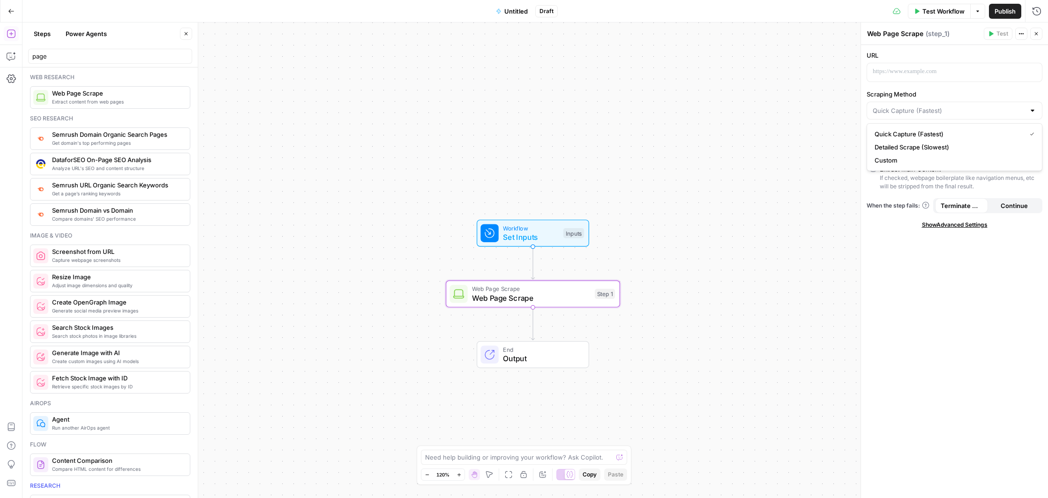
type input "Quick Capture (Fastest)"
click at [1012, 96] on label "Scraping Method" at bounding box center [954, 93] width 176 height 9
click at [1012, 106] on input "Quick Capture (Fastest)" at bounding box center [948, 110] width 152 height 9
type input "Quick Capture (Fastest)"
click at [946, 68] on p at bounding box center [946, 71] width 149 height 9
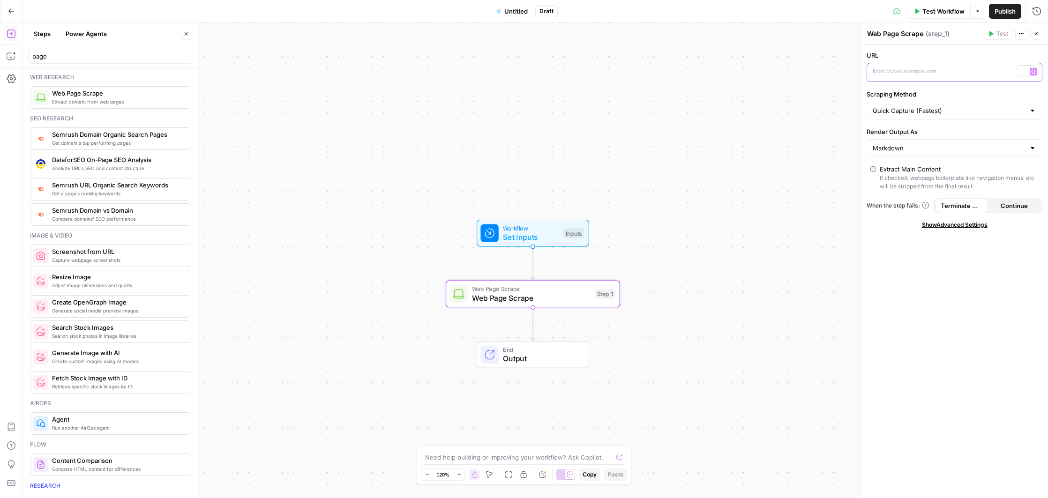
click at [1032, 72] on icon "button" at bounding box center [1033, 72] width 5 height 4
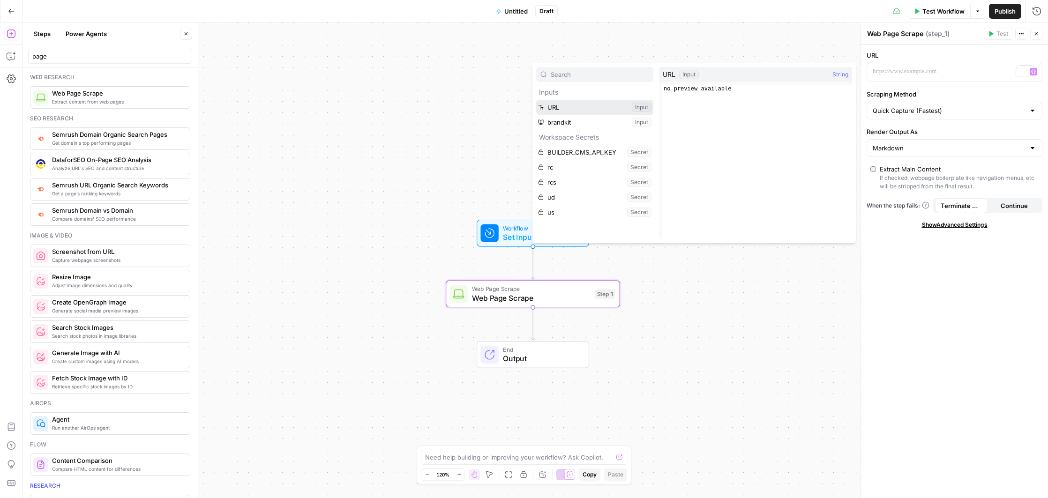
click at [607, 108] on button "Select variable URL" at bounding box center [594, 107] width 117 height 15
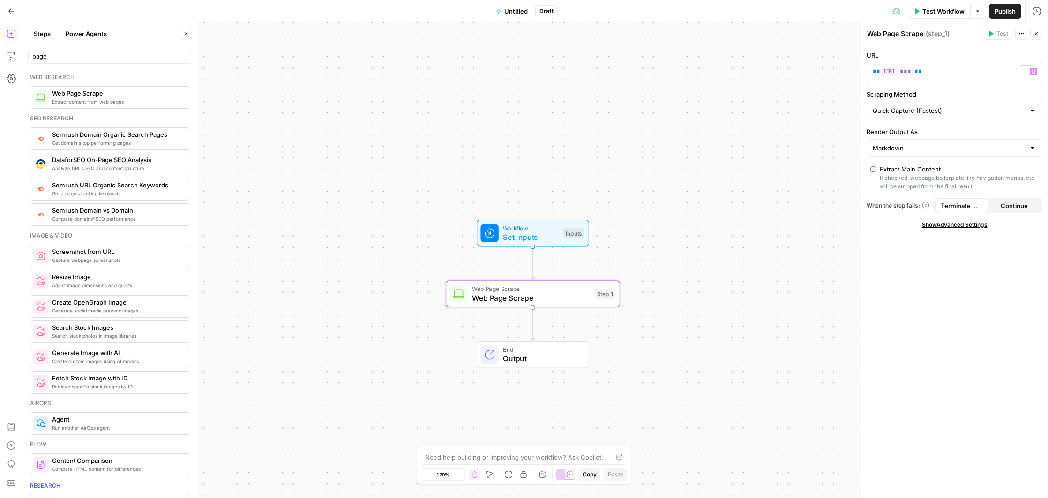
click at [64, 63] on div "page" at bounding box center [110, 56] width 164 height 15
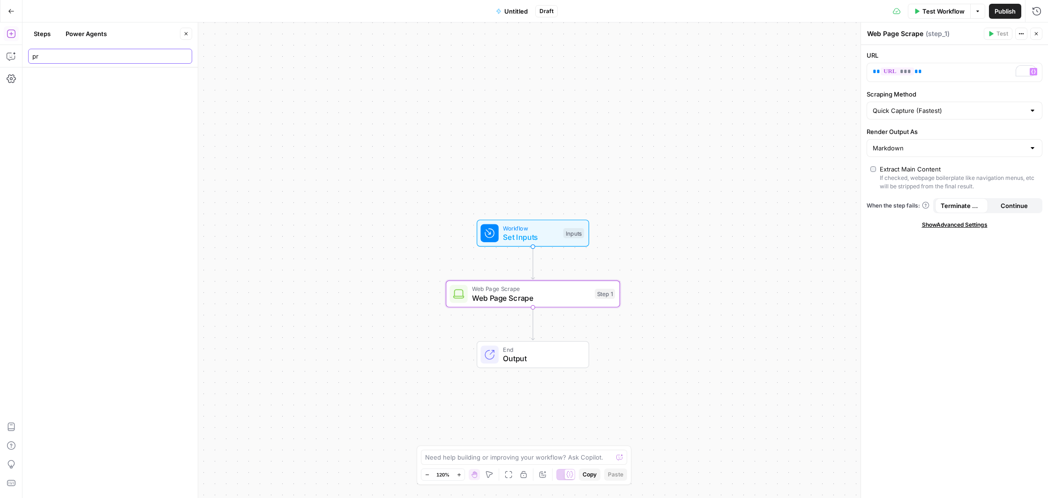
type input "p"
type input "snip"
click at [79, 29] on button "Power Agents" at bounding box center [86, 33] width 52 height 15
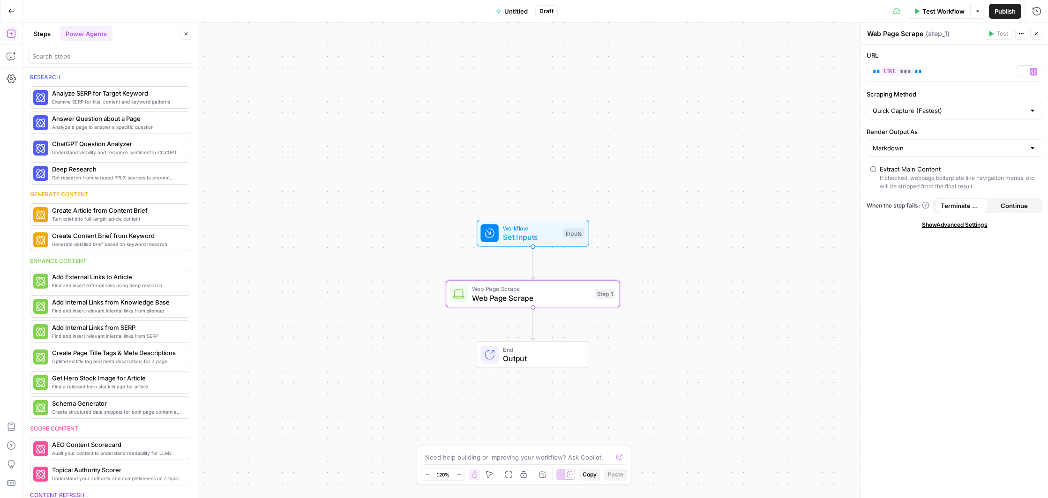
click at [83, 69] on div "Research Examine SERP for title, content and keyword patterns Analyze SERP for …" at bounding box center [109, 282] width 175 height 431
click at [77, 56] on input "search" at bounding box center [110, 56] width 156 height 9
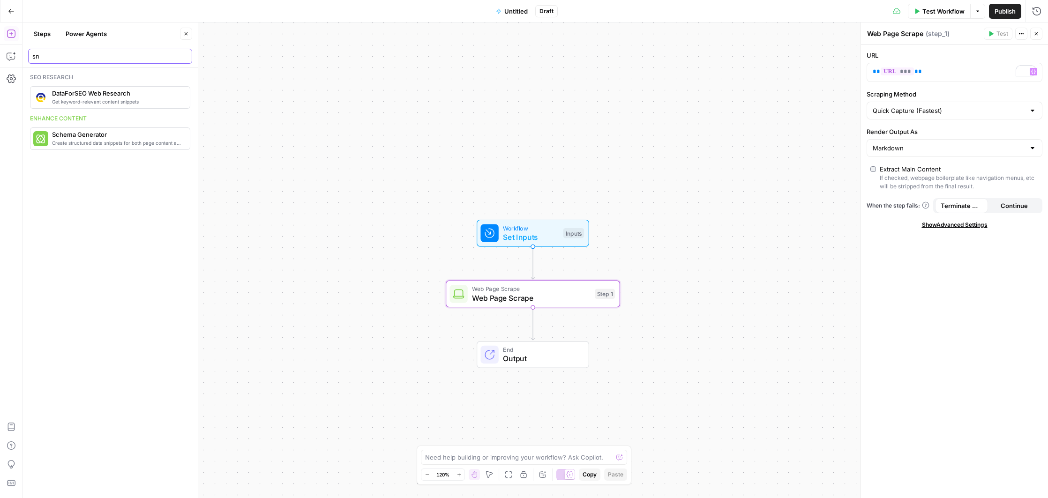
type input "s"
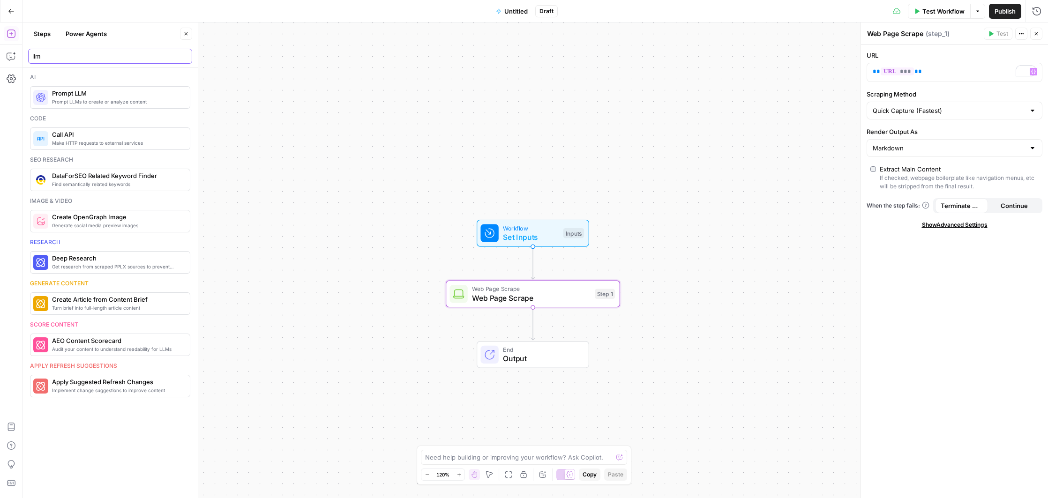
type input "llm"
click at [114, 92] on span "Prompt LLM" at bounding box center [117, 93] width 130 height 9
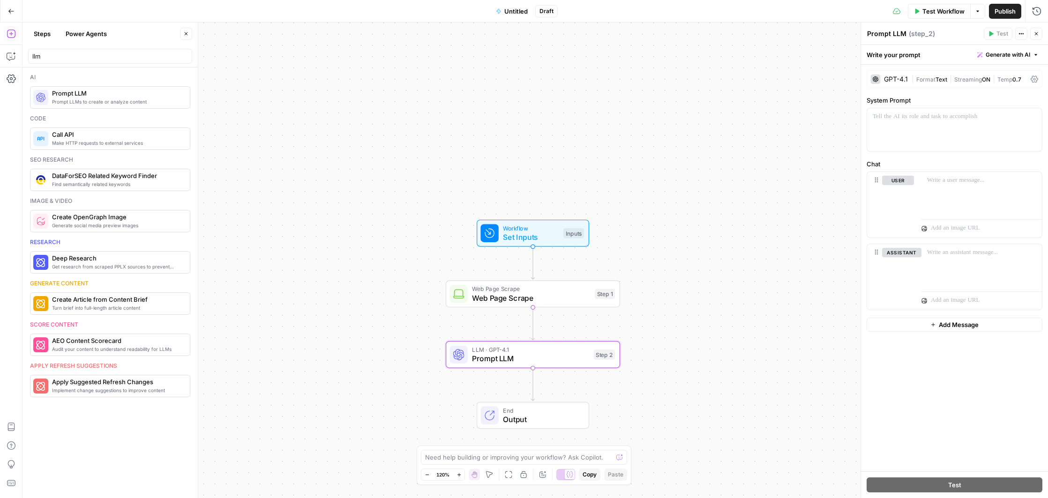
click at [911, 55] on div "Write your prompt Generate with AI" at bounding box center [954, 54] width 187 height 19
click at [926, 32] on span "( step_2 )" at bounding box center [922, 33] width 26 height 9
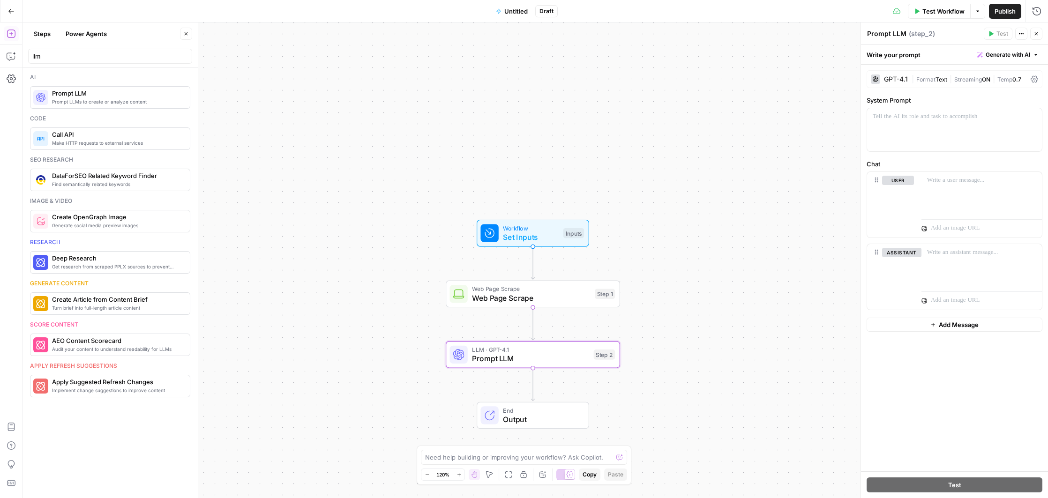
click at [926, 32] on span "( step_2 )" at bounding box center [922, 33] width 26 height 9
drag, startPoint x: 875, startPoint y: 37, endPoint x: 911, endPoint y: 37, distance: 36.1
click at [876, 37] on textarea "Prompt LLM" at bounding box center [886, 33] width 39 height 9
click at [1019, 34] on icon "button" at bounding box center [1019, 33] width 1 height 1
click at [929, 45] on div "Write your prompt Generate with AI" at bounding box center [954, 54] width 187 height 19
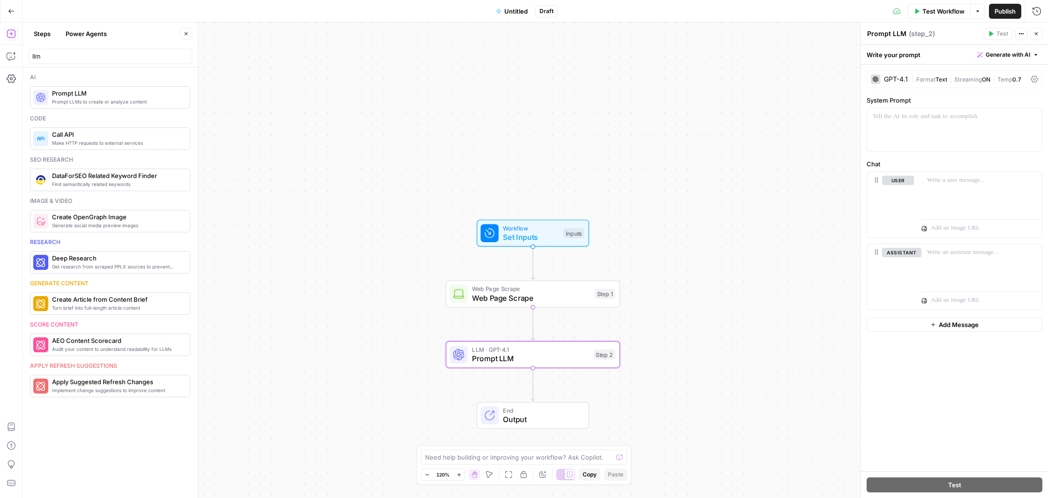
click at [900, 82] on div "GPT-4.1" at bounding box center [889, 79] width 37 height 9
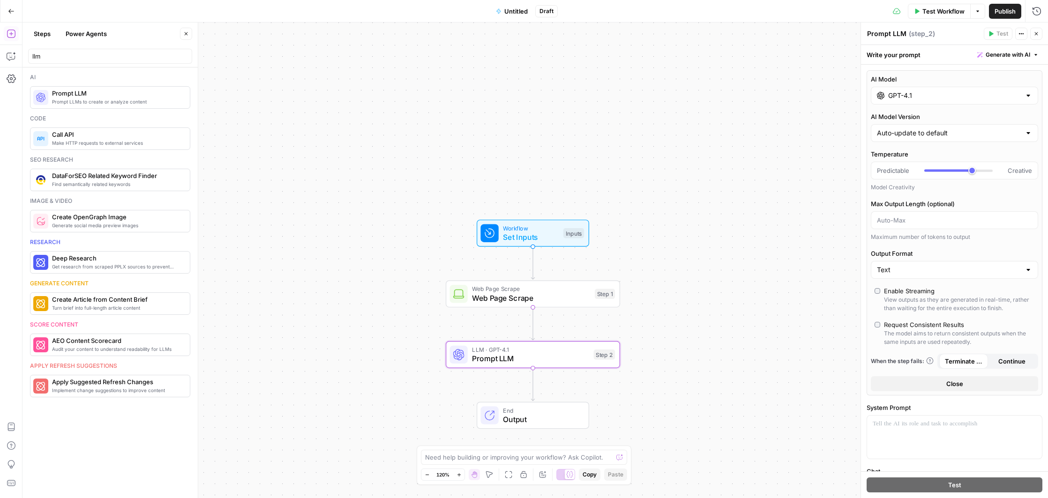
click at [914, 102] on div "GPT-4.1" at bounding box center [954, 96] width 167 height 18
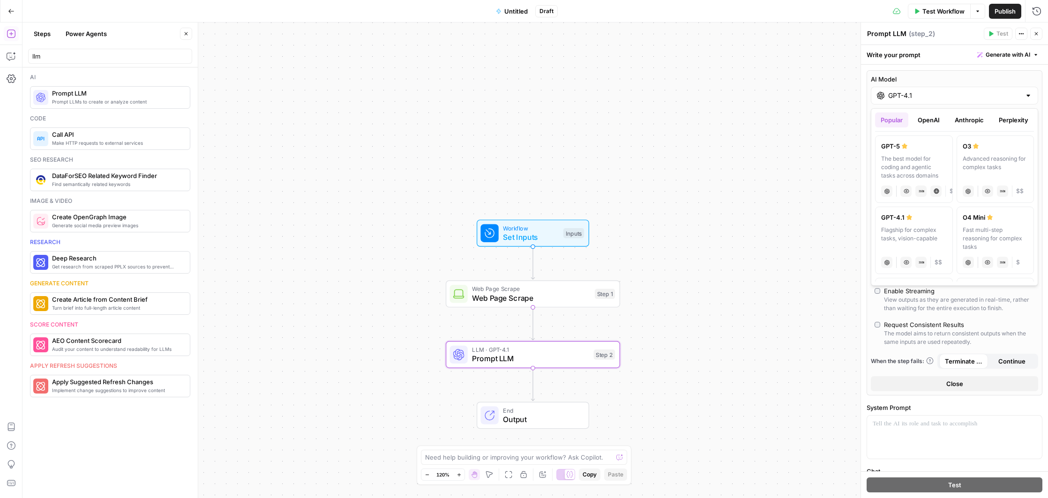
click at [907, 162] on div "The best model for coding and agentic tasks across domains" at bounding box center [914, 167] width 66 height 25
type input "GPT-5"
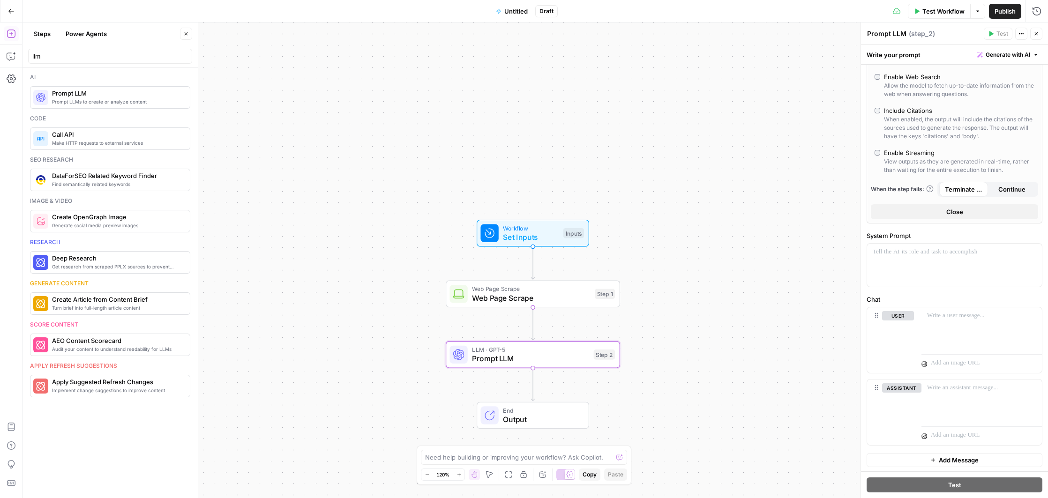
scroll to position [268, 0]
click at [916, 265] on div "To enrich screen reader interactions, please activate Accessibility in Grammarl…" at bounding box center [954, 263] width 175 height 43
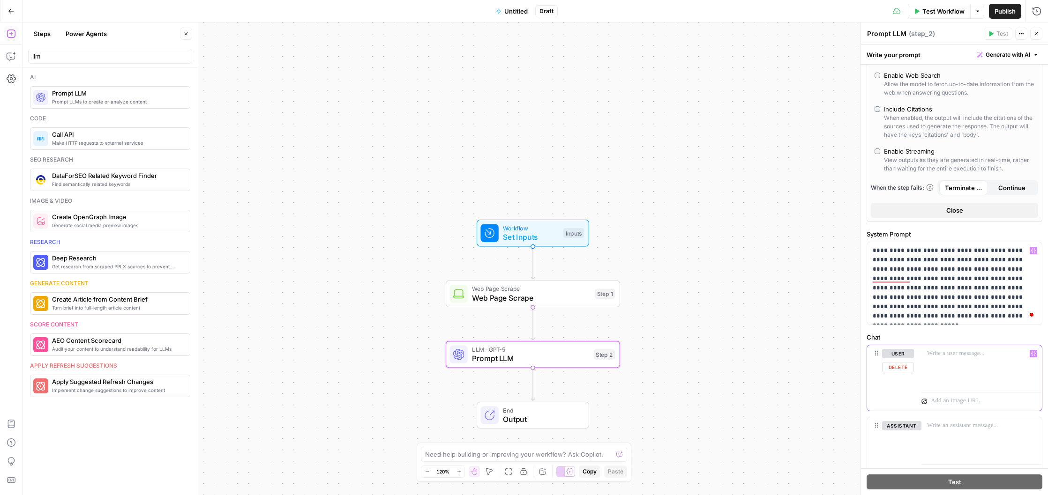
click at [949, 363] on div at bounding box center [981, 366] width 120 height 43
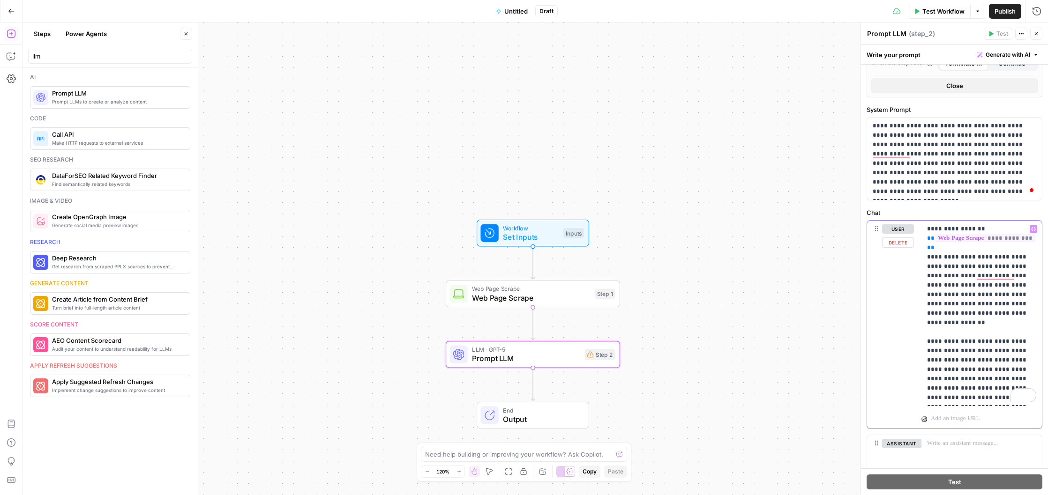
scroll to position [396, 0]
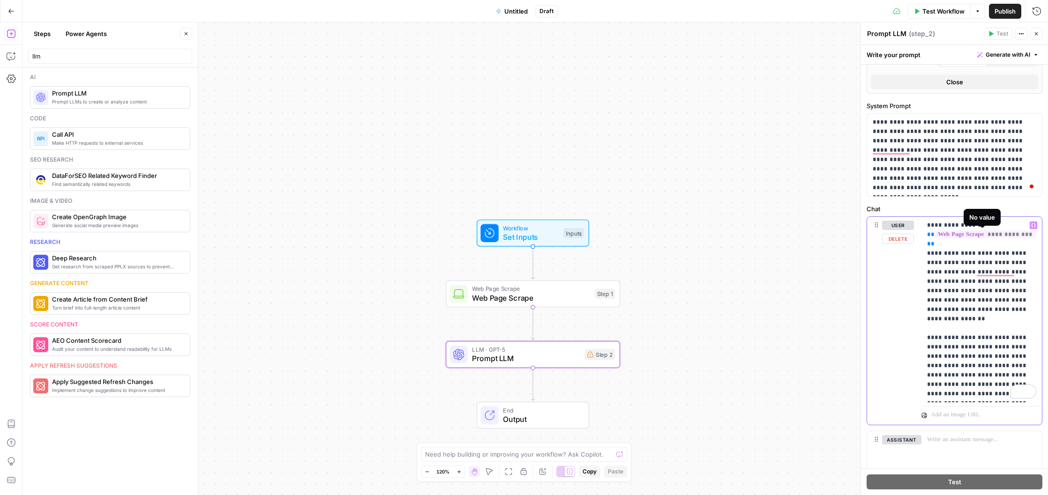
click at [997, 232] on span "**********" at bounding box center [985, 235] width 100 height 8
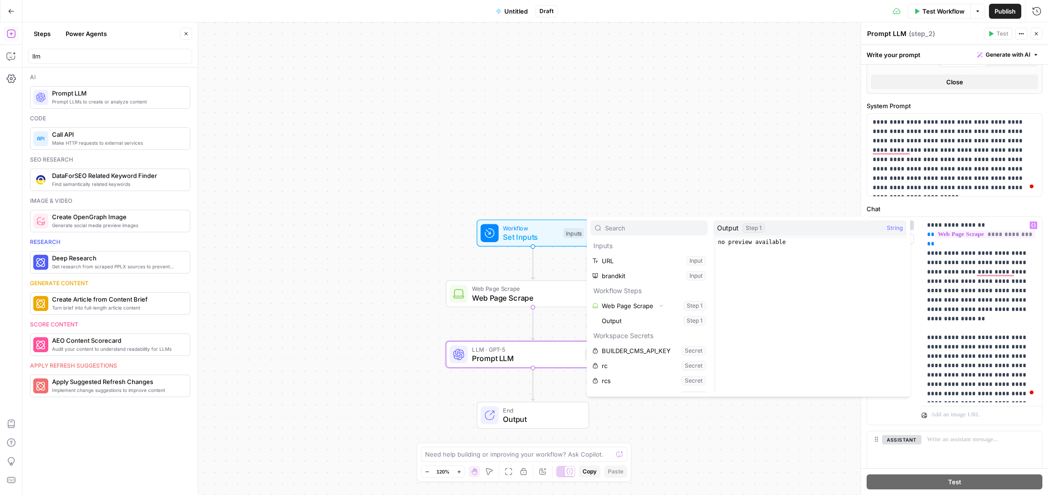
click at [637, 324] on button "Select variable Output" at bounding box center [654, 320] width 108 height 15
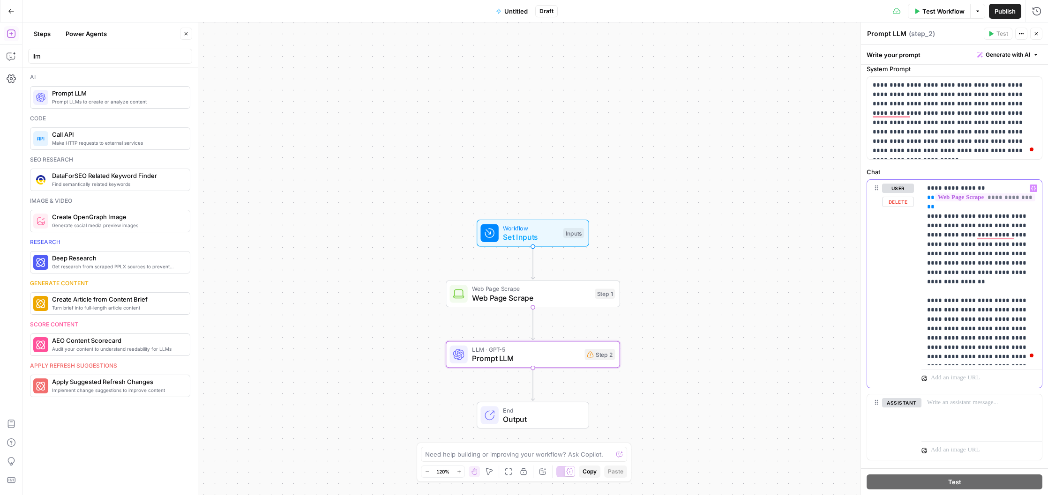
scroll to position [452, 0]
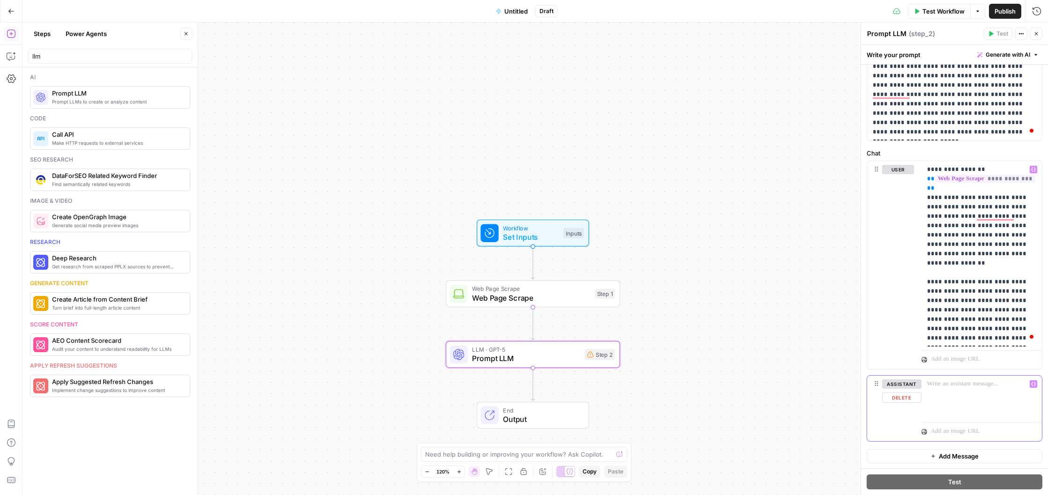
click at [943, 390] on div at bounding box center [981, 397] width 120 height 43
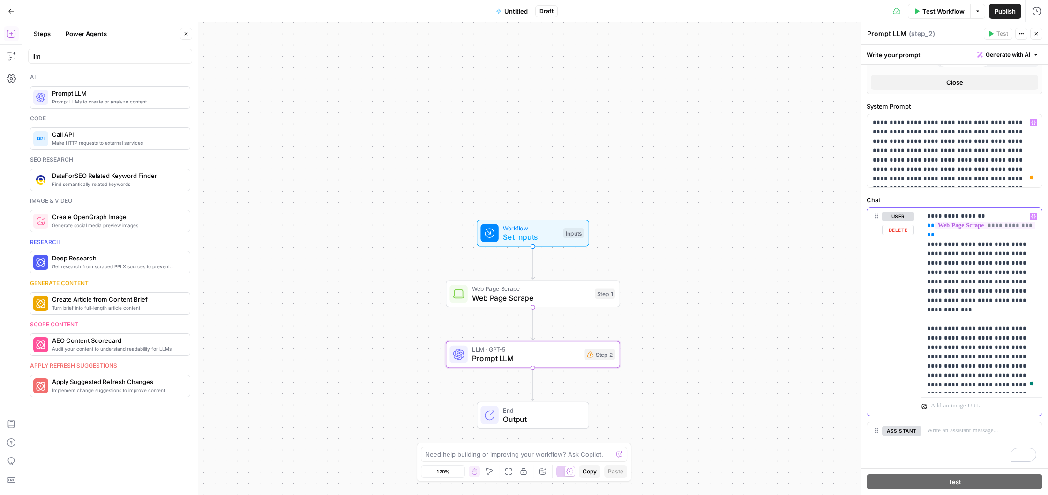
drag, startPoint x: 970, startPoint y: 387, endPoint x: 928, endPoint y: 385, distance: 42.7
click at [928, 385] on p "**********" at bounding box center [981, 301] width 109 height 178
click at [1036, 214] on button "Variables Menu" at bounding box center [1032, 216] width 7 height 7
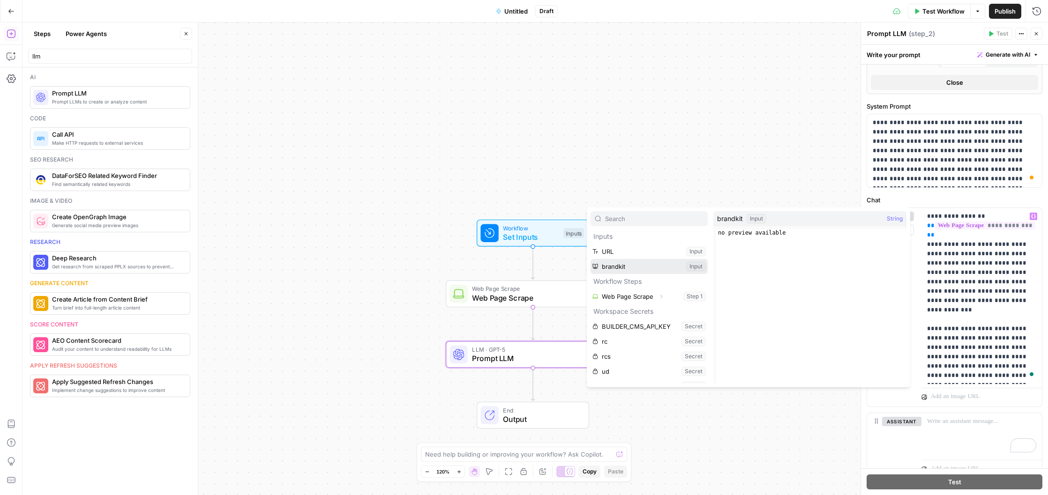
click at [691, 267] on button "Select variable brandkit" at bounding box center [648, 266] width 117 height 15
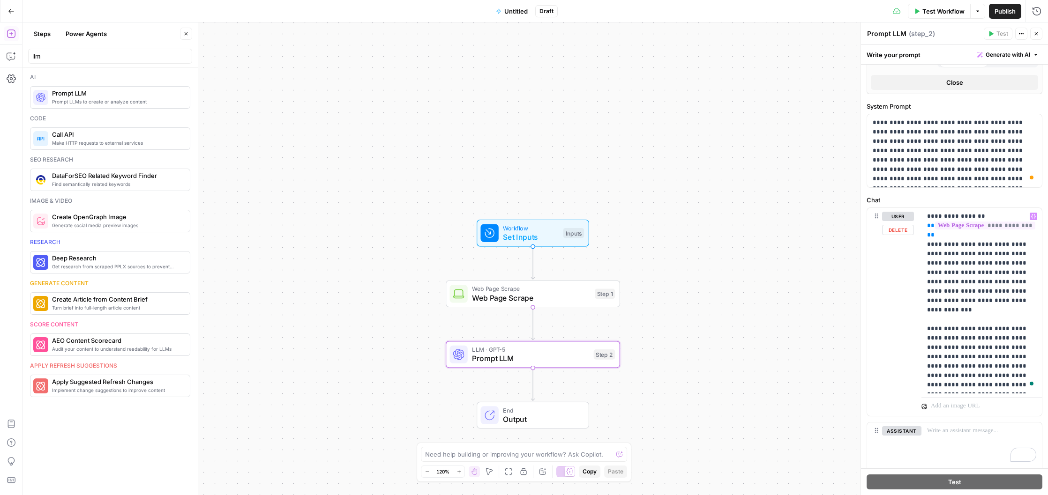
scroll to position [442, 0]
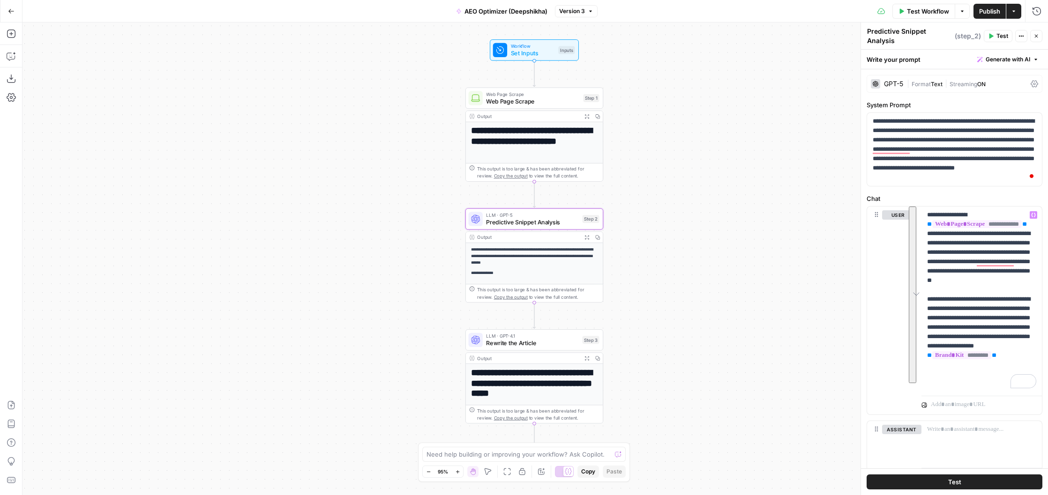
click at [1034, 83] on icon at bounding box center [1033, 83] width 7 height 7
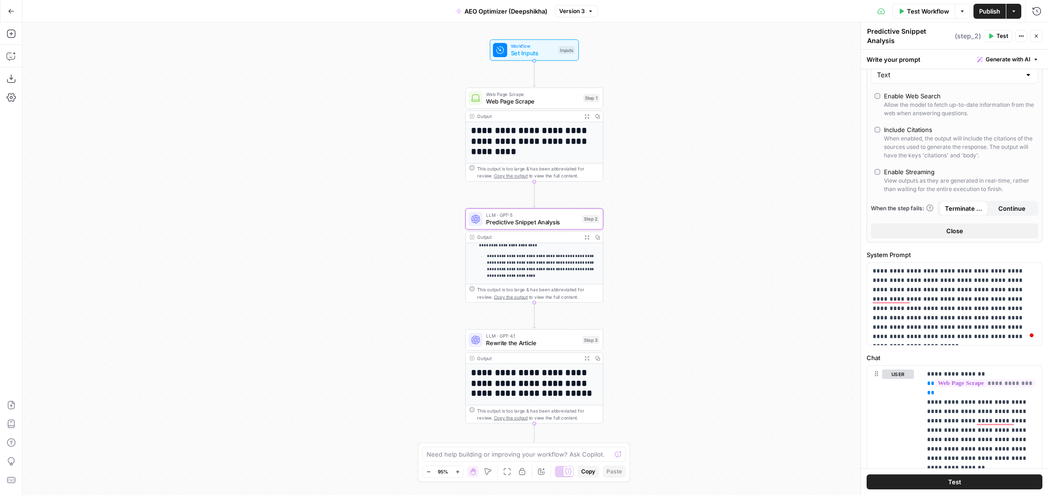
scroll to position [75, 0]
click at [520, 345] on span "Rewrite the Article" at bounding box center [532, 343] width 92 height 9
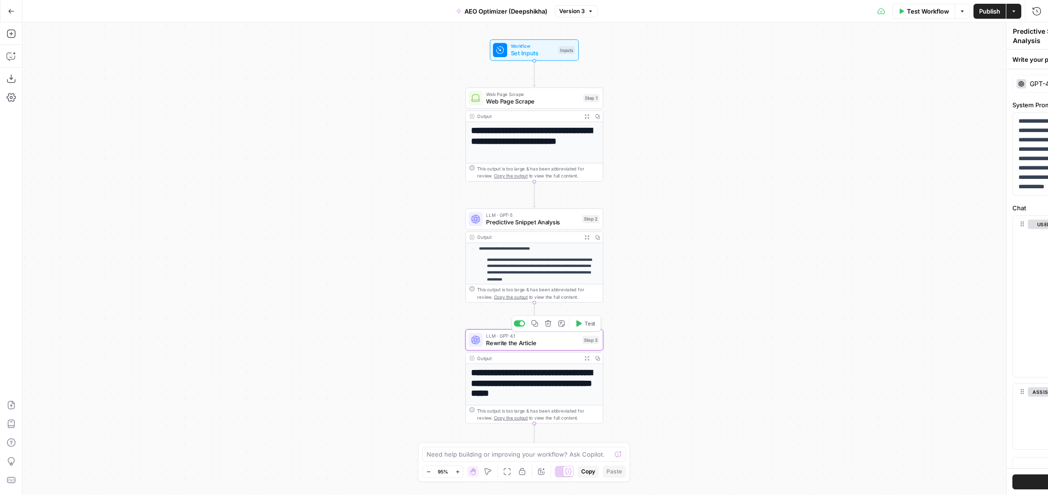
type textarea "Rewrite the Article"
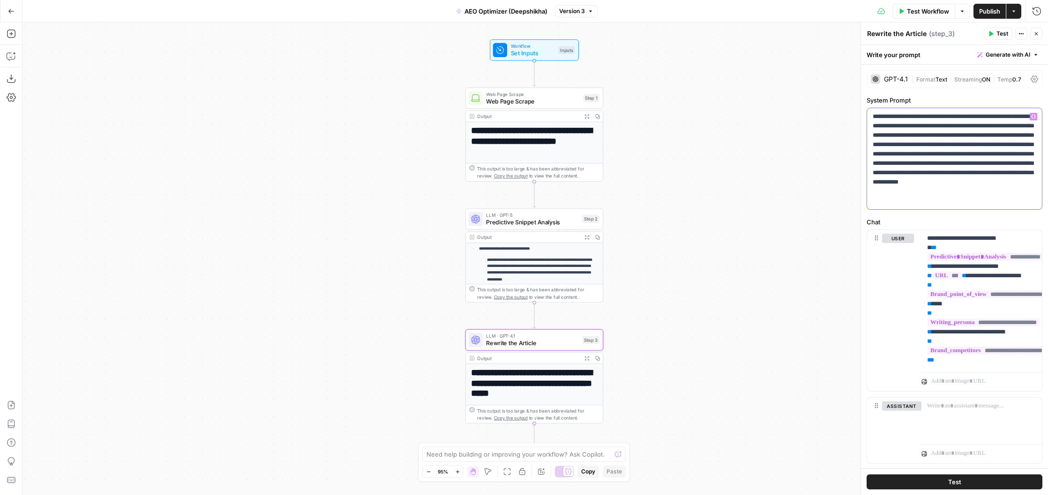
click at [928, 161] on p "**********" at bounding box center [954, 159] width 164 height 94
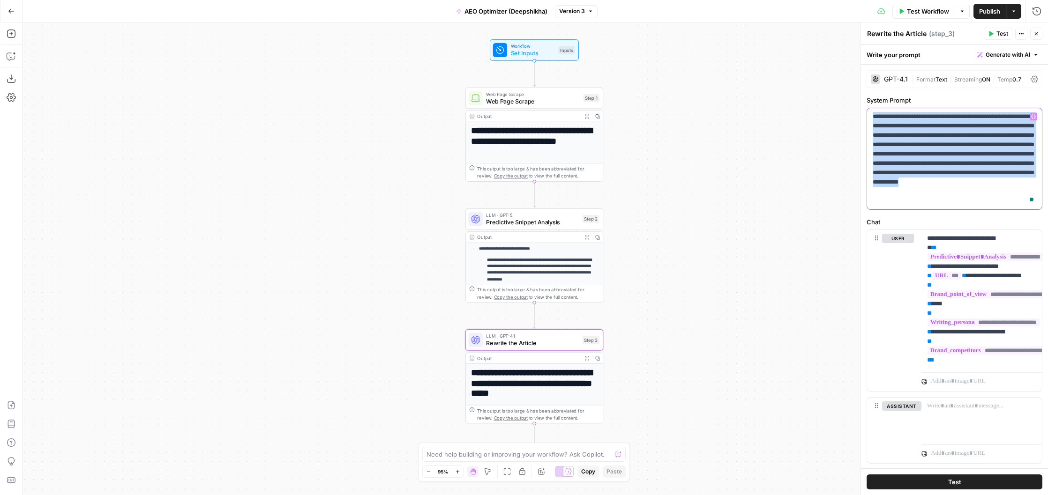
click at [928, 161] on p "**********" at bounding box center [954, 159] width 164 height 94
copy p "**********"
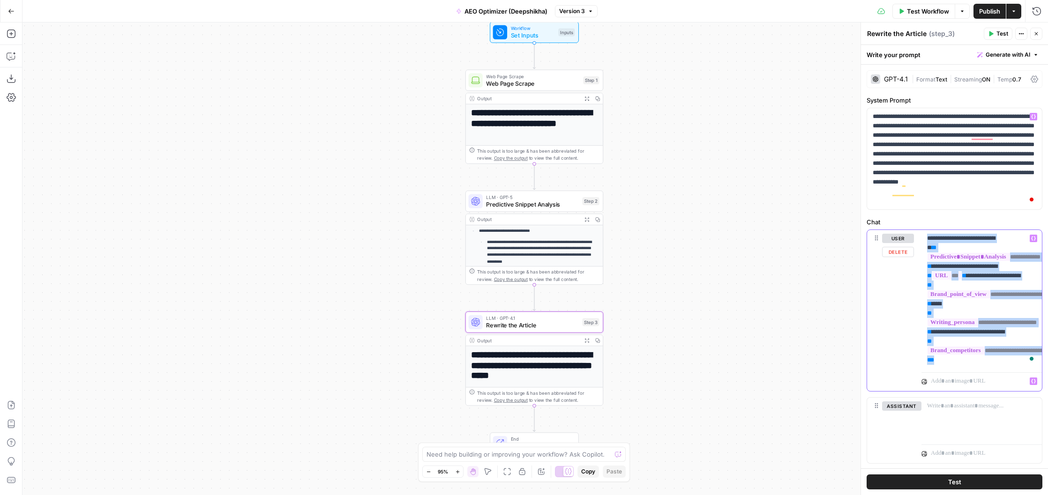
drag, startPoint x: 926, startPoint y: 238, endPoint x: 987, endPoint y: 376, distance: 150.2
click at [987, 377] on div "**********" at bounding box center [981, 310] width 120 height 161
copy p "**********"
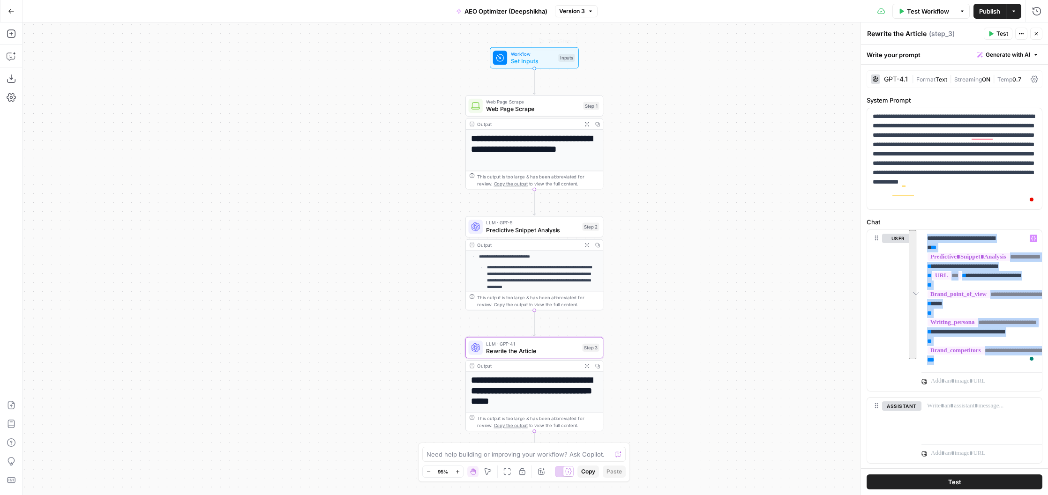
click at [533, 64] on span "Set Inputs" at bounding box center [533, 61] width 44 height 9
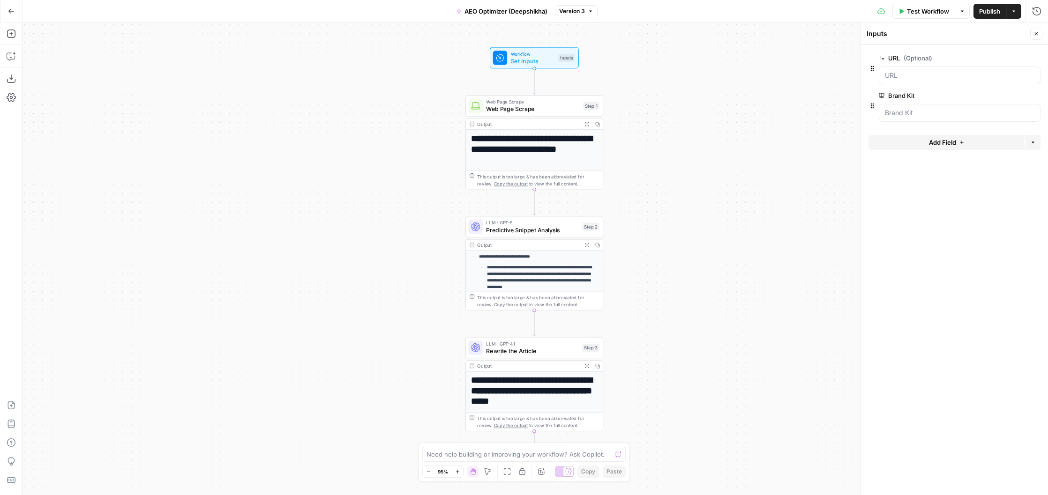
click at [520, 390] on h1 "**********" at bounding box center [534, 390] width 127 height 31
click at [558, 399] on h1 "**********" at bounding box center [534, 390] width 127 height 31
click at [527, 353] on span "Rewrite the Article" at bounding box center [532, 351] width 92 height 9
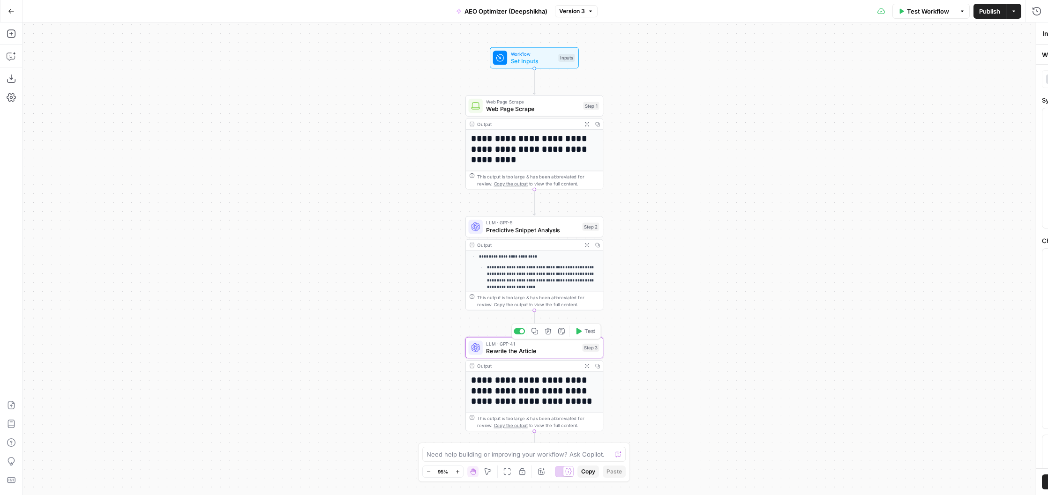
type textarea "Rewrite the Article"
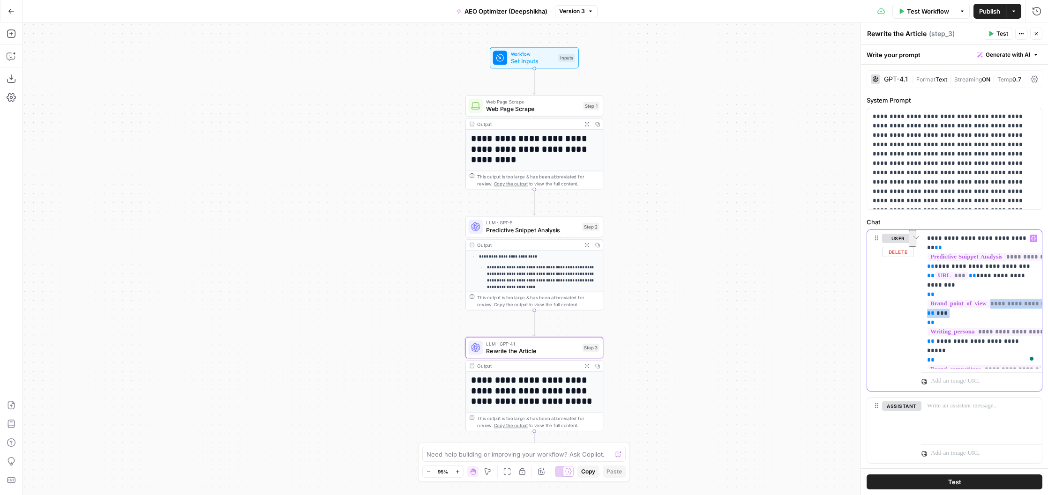
drag, startPoint x: 967, startPoint y: 305, endPoint x: 947, endPoint y: 287, distance: 26.6
click at [947, 287] on p "**********" at bounding box center [981, 299] width 109 height 131
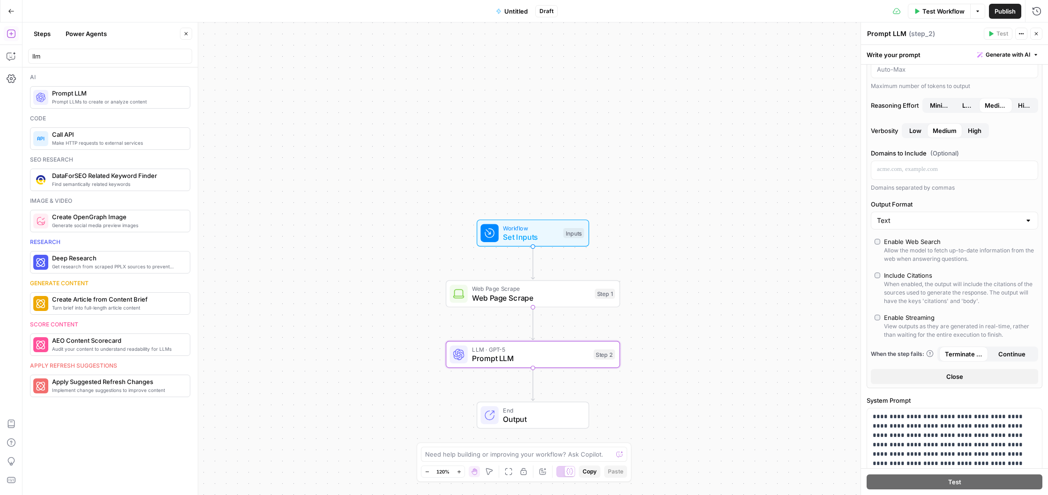
click at [963, 384] on button "Close" at bounding box center [954, 376] width 167 height 15
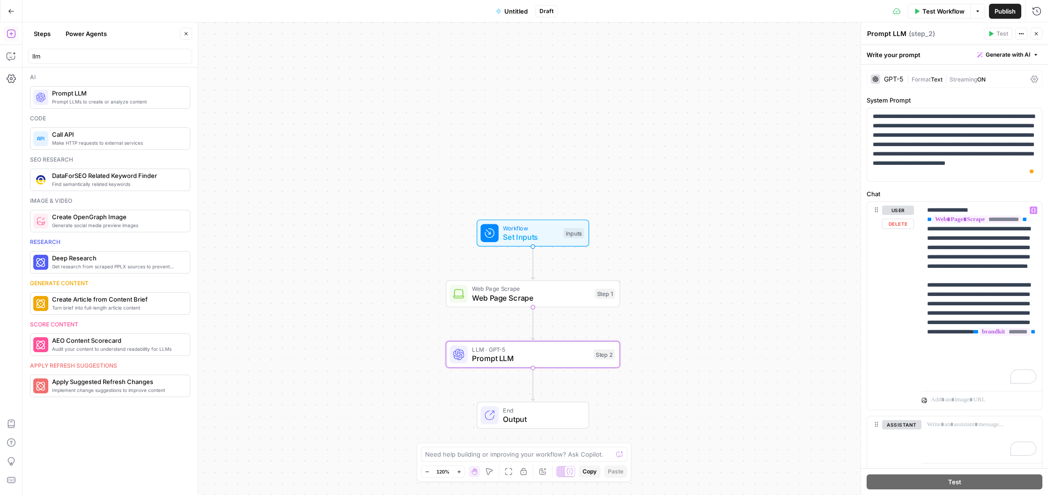
scroll to position [10, 0]
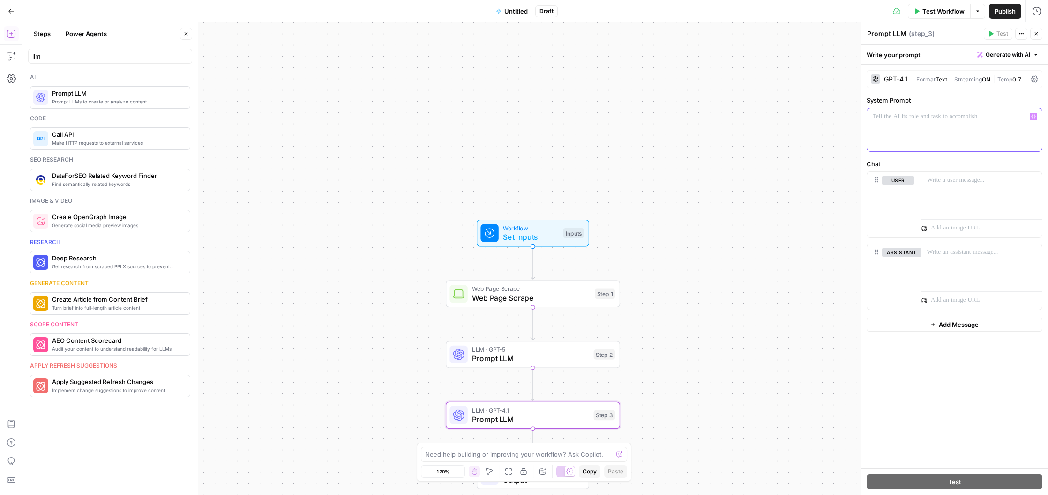
click at [907, 121] on div at bounding box center [954, 129] width 175 height 43
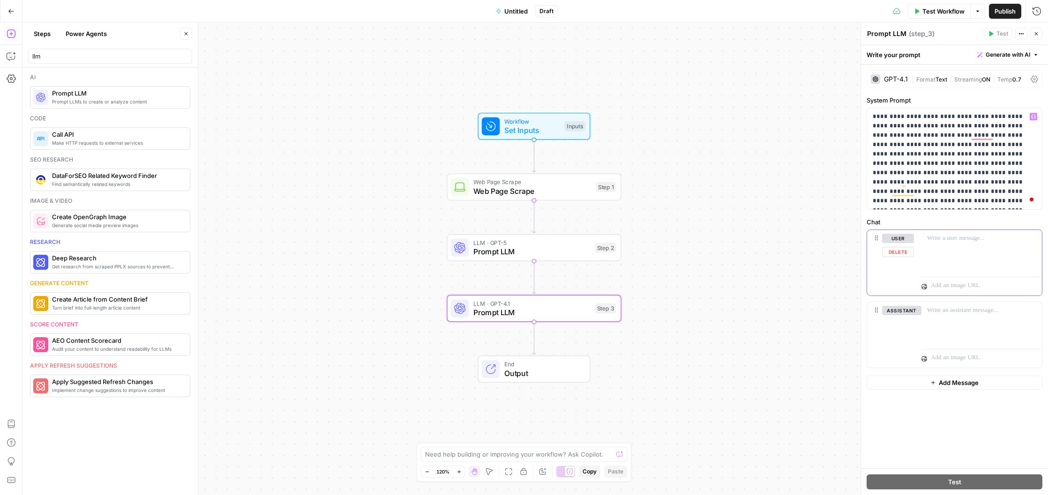
click at [962, 241] on p at bounding box center [981, 238] width 109 height 9
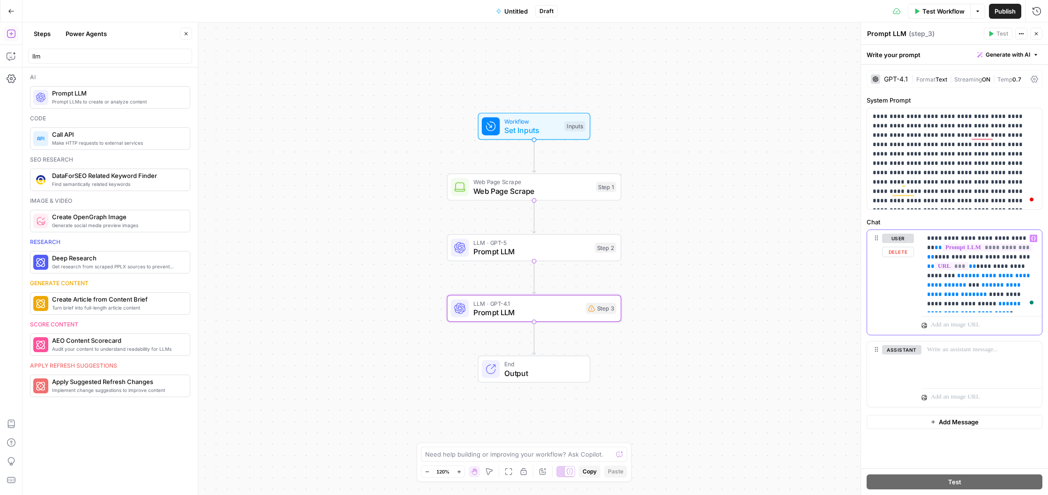
drag, startPoint x: 1031, startPoint y: 278, endPoint x: 914, endPoint y: 280, distance: 117.1
click at [914, 280] on div "**********" at bounding box center [954, 282] width 175 height 105
click at [1033, 239] on icon "button" at bounding box center [1033, 238] width 5 height 5
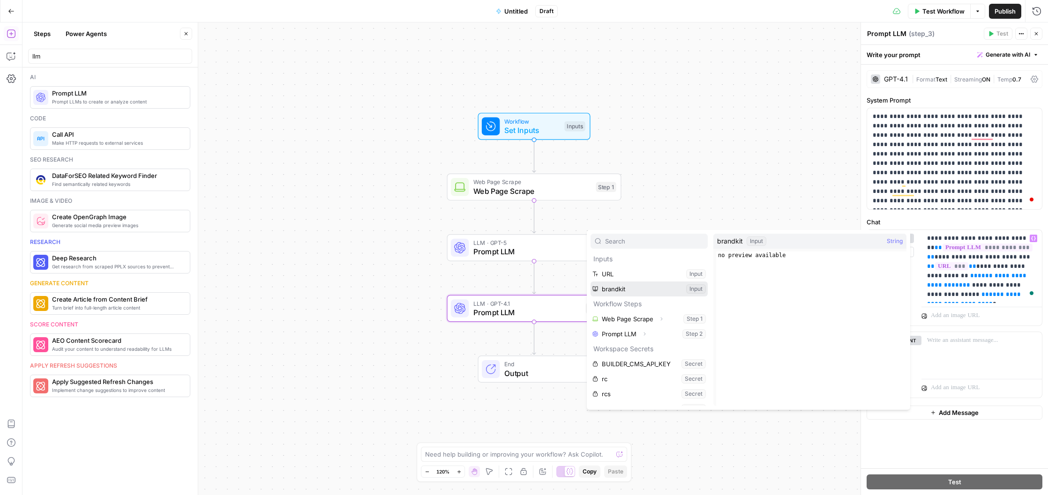
click at [678, 288] on button "Select variable brandkit" at bounding box center [648, 289] width 117 height 15
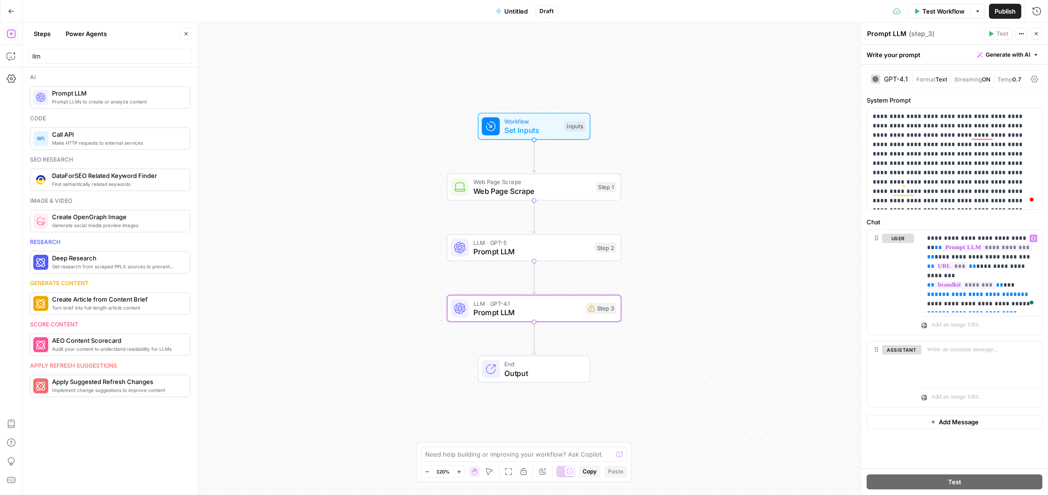
click at [536, 133] on span "Set Inputs" at bounding box center [532, 130] width 56 height 11
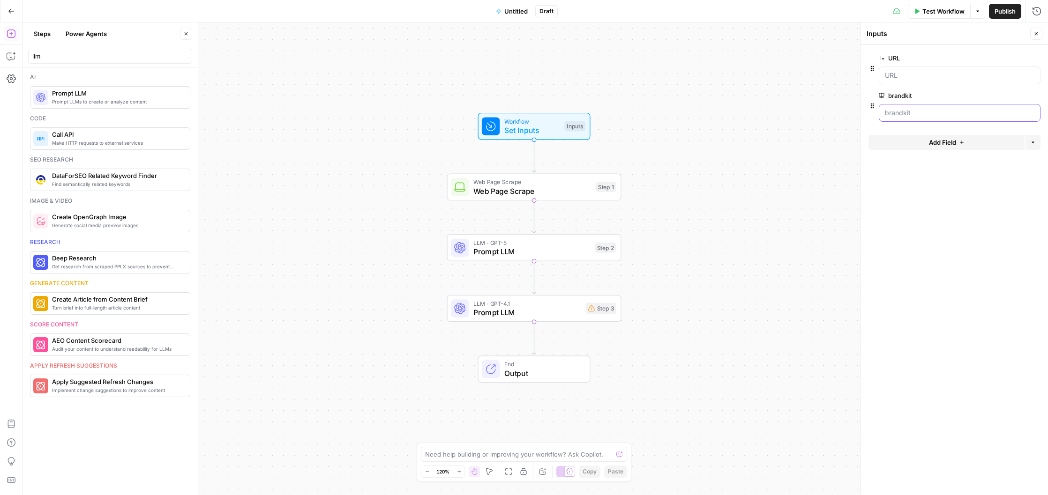
click at [915, 111] on input "brandkit" at bounding box center [959, 112] width 149 height 9
click at [1018, 97] on icon "button" at bounding box center [1020, 95] width 5 height 5
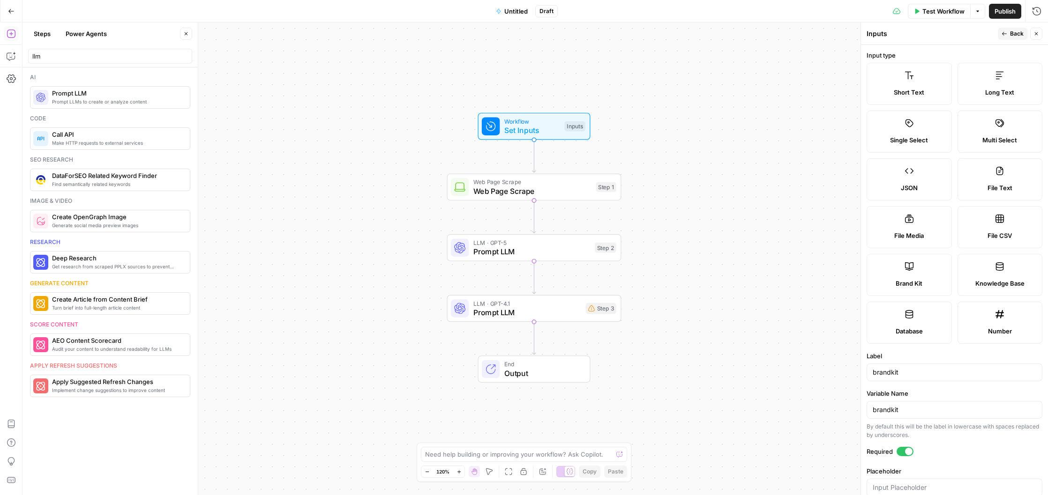
click at [908, 367] on div "brandkit" at bounding box center [954, 373] width 176 height 18
click at [884, 375] on input "brandkit" at bounding box center [954, 372] width 164 height 9
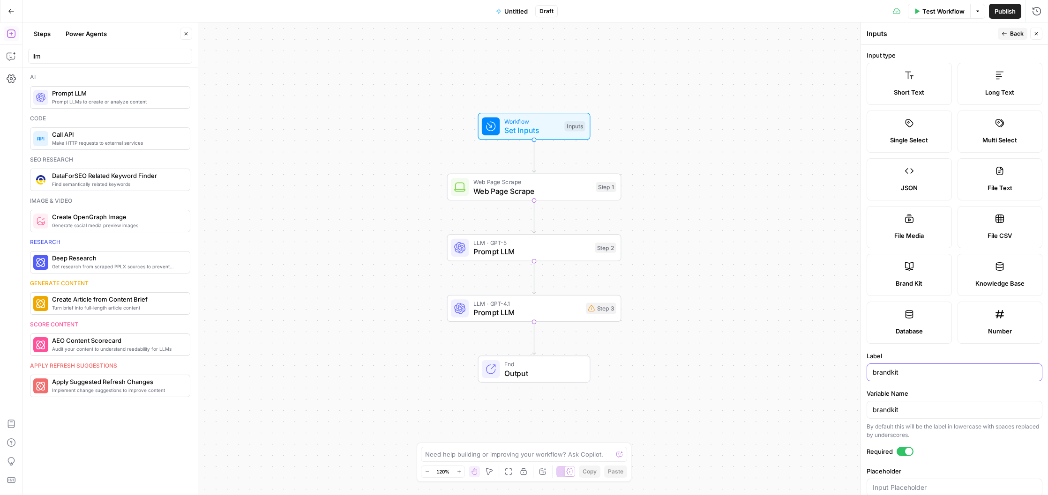
click at [884, 375] on input "brandkit" at bounding box center [954, 372] width 164 height 9
paste input "Brand K"
type input "Brand Kit"
click at [917, 415] on div "brandkit" at bounding box center [954, 410] width 176 height 18
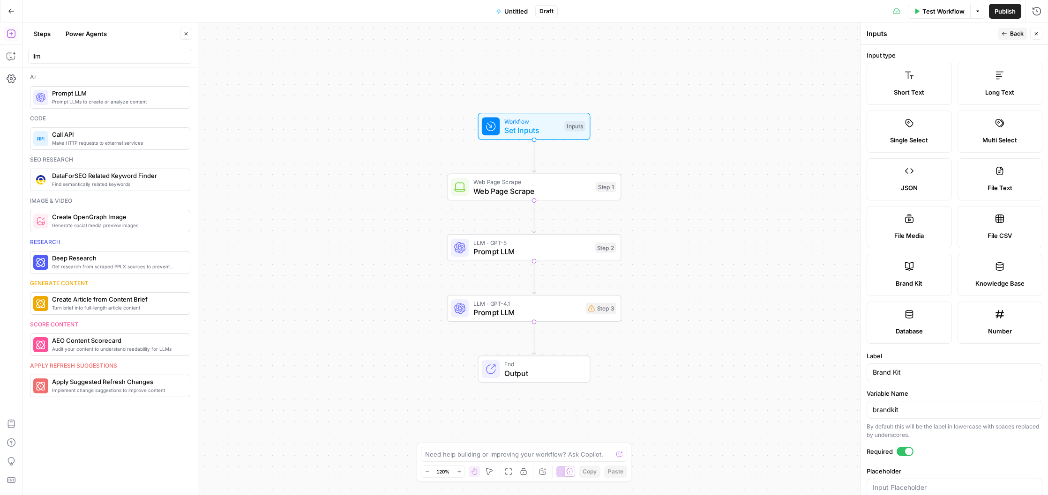
click at [917, 415] on div "brandkit" at bounding box center [954, 410] width 176 height 18
paste input "brand_kit"
click at [916, 412] on input "brandkitbrand_kit" at bounding box center [954, 409] width 164 height 9
click at [916, 411] on input "brandkitbrand_kit" at bounding box center [954, 409] width 164 height 9
click at [915, 412] on input "brandkitbrand_kit" at bounding box center [954, 409] width 164 height 9
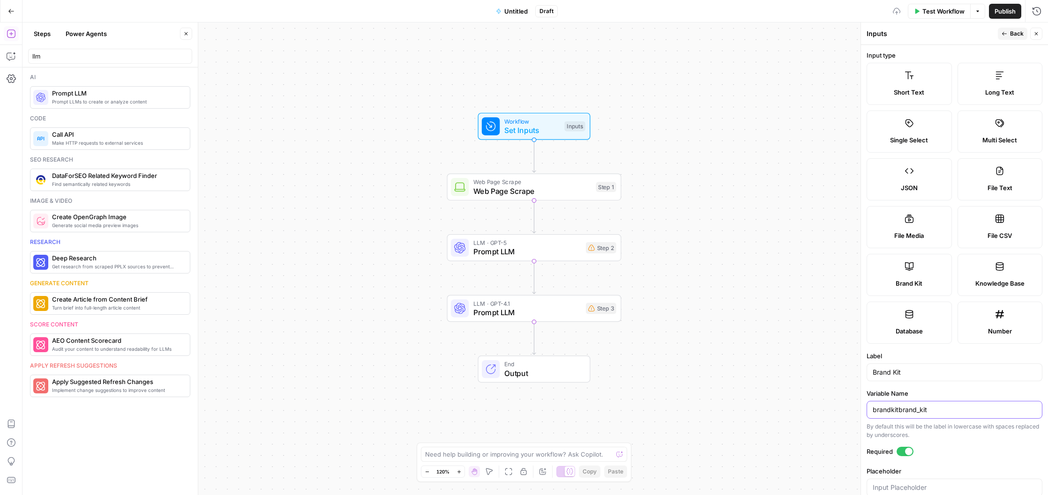
paste input "brand"
drag, startPoint x: 956, startPoint y: 406, endPoint x: 860, endPoint y: 412, distance: 96.2
click at [860, 412] on div "Inputs Back Close Input type Short Text Long Text Single Select Multi Select JS…" at bounding box center [953, 258] width 187 height 473
click at [950, 416] on div "brandkitbrandbrand_kit" at bounding box center [954, 410] width 176 height 18
drag, startPoint x: 954, startPoint y: 408, endPoint x: 871, endPoint y: 411, distance: 83.9
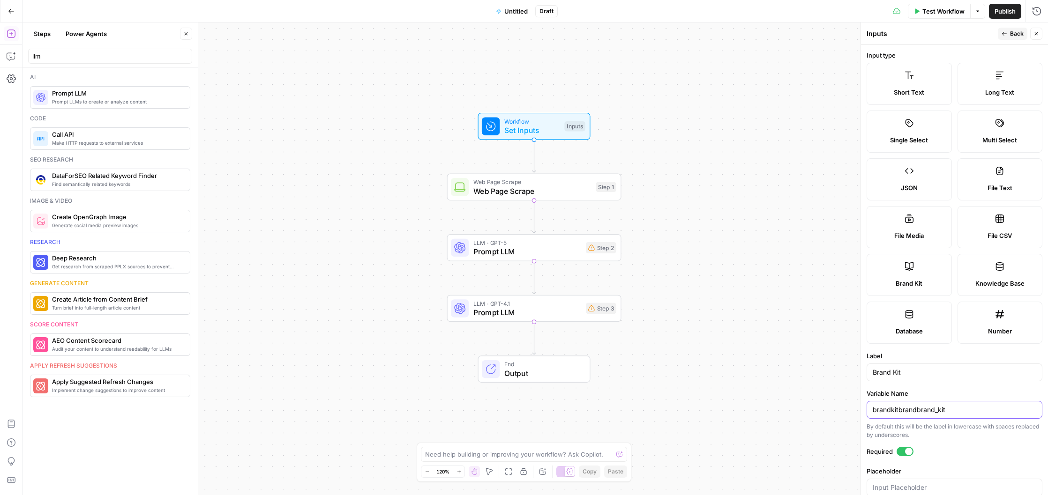
click at [871, 411] on div "brandkitbrandbrand_kit" at bounding box center [954, 410] width 176 height 18
paste input "text"
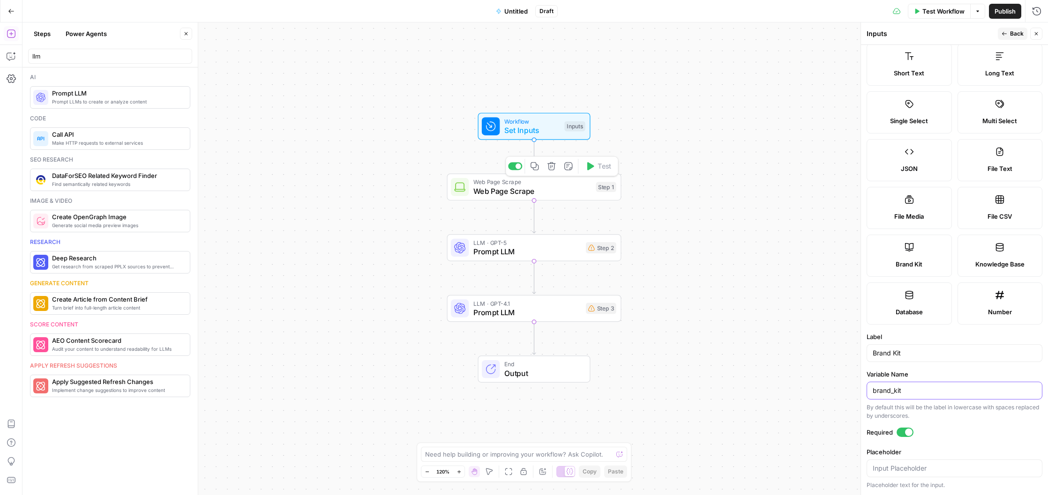
type input "brand_kit"
click at [536, 184] on span "Web Page Scrape" at bounding box center [532, 182] width 118 height 9
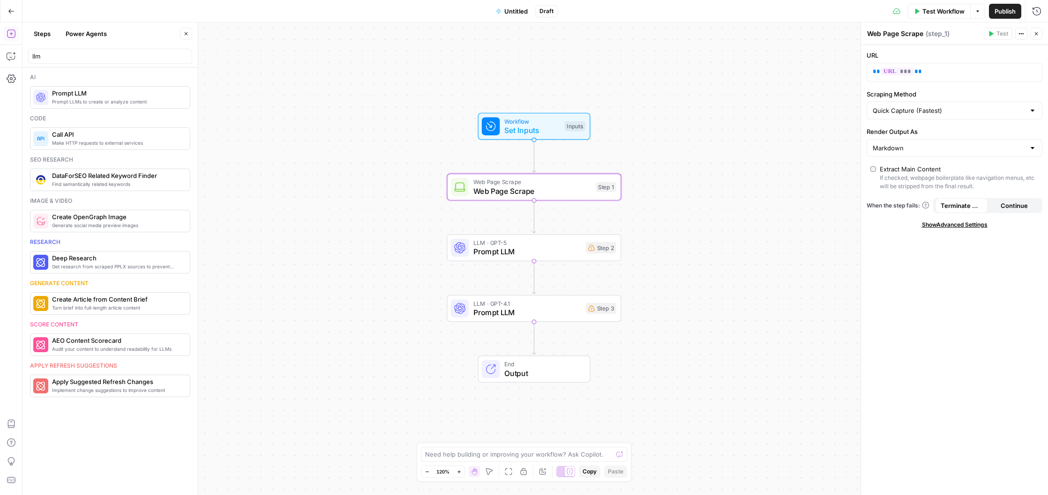
click at [556, 243] on span "LLM · GPT-5" at bounding box center [527, 242] width 108 height 9
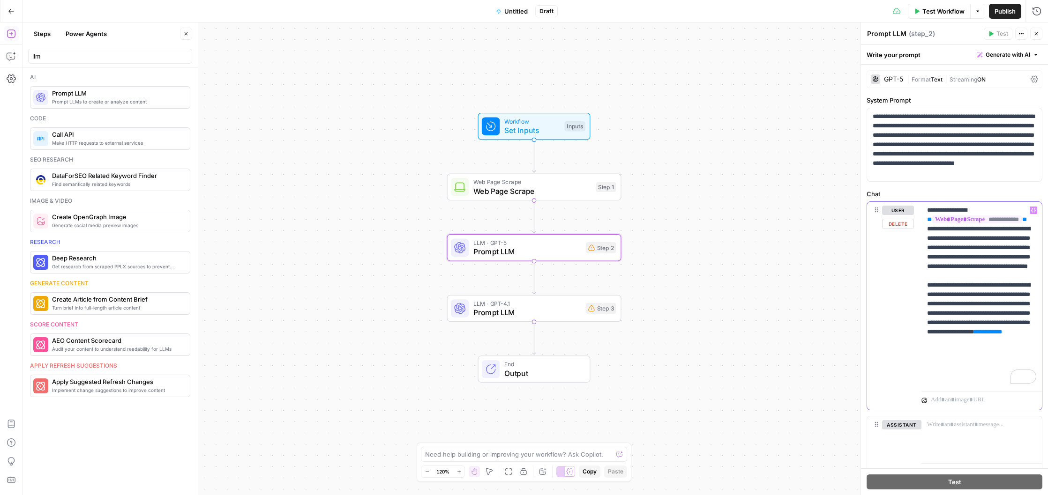
drag, startPoint x: 947, startPoint y: 382, endPoint x: 924, endPoint y: 382, distance: 23.0
click at [924, 382] on div "**********" at bounding box center [981, 295] width 120 height 186
click at [1036, 208] on button "Variables Menu" at bounding box center [1032, 210] width 7 height 7
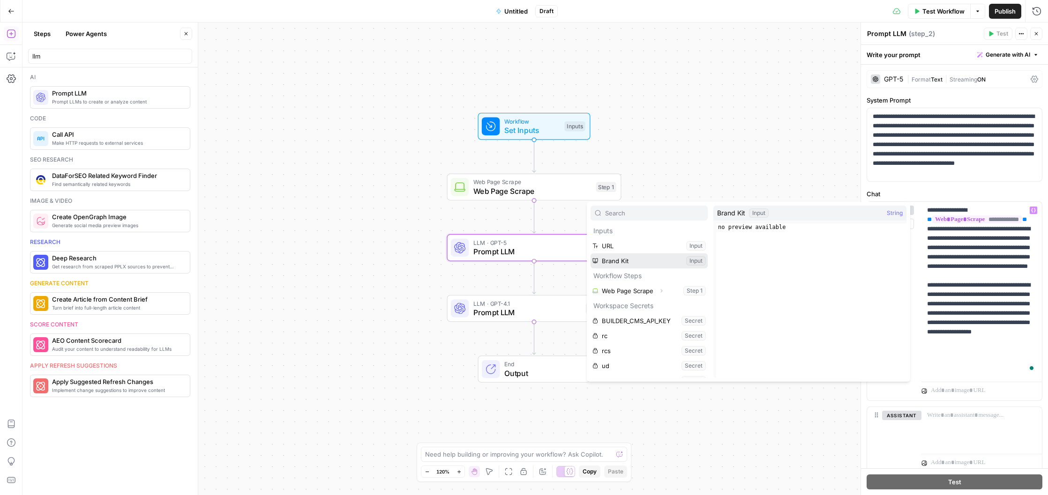
click at [650, 263] on button "Select variable Brand Kit" at bounding box center [648, 260] width 117 height 15
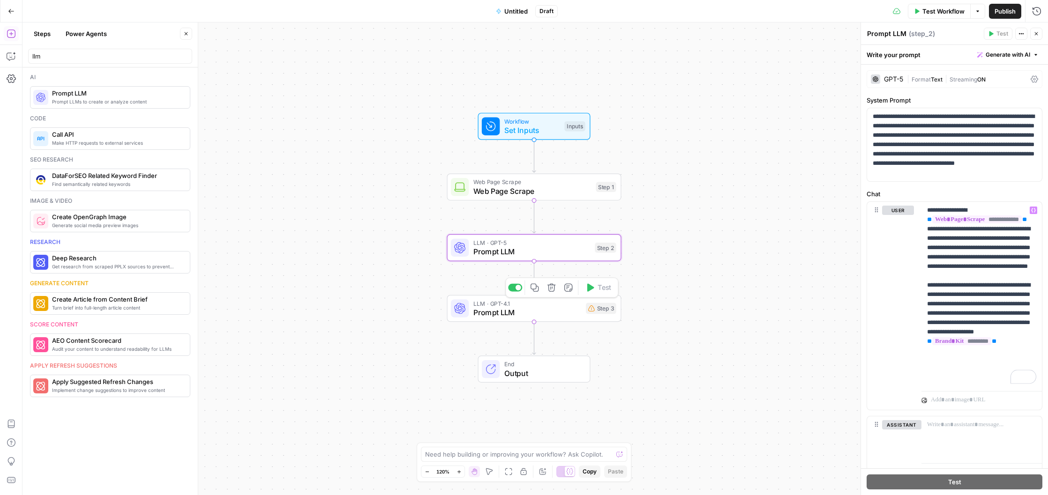
click at [559, 306] on span "LLM · GPT-4.1" at bounding box center [527, 303] width 108 height 9
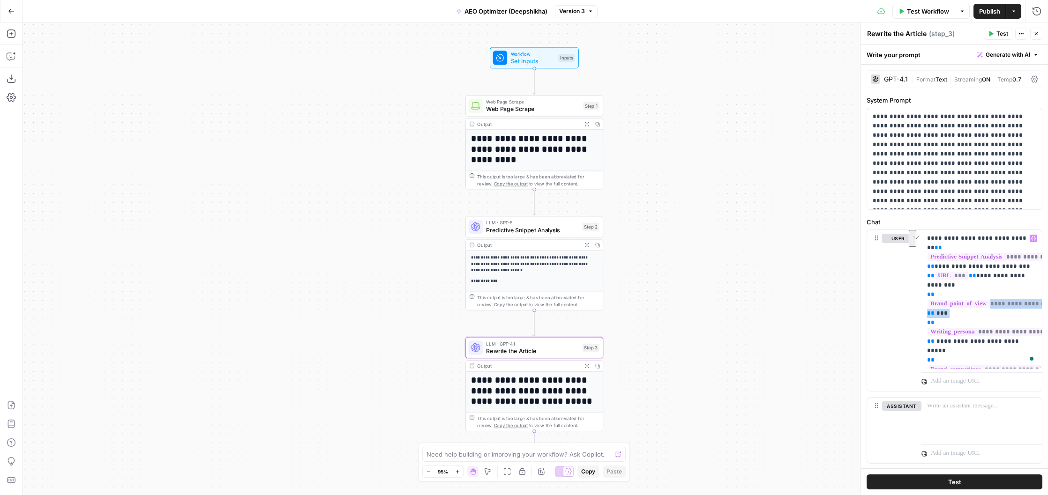
scroll to position [75, 0]
click at [536, 60] on span "Set Inputs" at bounding box center [533, 61] width 44 height 9
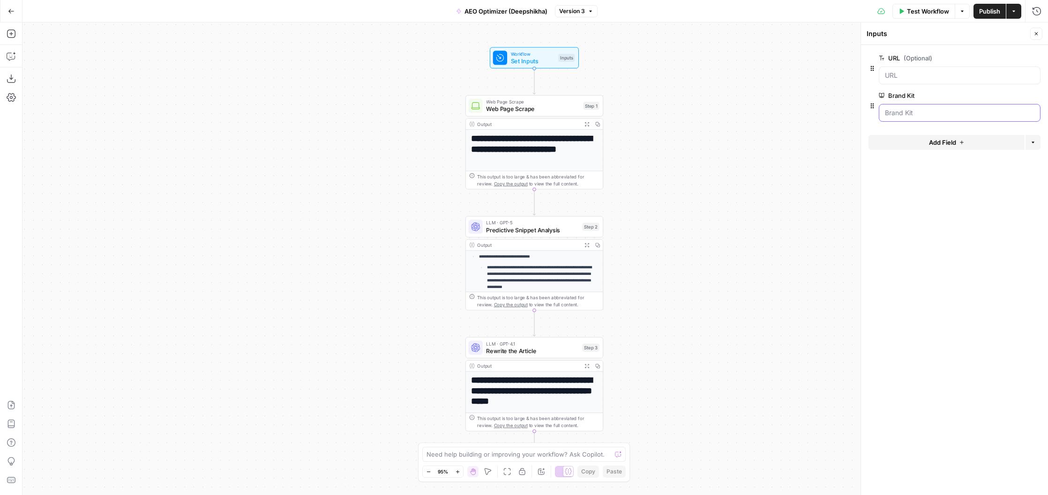
click at [915, 117] on Kit "Brand Kit" at bounding box center [959, 112] width 149 height 9
click at [1016, 97] on button "edit field" at bounding box center [1009, 95] width 36 height 11
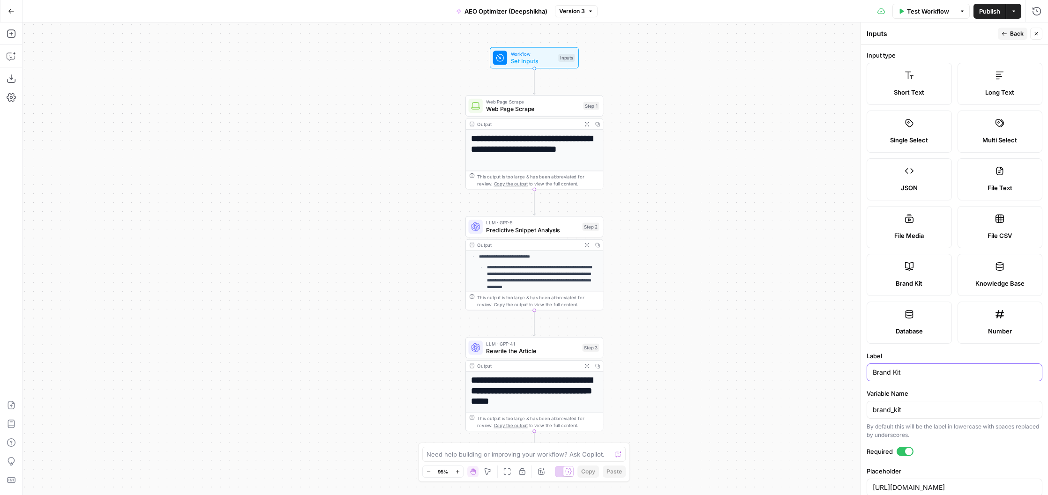
click at [894, 376] on input "Brand Kit" at bounding box center [954, 372] width 164 height 9
click at [894, 414] on input "brand_kit" at bounding box center [954, 409] width 164 height 9
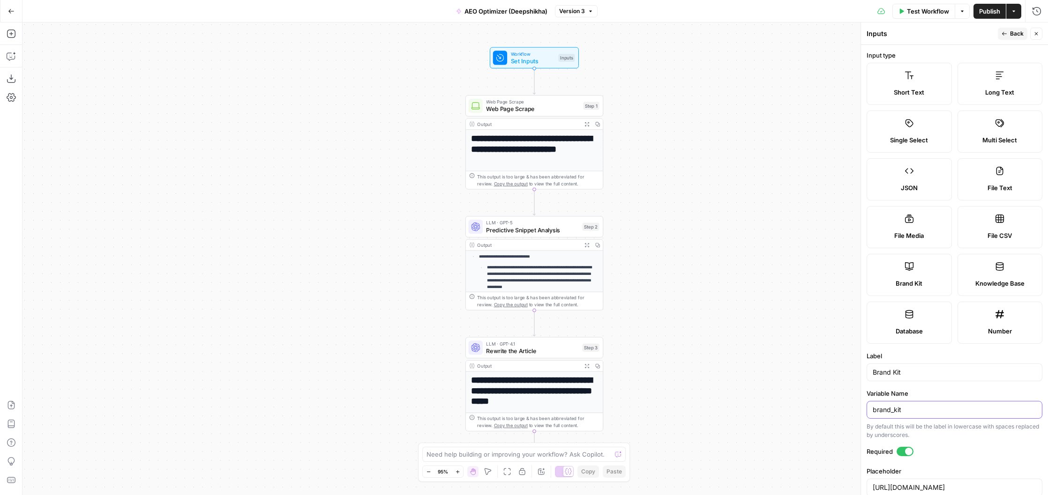
click at [894, 414] on input "brand_kit" at bounding box center [954, 409] width 164 height 9
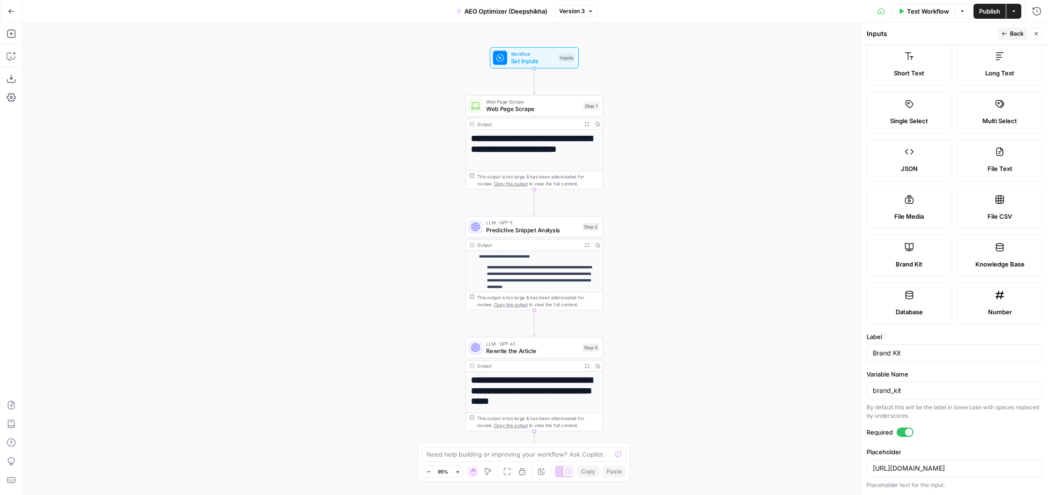
click at [509, 385] on h1 "**********" at bounding box center [534, 390] width 127 height 31
click at [539, 350] on span "Rewrite the Article" at bounding box center [532, 351] width 92 height 9
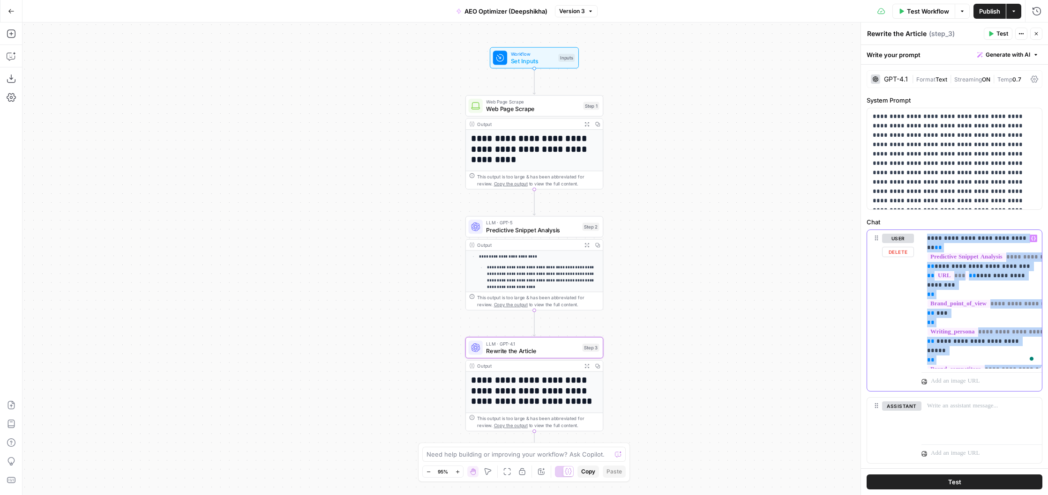
drag, startPoint x: 926, startPoint y: 234, endPoint x: 1018, endPoint y: 362, distance: 157.1
click at [1017, 362] on div "**********" at bounding box center [981, 299] width 120 height 139
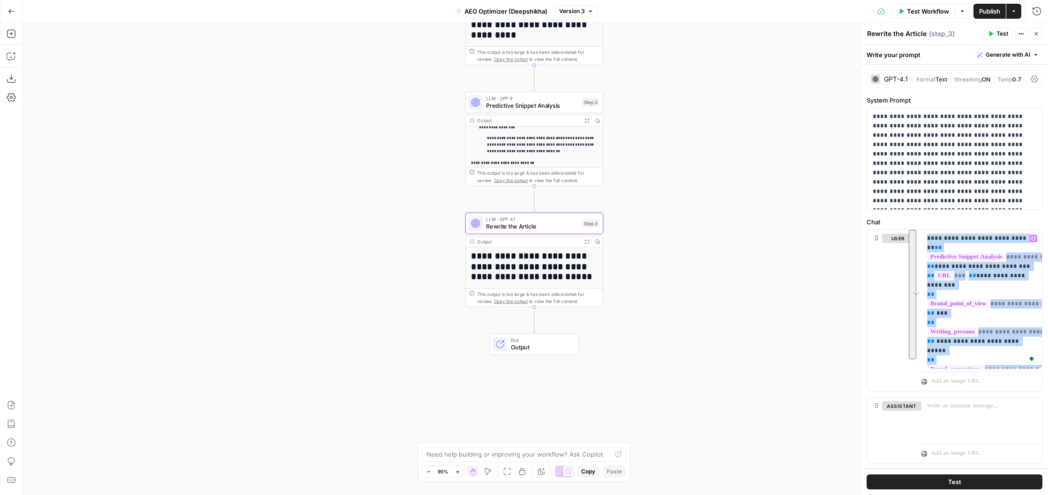
click at [527, 347] on span "Output" at bounding box center [541, 347] width 60 height 9
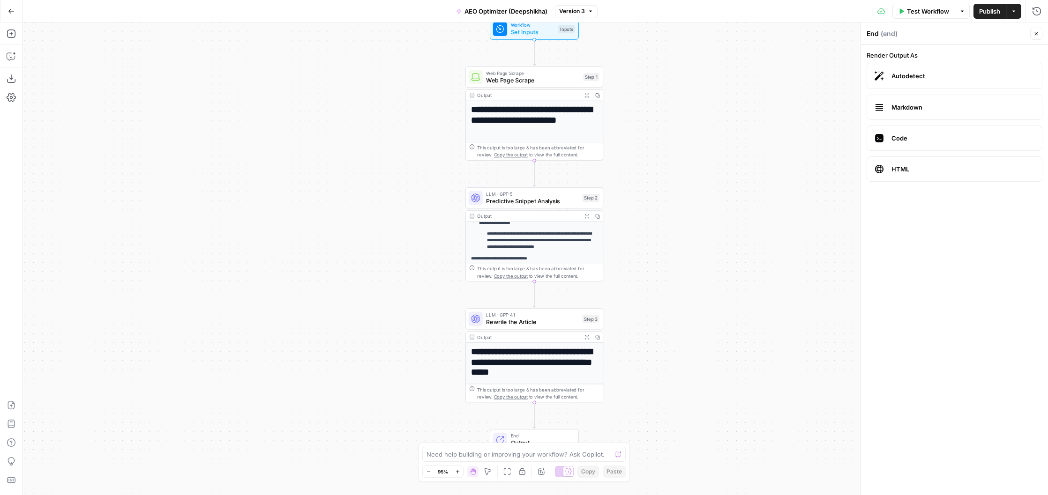
click at [919, 10] on span "Test Workflow" at bounding box center [928, 11] width 42 height 9
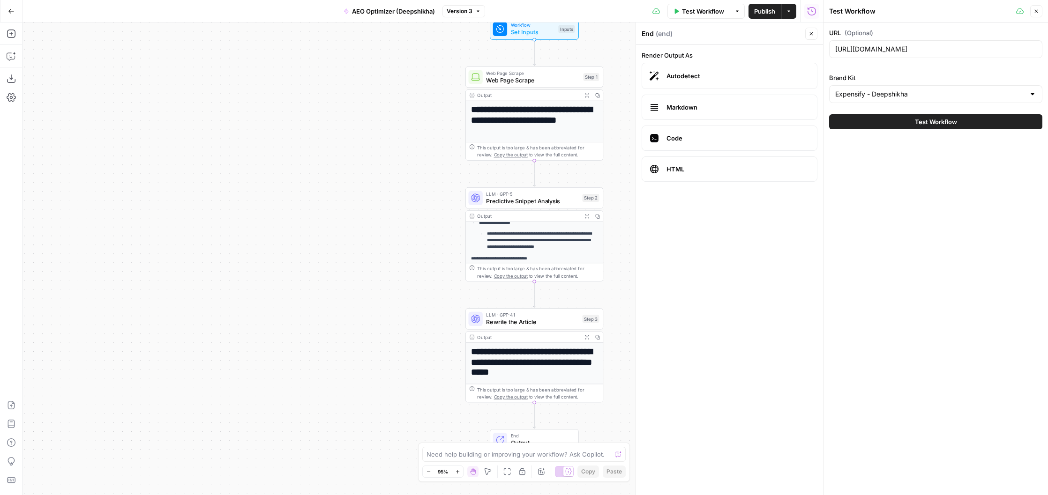
click at [933, 125] on span "Test Workflow" at bounding box center [936, 121] width 42 height 9
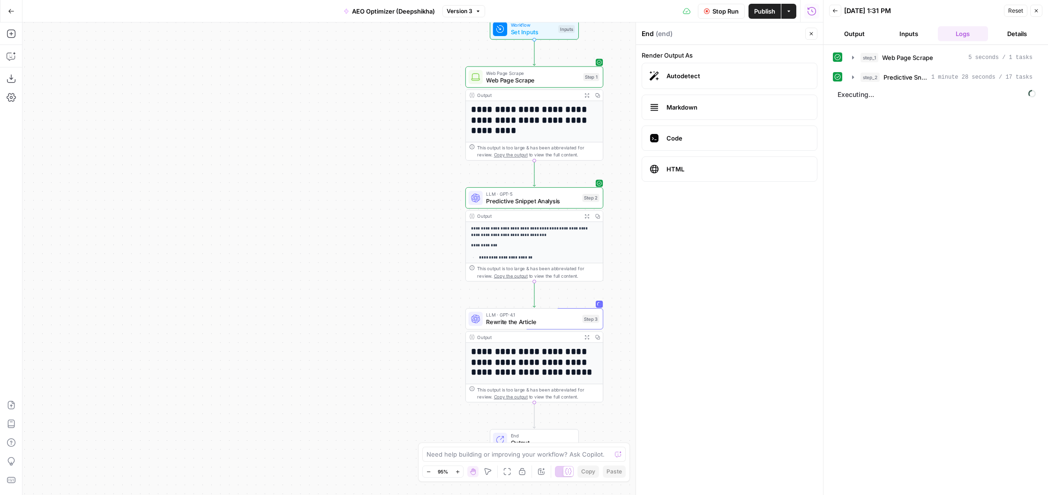
click at [477, 11] on icon "button" at bounding box center [478, 11] width 6 height 6
click at [543, 10] on div "Stop Run Publish Actions Run History" at bounding box center [654, 11] width 338 height 22
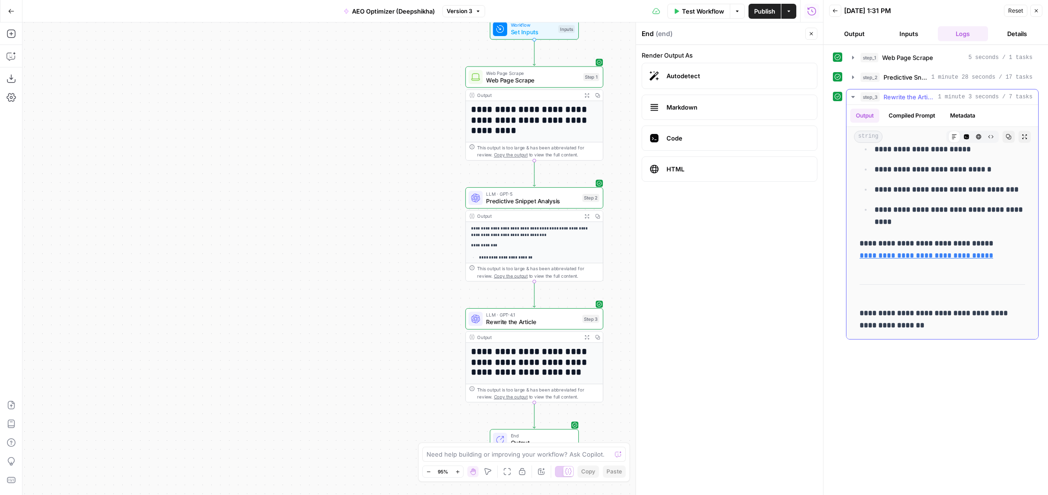
scroll to position [0, 4]
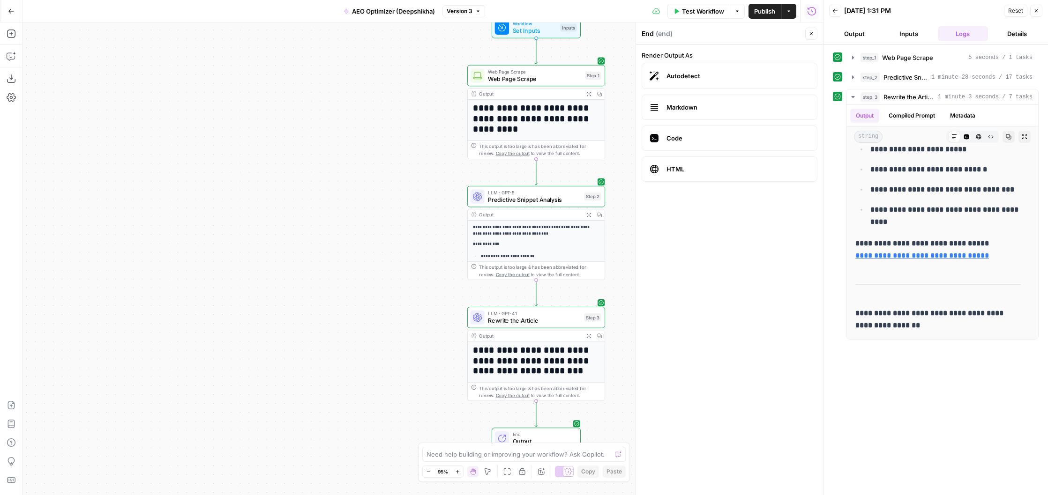
drag, startPoint x: 24, startPoint y: 52, endPoint x: 21, endPoint y: 57, distance: 6.1
click at [21, 57] on div "**********" at bounding box center [411, 258] width 823 height 473
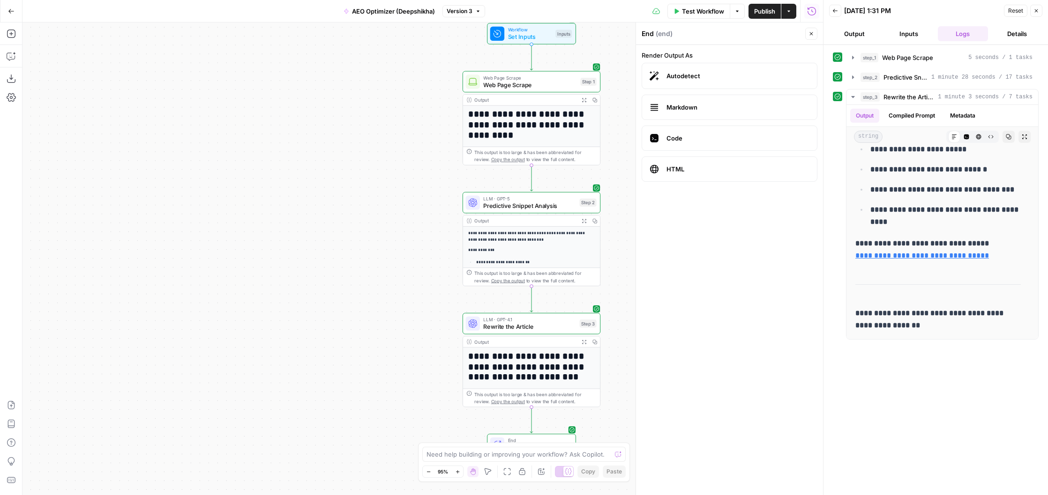
drag, startPoint x: 10, startPoint y: 13, endPoint x: 18, endPoint y: 45, distance: 32.8
click at [10, 14] on button "Go Back" at bounding box center [11, 11] width 17 height 17
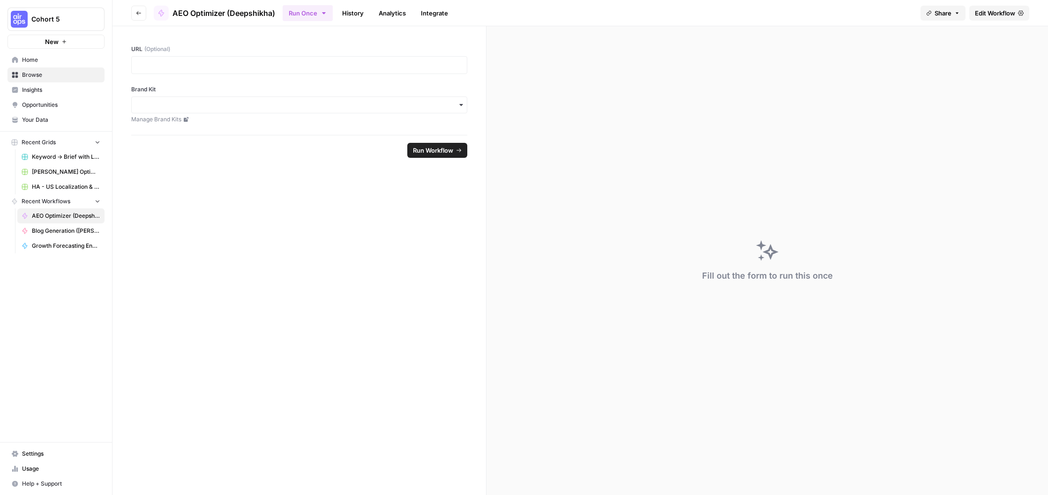
click at [137, 15] on icon "button" at bounding box center [139, 13] width 6 height 6
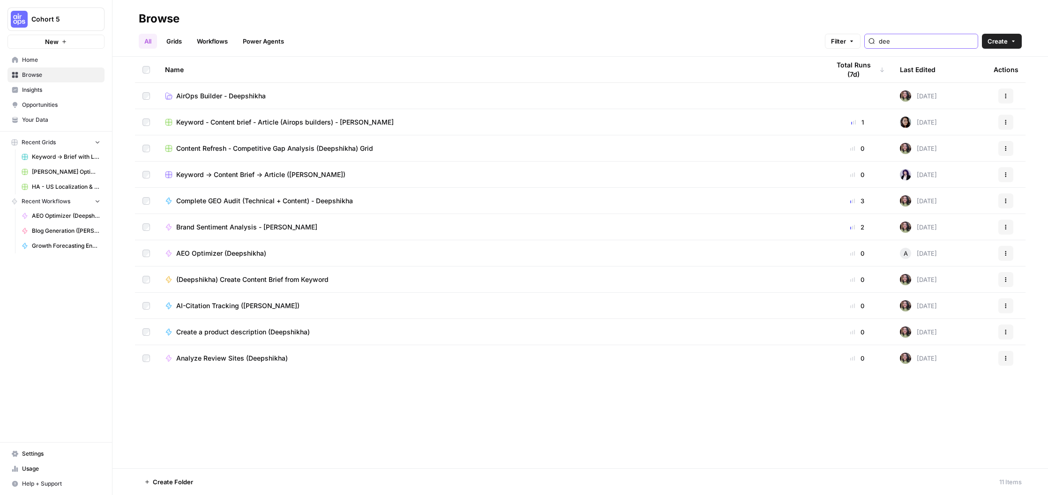
click at [928, 43] on input "dee" at bounding box center [926, 41] width 95 height 9
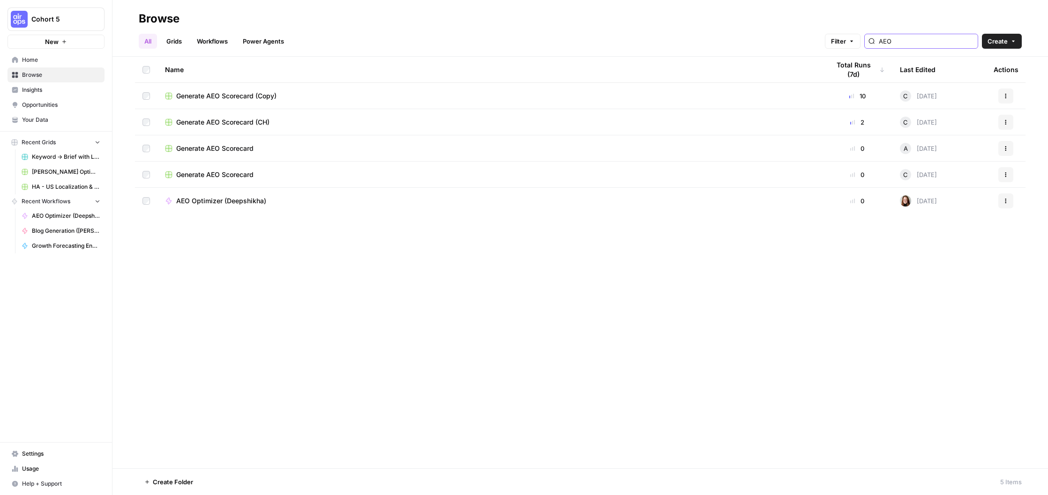
type input "AEO"
click at [385, 95] on div "Generate AEO Scorecard (Copy)" at bounding box center [489, 95] width 649 height 9
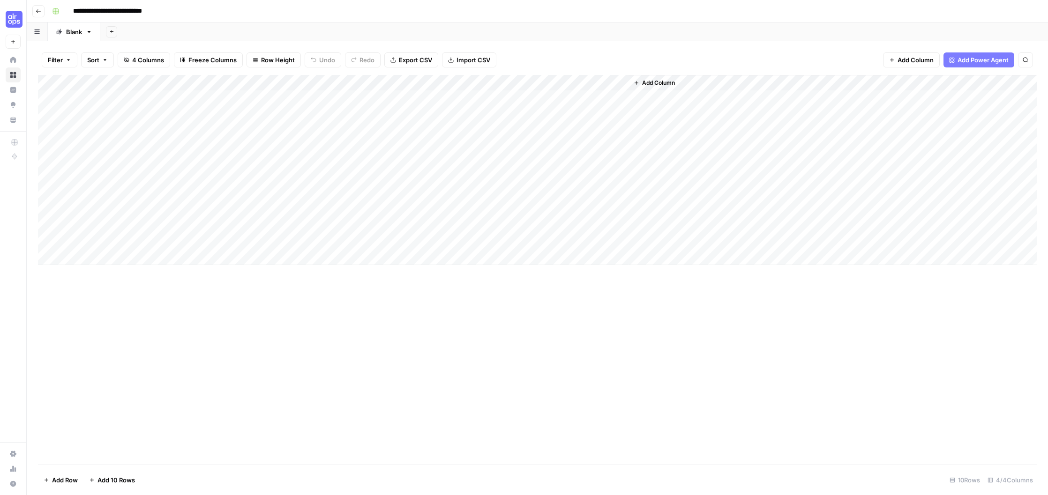
click at [404, 84] on div "Add Column" at bounding box center [537, 170] width 998 height 190
drag, startPoint x: 574, startPoint y: 29, endPoint x: 566, endPoint y: 35, distance: 10.0
click at [574, 29] on div "Add Sheet" at bounding box center [573, 31] width 947 height 19
click at [621, 81] on div "Add Column" at bounding box center [537, 170] width 998 height 190
click at [617, 83] on div at bounding box center [570, 84] width 118 height 19
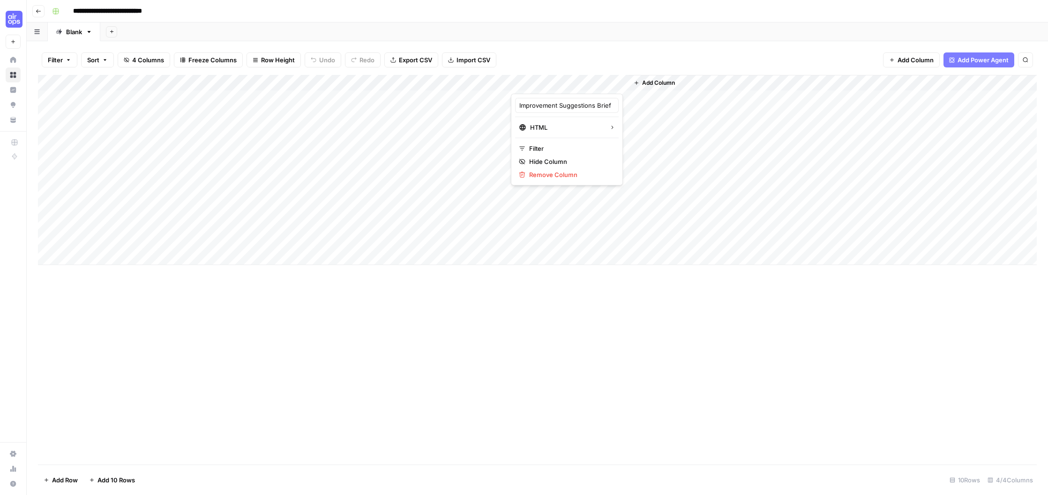
click at [612, 85] on div at bounding box center [570, 84] width 118 height 19
click at [724, 57] on div "Filter Sort 4 Columns Freeze Columns Row Height Undo Redo Export CSV Import CSV…" at bounding box center [537, 60] width 998 height 30
click at [621, 82] on div "Add Column" at bounding box center [537, 170] width 998 height 190
click at [652, 48] on div "Filter Sort 4 Columns Freeze Columns Row Height Undo Redo Export CSV Import CSV…" at bounding box center [537, 60] width 998 height 30
click at [622, 82] on div "Add Column" at bounding box center [537, 170] width 998 height 190
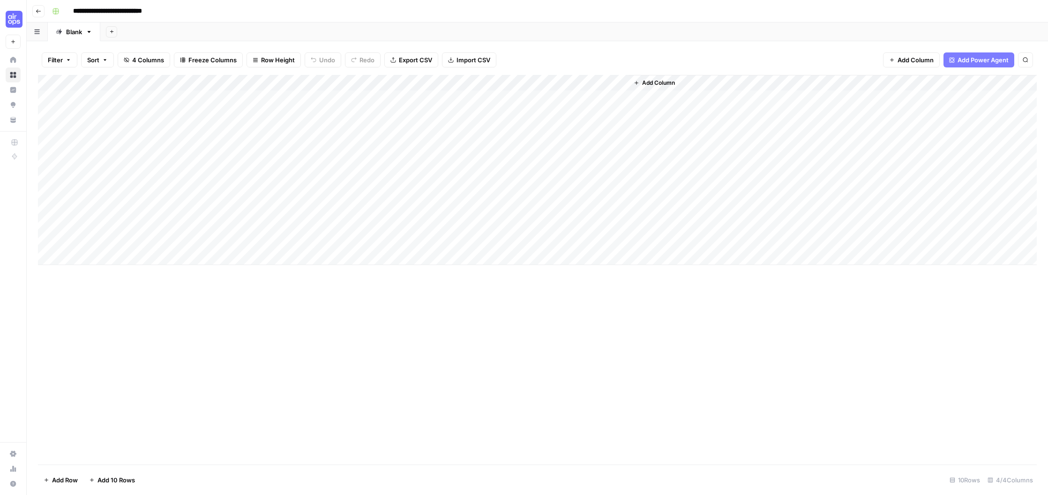
click at [402, 83] on div "Add Column" at bounding box center [537, 170] width 998 height 190
click at [407, 84] on div at bounding box center [366, 84] width 119 height 19
click at [408, 86] on div at bounding box center [366, 84] width 119 height 19
click at [781, 323] on div "Add Column" at bounding box center [537, 270] width 998 height 390
click at [550, 78] on div "Add Column" at bounding box center [537, 170] width 998 height 190
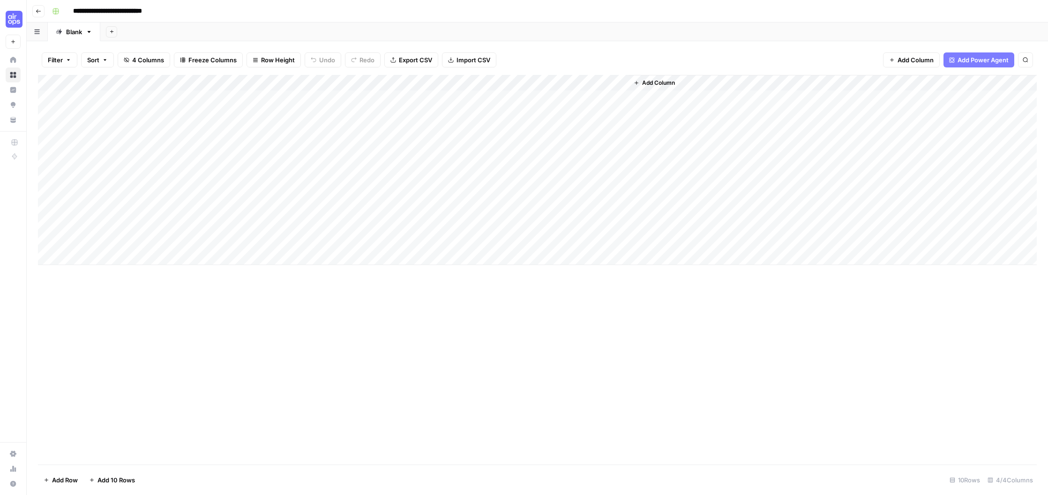
click at [405, 83] on div "Add Column" at bounding box center [537, 170] width 998 height 190
click at [342, 164] on span "Configure Inputs" at bounding box center [367, 161] width 82 height 9
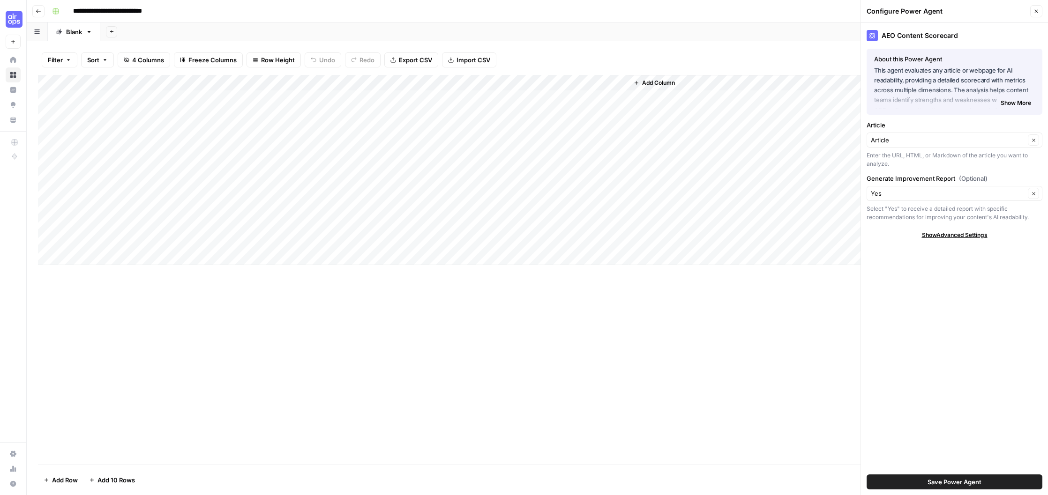
click at [1037, 12] on icon "button" at bounding box center [1036, 11] width 3 height 3
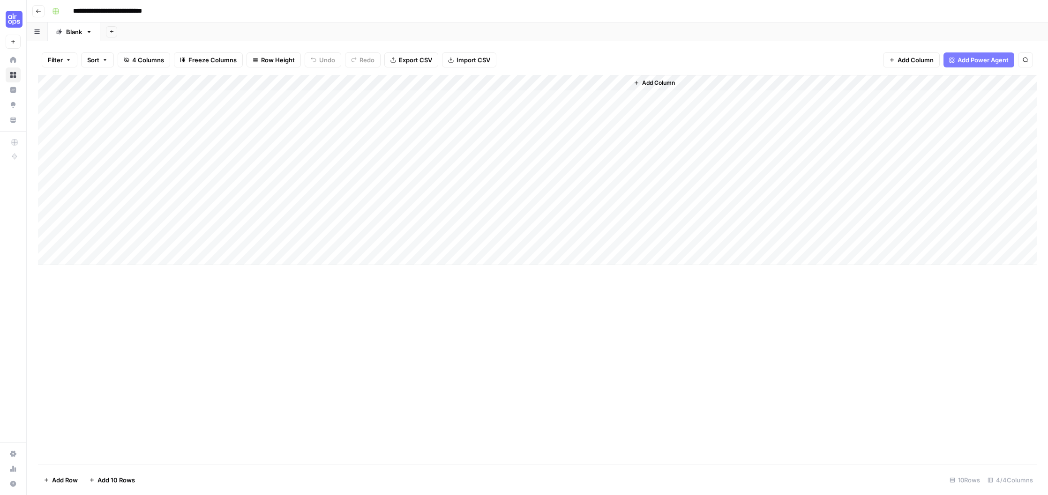
click at [501, 84] on div "Add Column" at bounding box center [537, 170] width 998 height 190
click at [600, 392] on div "Add Column" at bounding box center [537, 270] width 998 height 390
click at [624, 83] on div "Add Column" at bounding box center [537, 170] width 998 height 190
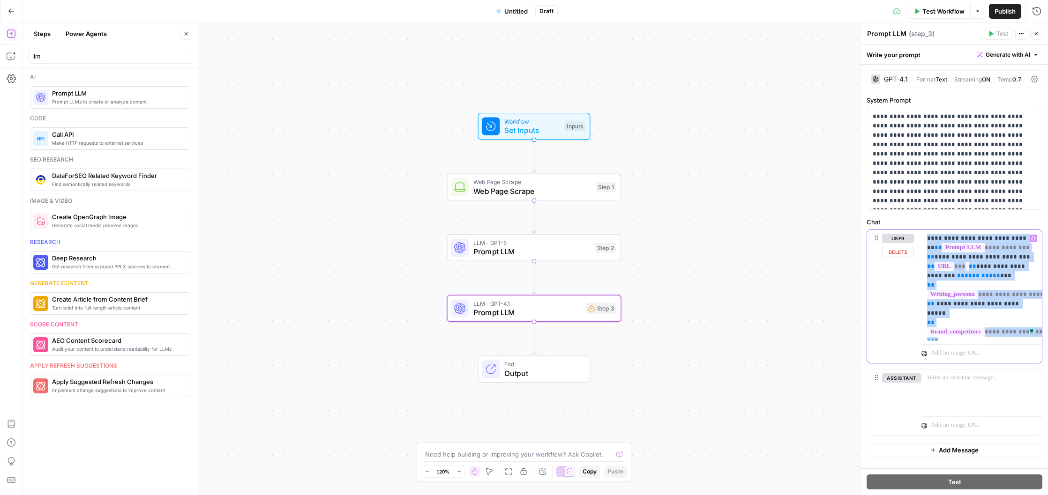
drag, startPoint x: 948, startPoint y: 329, endPoint x: 924, endPoint y: 235, distance: 97.0
click at [924, 235] on div "**********" at bounding box center [981, 285] width 120 height 111
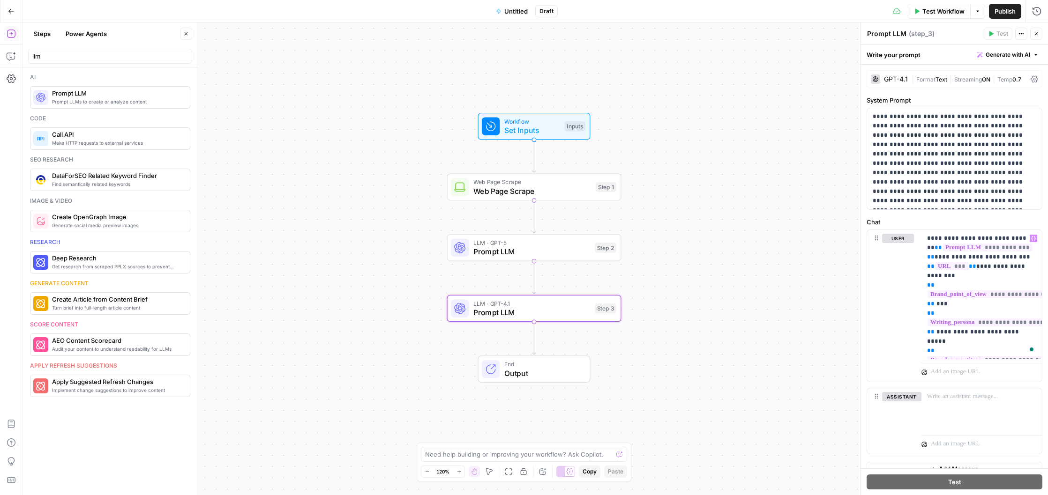
click at [912, 7] on button "Test Workflow" at bounding box center [939, 11] width 63 height 15
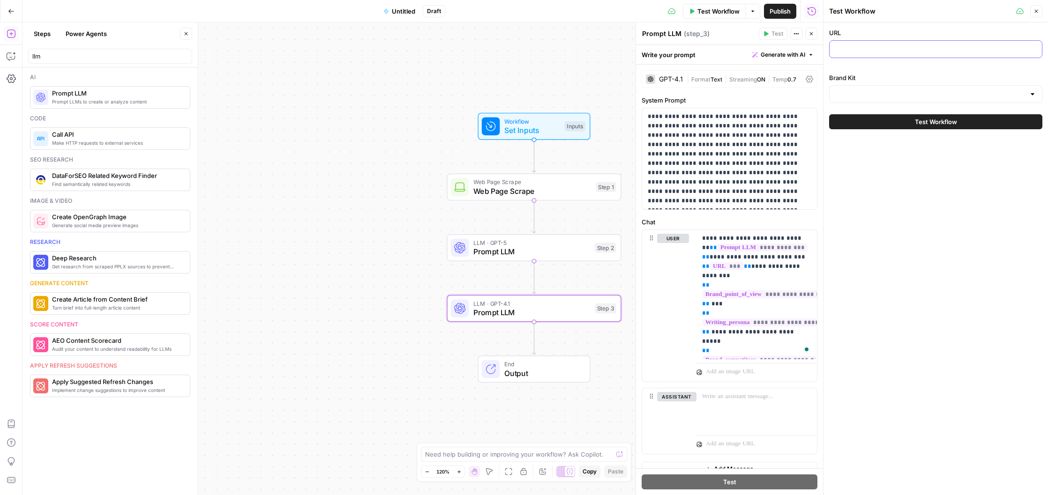
click at [905, 51] on input "URL" at bounding box center [935, 49] width 201 height 9
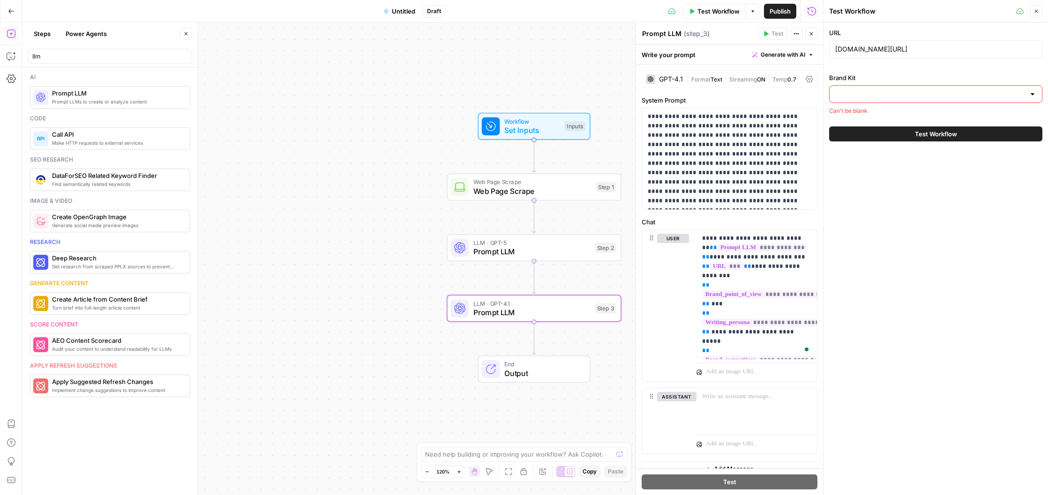
click at [866, 39] on div "URL [DOMAIN_NAME][URL]" at bounding box center [935, 45] width 213 height 34
click at [870, 50] on input "[DOMAIN_NAME][URL]" at bounding box center [935, 49] width 201 height 9
paste input "[URL][DOMAIN_NAME]"
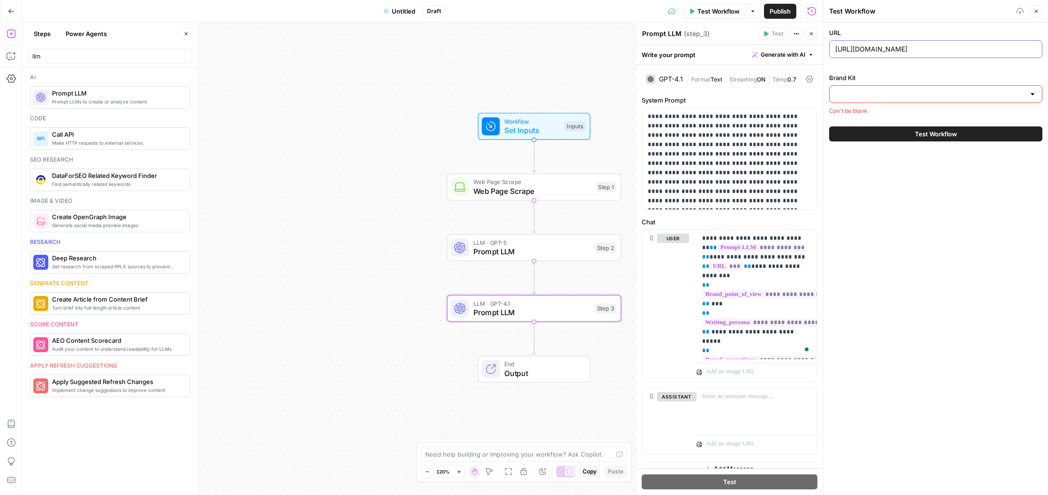
type input "[URL][DOMAIN_NAME]"
click at [933, 100] on div at bounding box center [935, 94] width 213 height 18
click at [965, 119] on span "Descript" at bounding box center [934, 117] width 194 height 9
type input "Descript"
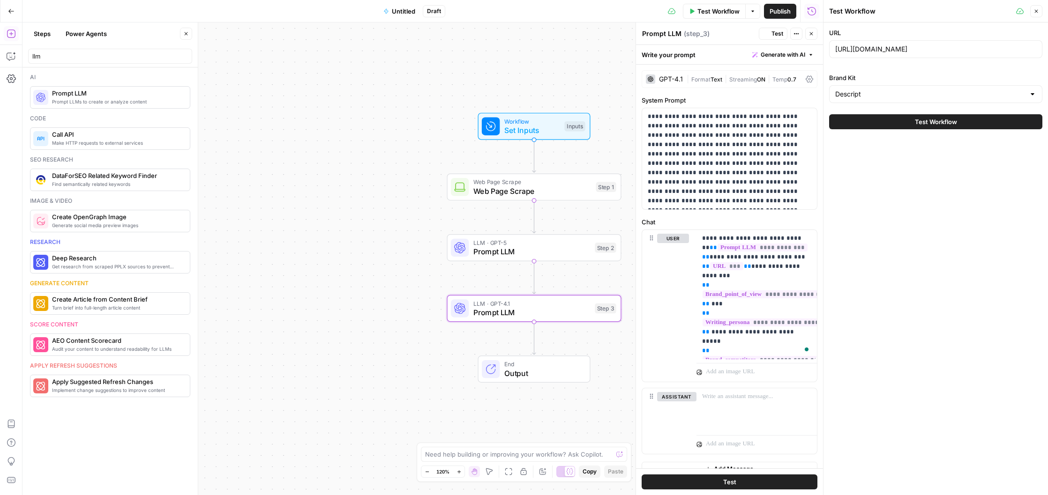
click at [971, 120] on button "Test Workflow" at bounding box center [935, 121] width 213 height 15
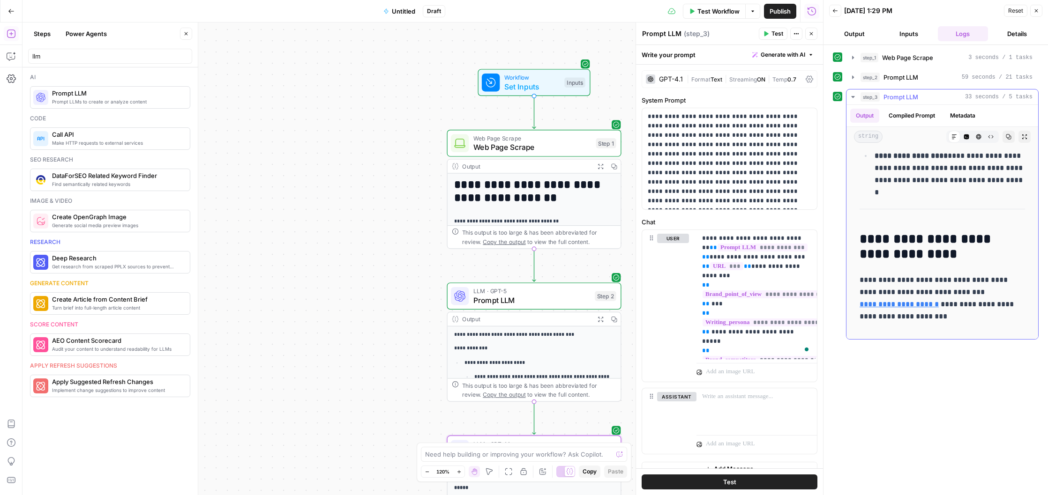
scroll to position [2720, 0]
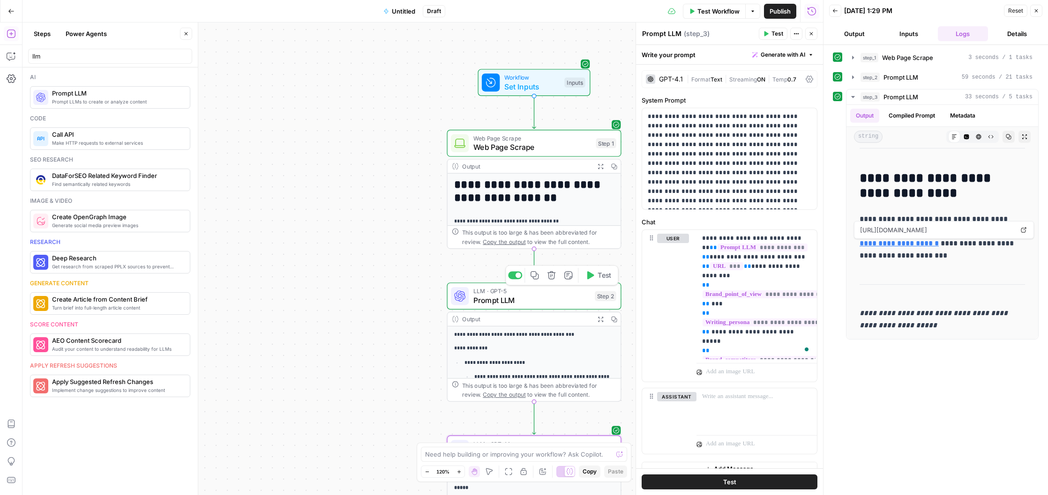
click at [524, 308] on div "LLM · GPT-5 Prompt LLM Step 2 Copy step Delete step Add Note Test" at bounding box center [534, 296] width 174 height 27
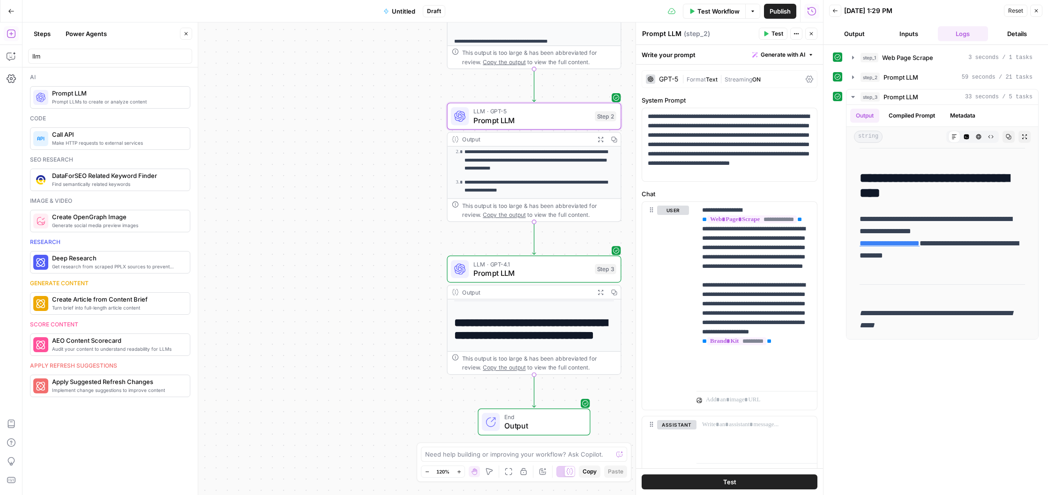
scroll to position [74, 0]
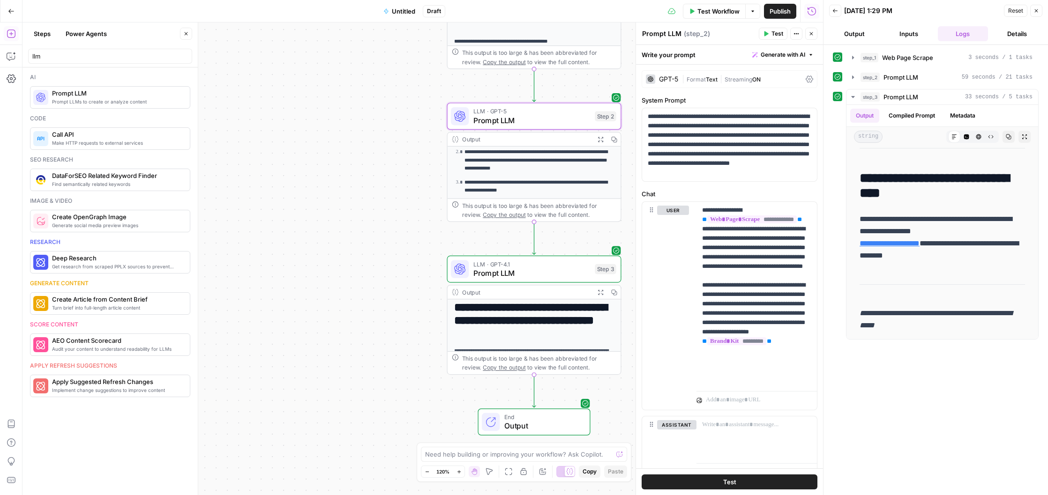
click at [535, 417] on span "End" at bounding box center [542, 417] width 76 height 9
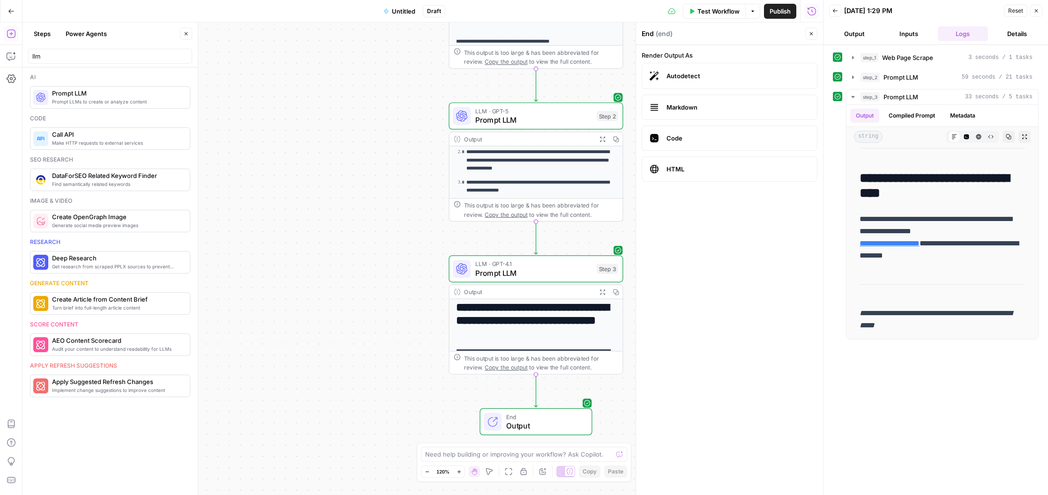
click at [14, 17] on button "Go Back" at bounding box center [11, 11] width 17 height 17
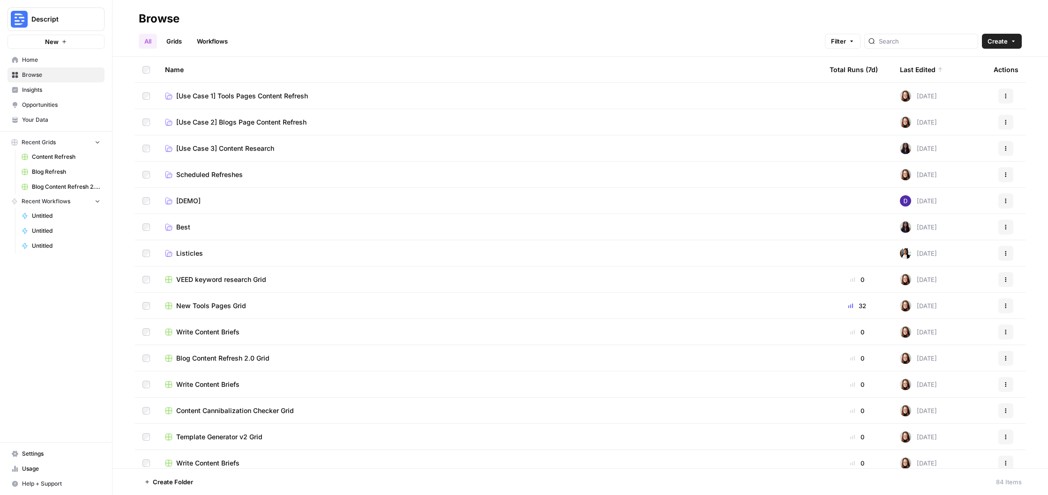
click at [1000, 47] on button "Create" at bounding box center [1002, 41] width 40 height 15
click at [976, 79] on span "Grid" at bounding box center [983, 76] width 52 height 9
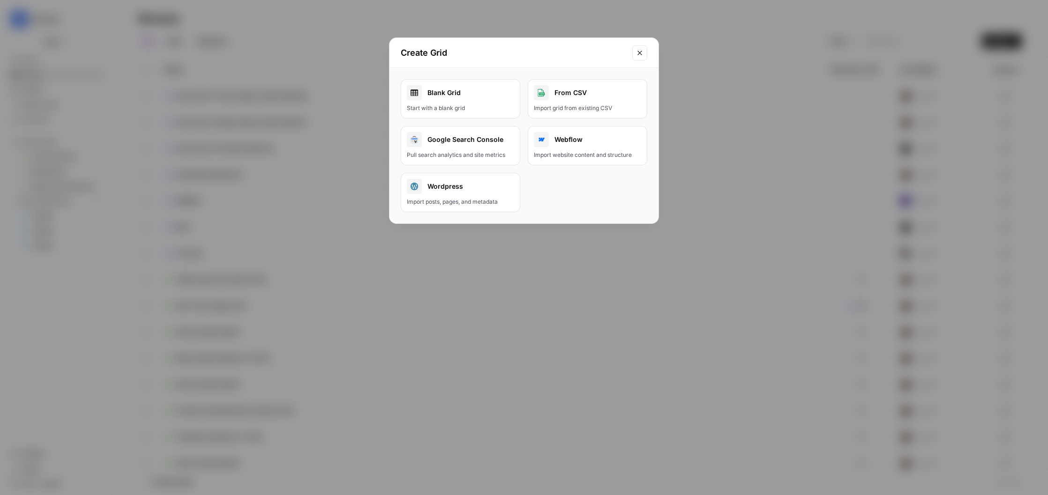
click at [462, 83] on link "Blank Grid Start with a blank grid" at bounding box center [460, 98] width 119 height 39
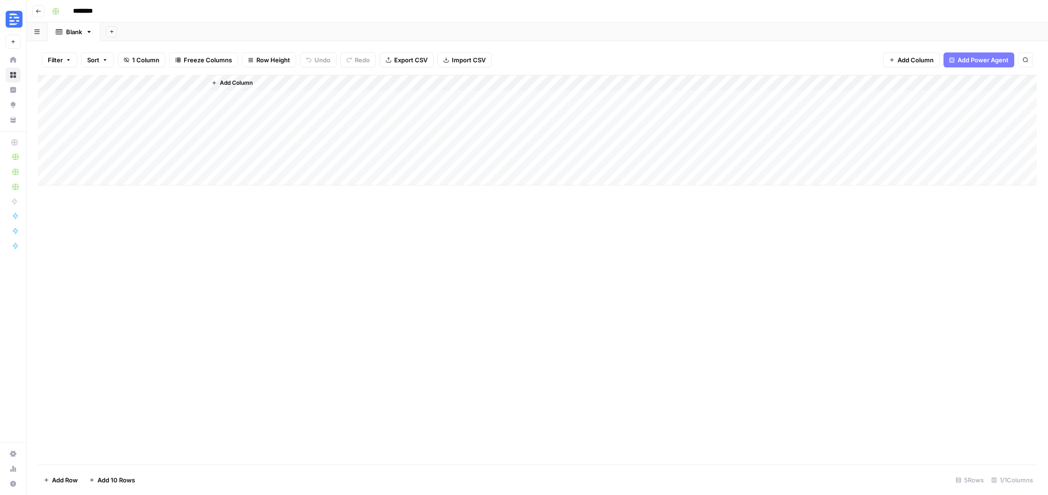
click at [98, 85] on div "Add Column" at bounding box center [537, 130] width 998 height 111
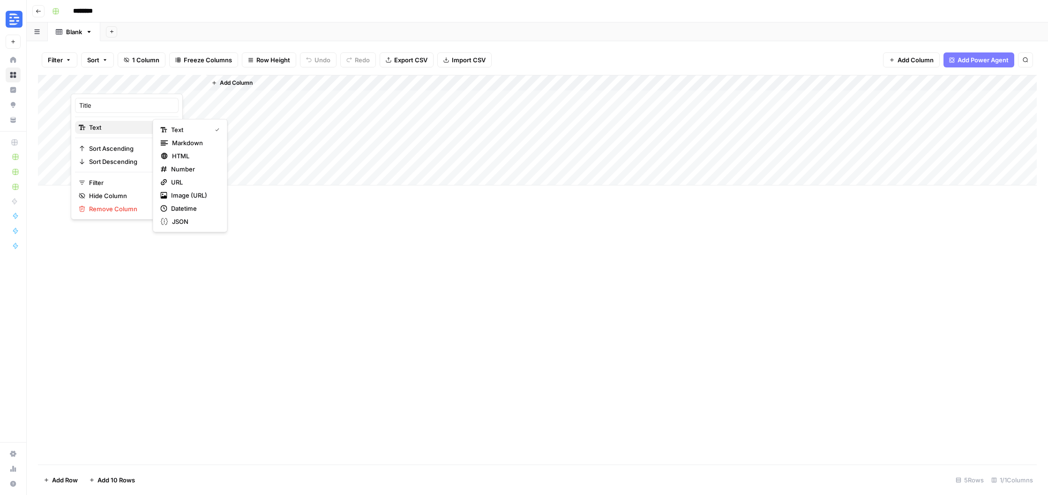
click at [133, 130] on span "Text" at bounding box center [125, 127] width 73 height 9
click at [184, 181] on span "URL" at bounding box center [193, 182] width 45 height 9
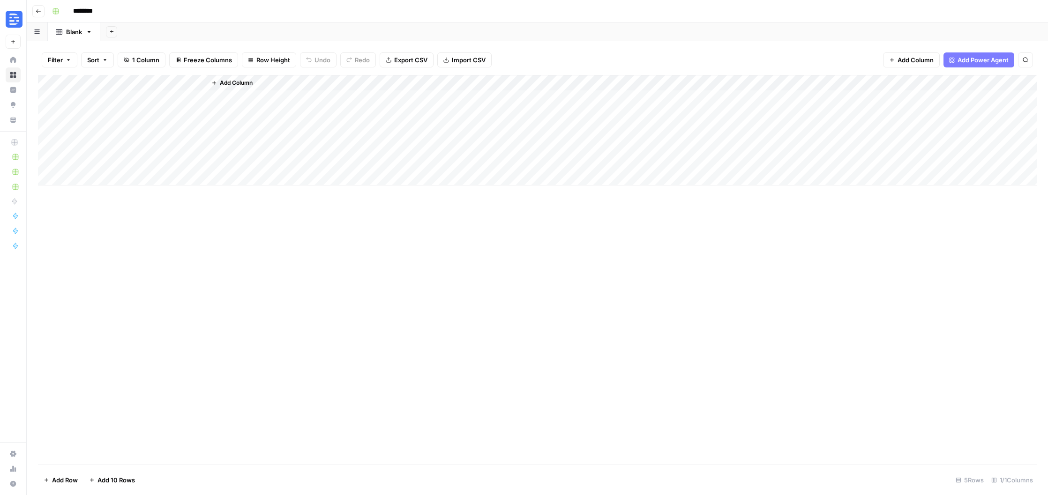
click at [230, 85] on span "Add Column" at bounding box center [236, 83] width 33 height 8
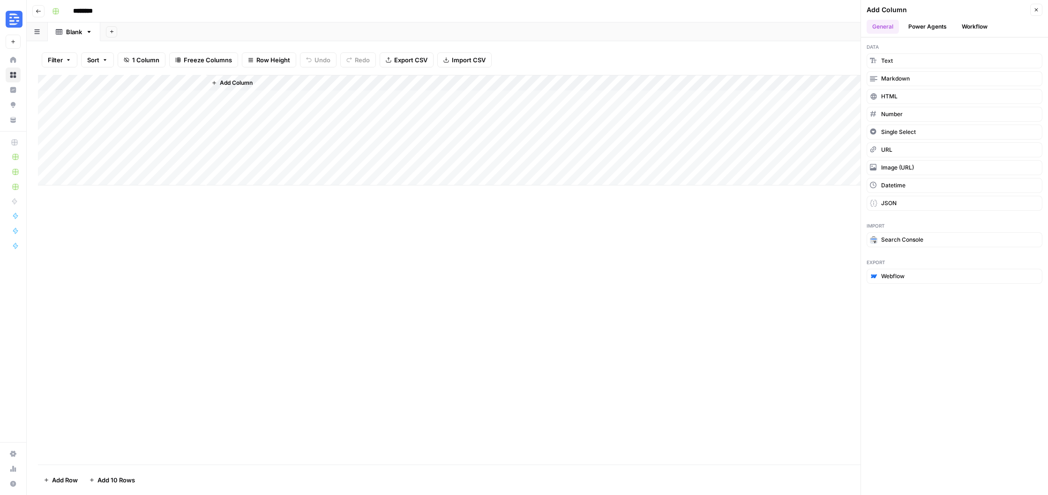
click at [924, 24] on button "Power Agents" at bounding box center [927, 27] width 50 height 14
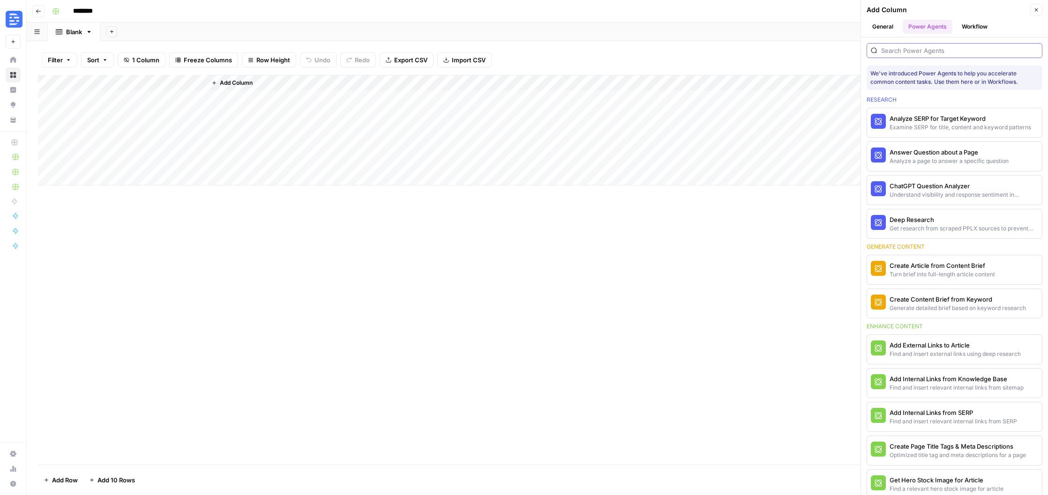
click at [926, 47] on input "search" at bounding box center [959, 50] width 157 height 9
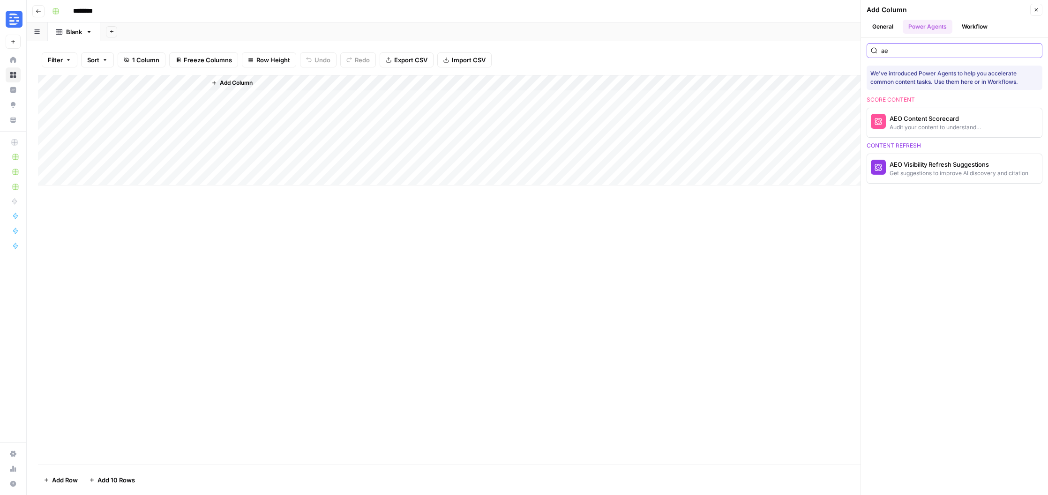
type input "ae"
click at [982, 120] on div "AEO Content Scorecard" at bounding box center [938, 118] width 98 height 9
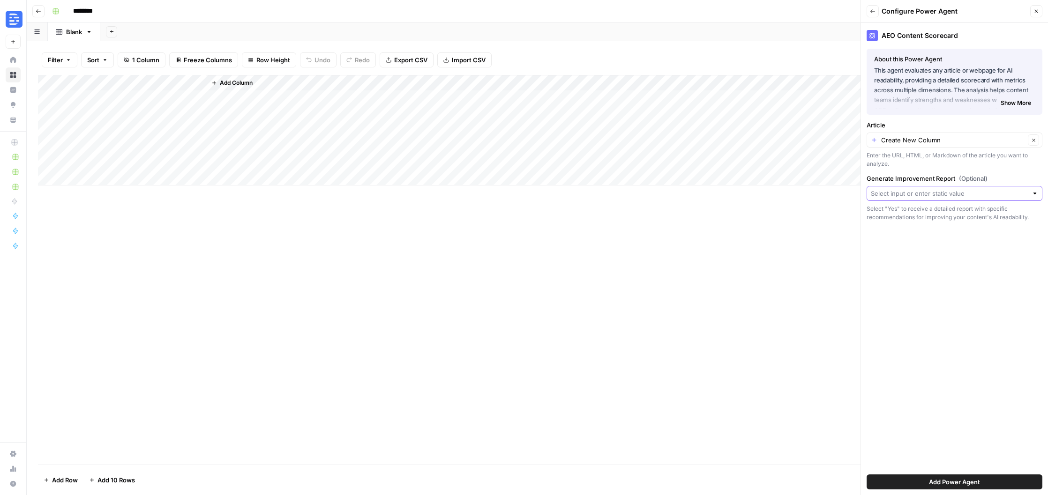
click at [1023, 194] on input "Generate Improvement Report (Optional)" at bounding box center [949, 193] width 157 height 9
click at [930, 216] on span "Create New Column" at bounding box center [958, 215] width 146 height 9
type input "Create New Column"
click at [997, 477] on button "Add Power Agent" at bounding box center [954, 482] width 176 height 15
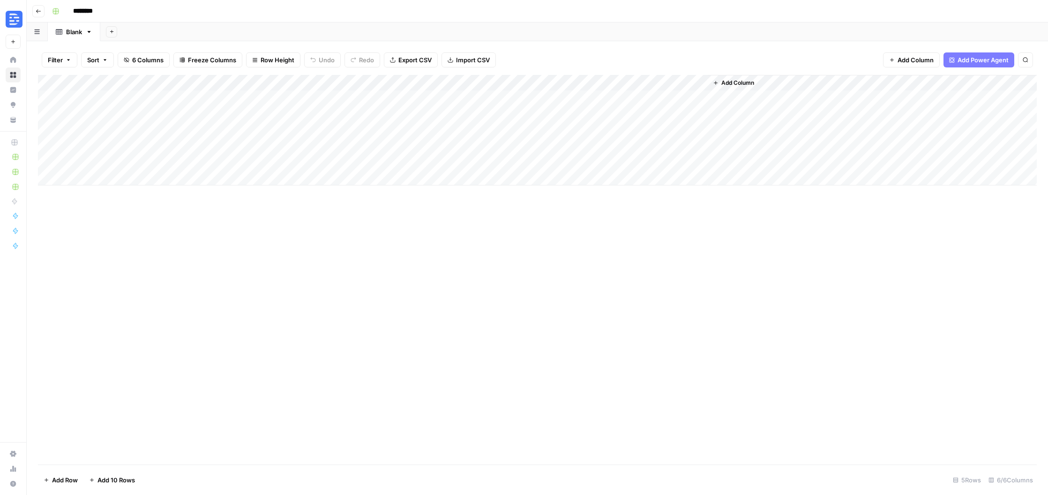
click at [198, 81] on div "Add Column" at bounding box center [537, 130] width 998 height 111
click at [335, 83] on div "Add Column" at bounding box center [537, 130] width 998 height 111
click at [178, 86] on div "Add Column" at bounding box center [537, 130] width 998 height 111
click at [241, 100] on div "Add Column" at bounding box center [537, 130] width 998 height 111
click at [291, 99] on div "Add Column" at bounding box center [537, 130] width 998 height 111
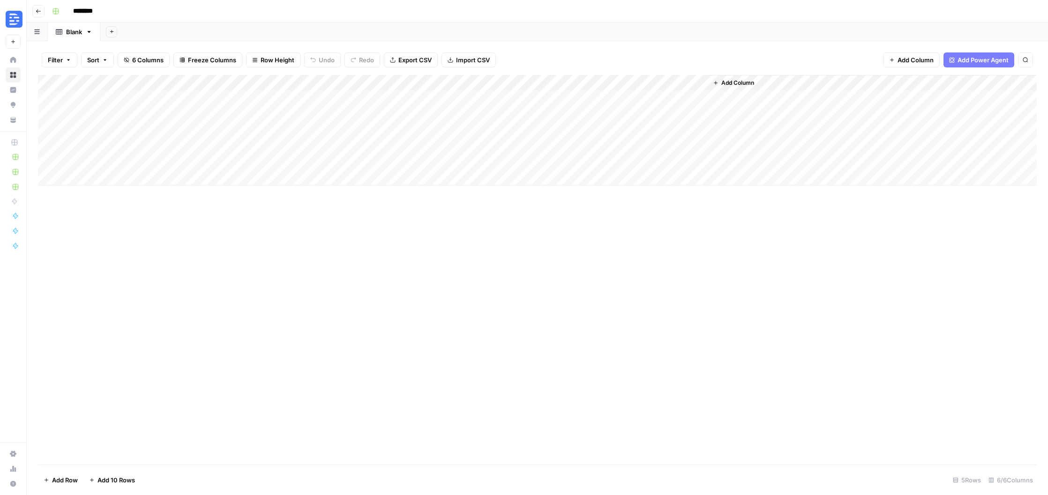
click at [291, 99] on div "Add Column" at bounding box center [537, 130] width 998 height 111
type textarea "**********"
click at [386, 239] on div "Add Column" at bounding box center [537, 270] width 998 height 390
click at [334, 84] on div "Add Column" at bounding box center [537, 130] width 998 height 111
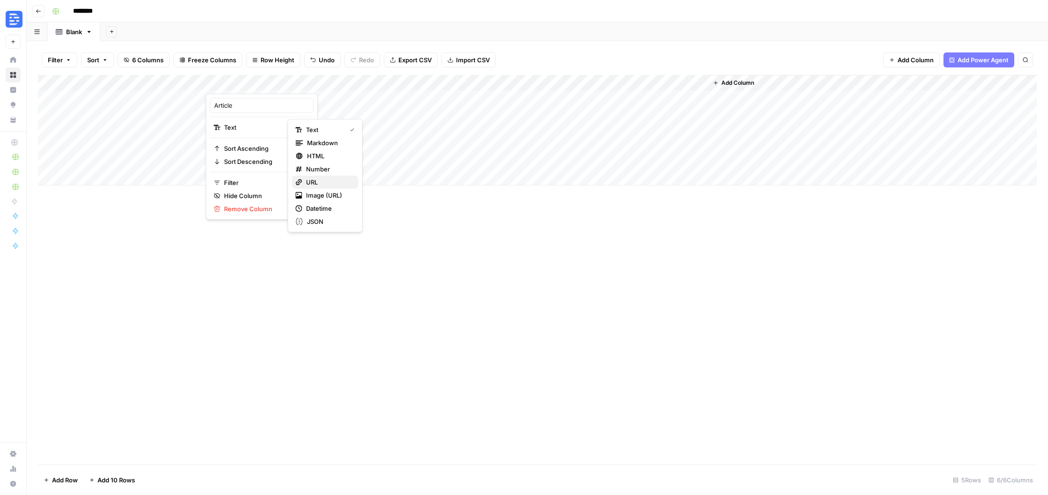
click at [323, 181] on span "URL" at bounding box center [328, 182] width 45 height 9
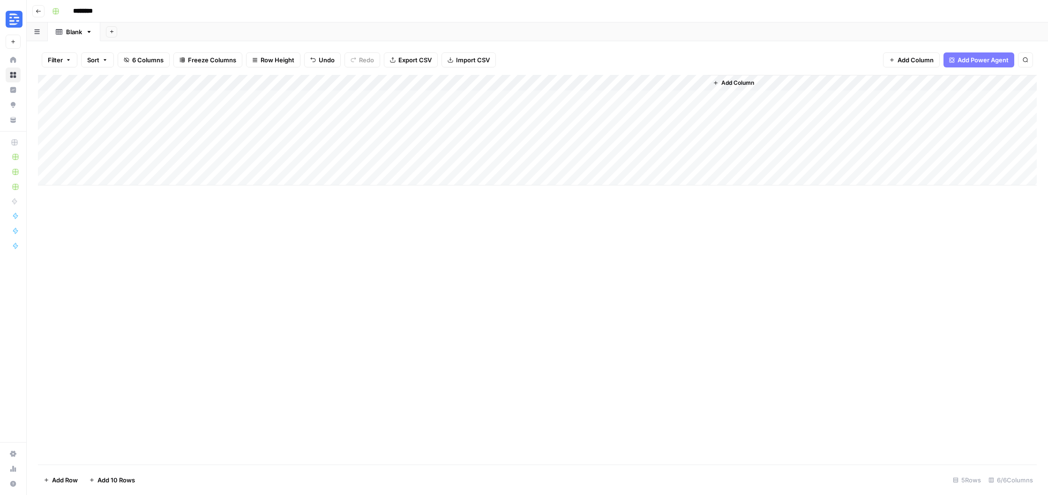
click at [453, 97] on div "Add Column" at bounding box center [537, 130] width 998 height 111
click at [415, 82] on div "Add Column" at bounding box center [537, 130] width 998 height 111
click at [590, 33] on div "Add Sheet" at bounding box center [573, 31] width 947 height 19
click at [612, 172] on div "Add Column" at bounding box center [537, 130] width 998 height 111
click at [615, 97] on div "Add Column" at bounding box center [537, 138] width 998 height 127
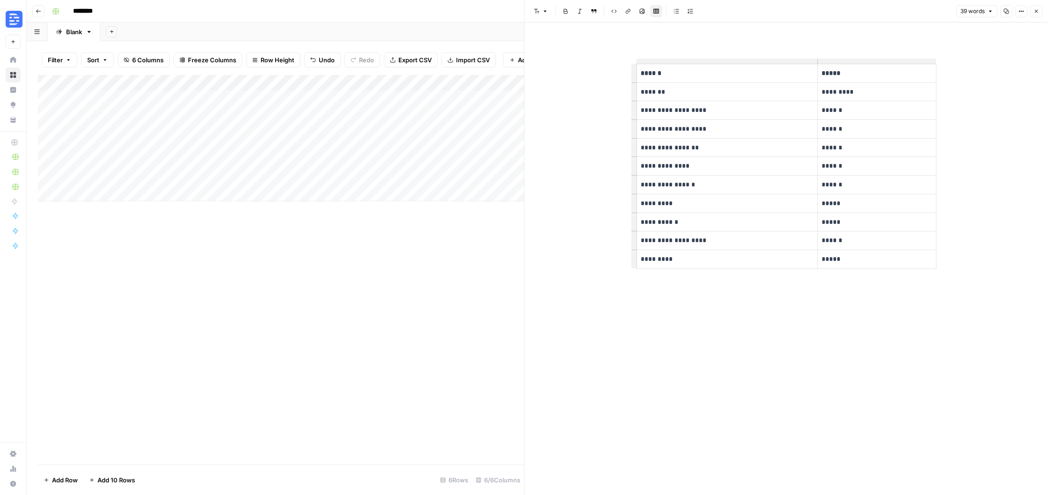
click at [1036, 13] on icon "button" at bounding box center [1036, 11] width 6 height 6
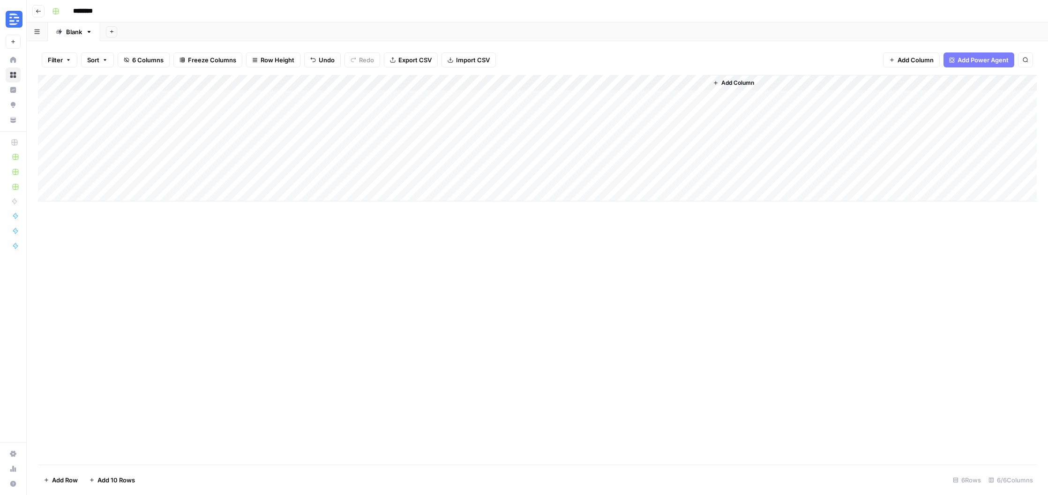
click at [666, 97] on div "Add Column" at bounding box center [537, 138] width 998 height 127
click at [735, 84] on span "Add Column" at bounding box center [737, 83] width 33 height 8
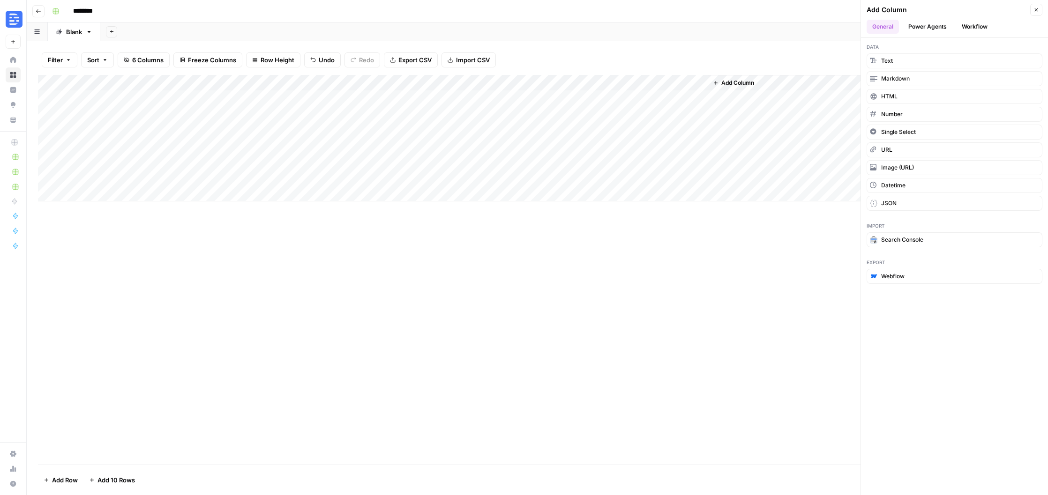
click at [926, 27] on button "Power Agents" at bounding box center [927, 27] width 50 height 14
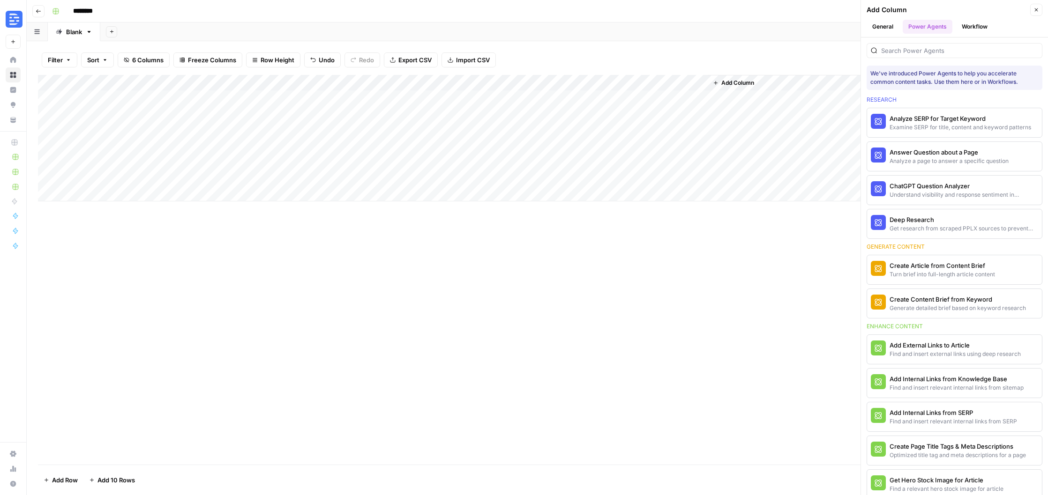
click at [923, 56] on div at bounding box center [954, 50] width 176 height 15
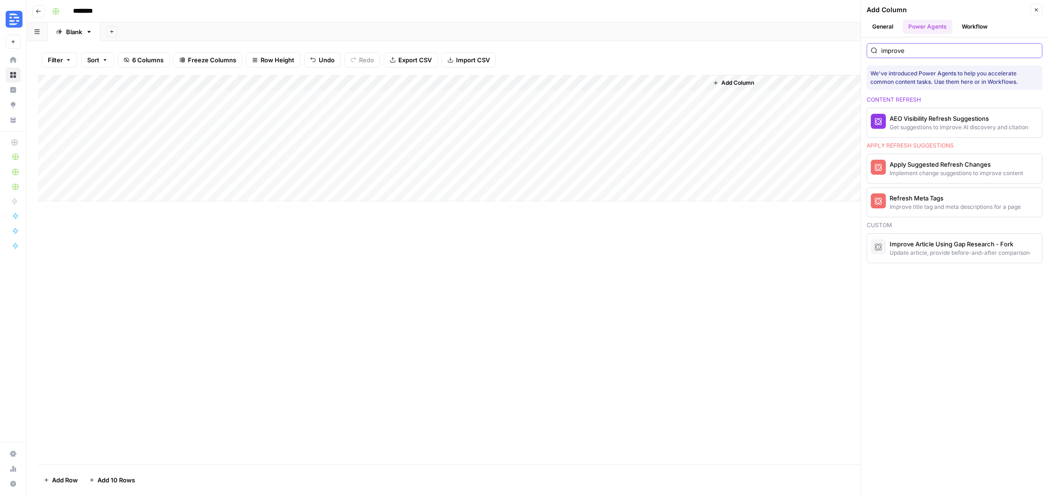
type input "improve"
click at [947, 120] on div "AEO Visibility Refresh Suggestions" at bounding box center [938, 118] width 98 height 9
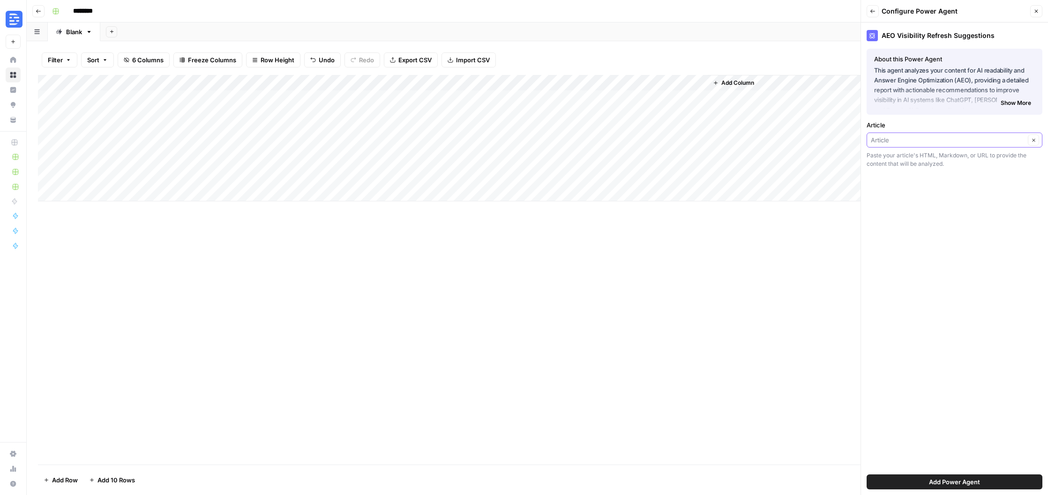
click at [972, 141] on input "Article" at bounding box center [948, 139] width 154 height 9
click at [946, 233] on span "Scorecard" at bounding box center [952, 232] width 156 height 9
type input "Scorecard"
click at [970, 480] on span "Add Power Agent" at bounding box center [954, 481] width 51 height 9
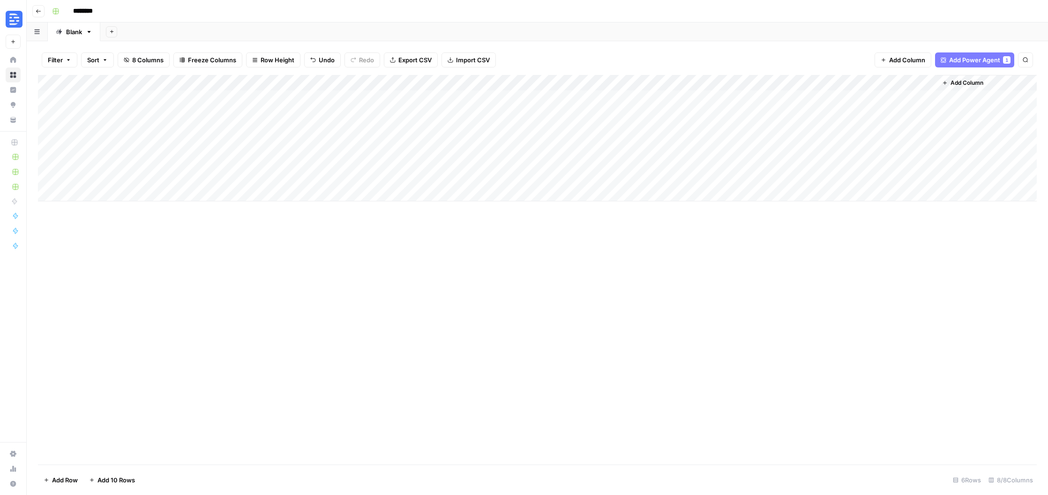
click at [720, 97] on div "Add Column" at bounding box center [537, 138] width 998 height 127
click at [518, 82] on div "Add Column" at bounding box center [537, 138] width 998 height 127
click at [479, 163] on span "Configure Inputs" at bounding box center [484, 161] width 82 height 9
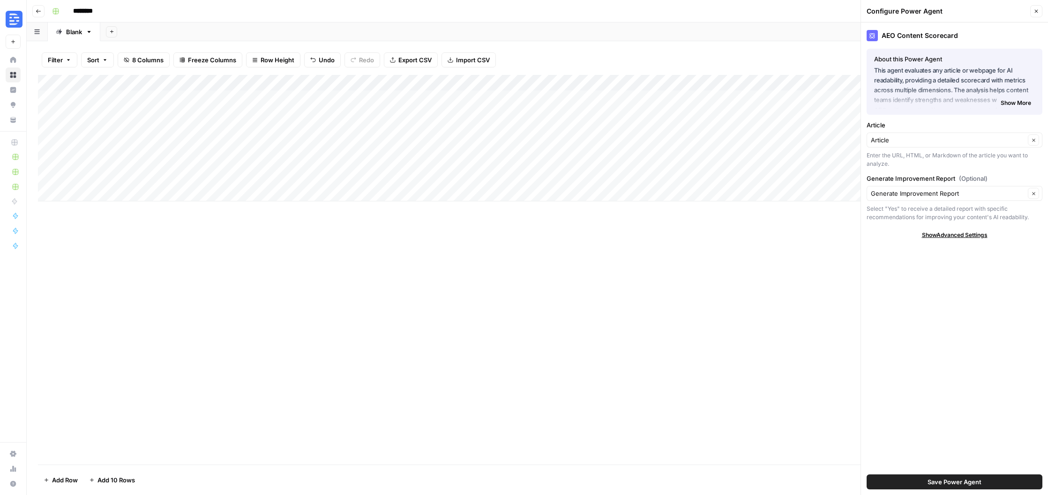
click at [1036, 11] on icon "button" at bounding box center [1036, 11] width 3 height 3
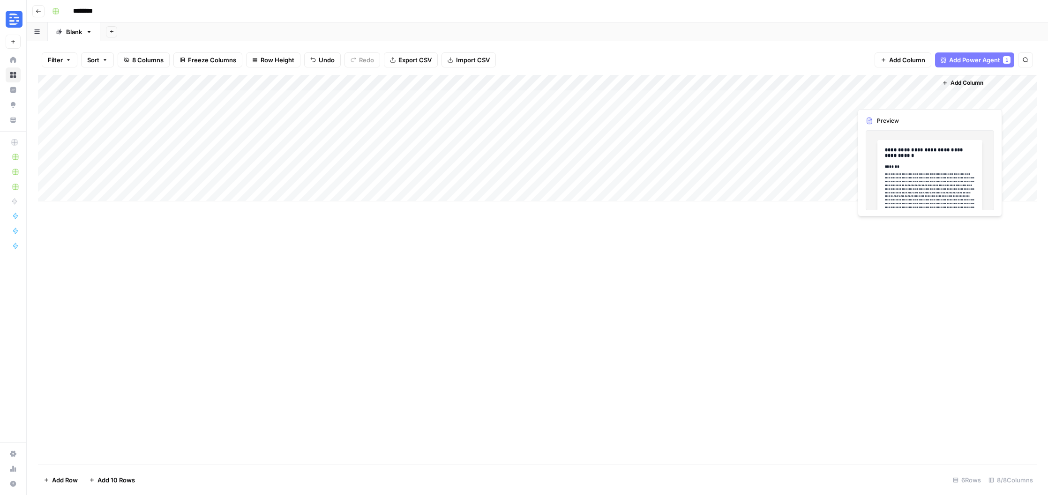
click at [900, 96] on div "Add Column" at bounding box center [537, 138] width 998 height 127
click at [924, 171] on div "Add Column" at bounding box center [537, 138] width 998 height 127
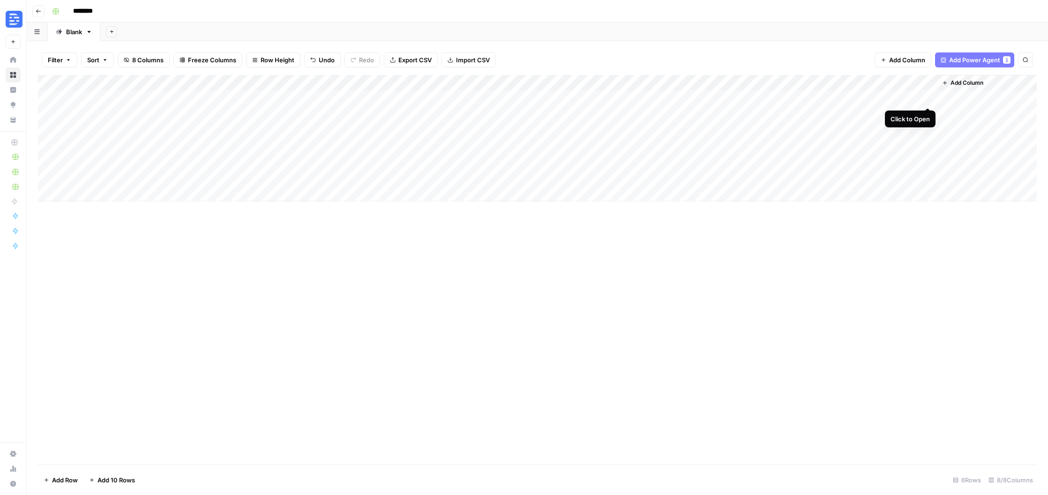
click at [924, 97] on div "Add Column" at bounding box center [537, 138] width 998 height 127
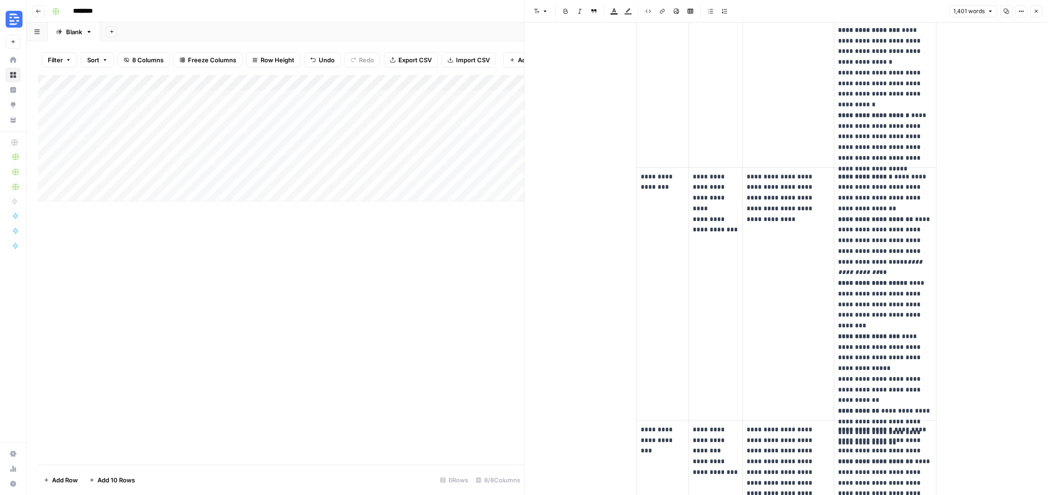
scroll to position [435, 0]
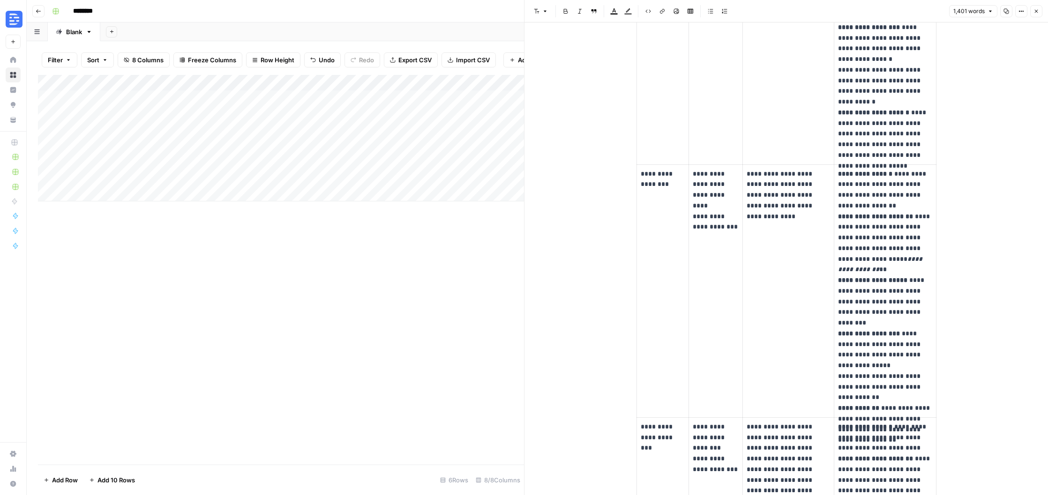
click at [248, 111] on div "Add Column" at bounding box center [281, 138] width 486 height 127
click at [277, 115] on div "Add Column" at bounding box center [281, 138] width 486 height 127
type input "**********"
drag, startPoint x: 406, startPoint y: 277, endPoint x: 421, endPoint y: 236, distance: 43.7
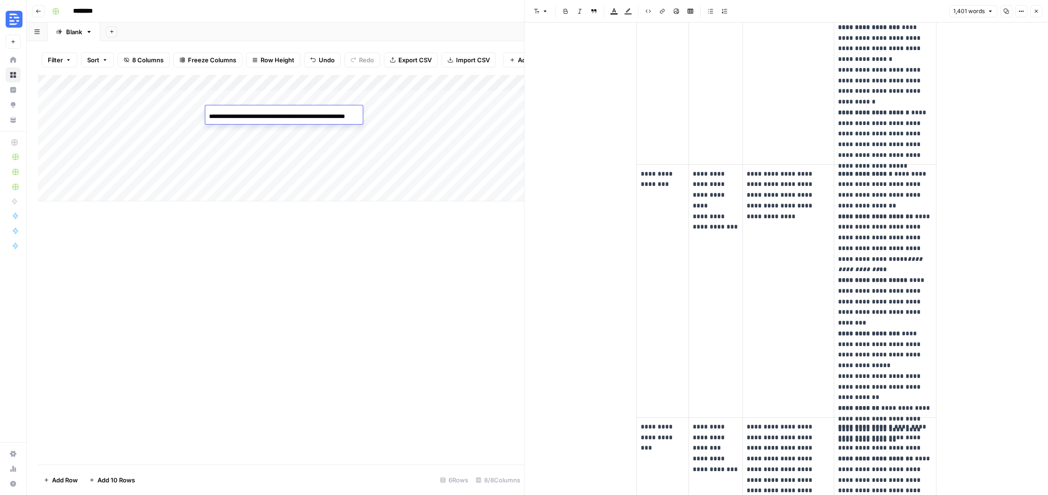
click at [406, 277] on div "Add Column" at bounding box center [281, 270] width 486 height 390
click at [481, 112] on div "Add Column" at bounding box center [281, 138] width 486 height 127
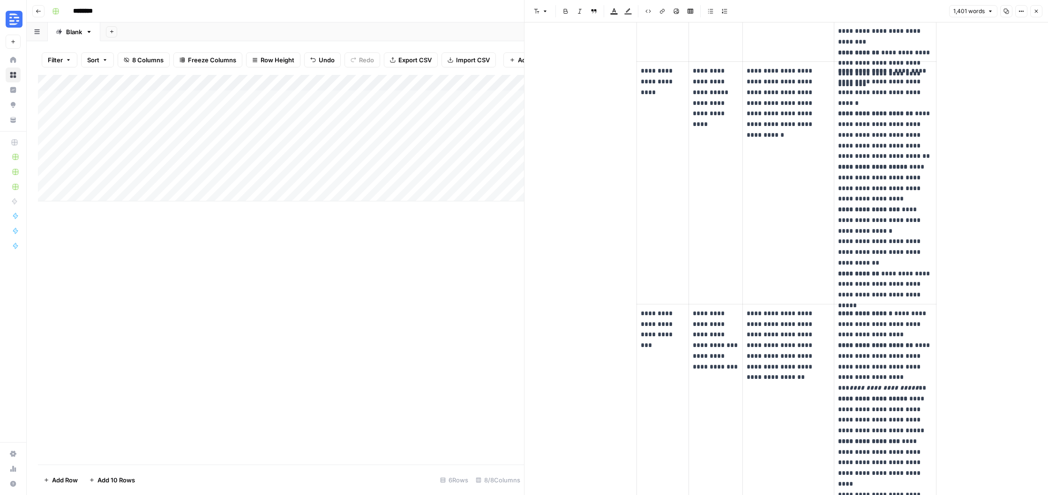
scroll to position [0, 0]
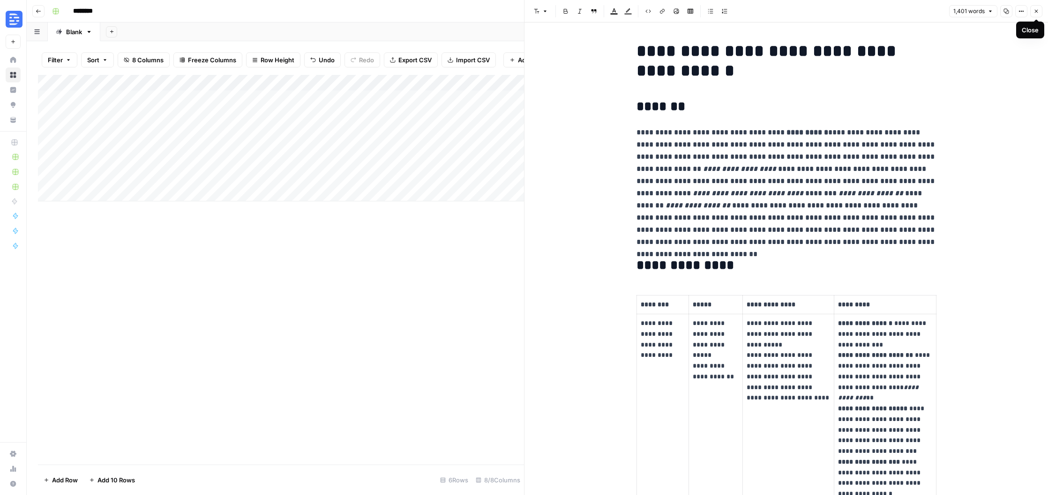
click at [1037, 16] on button "Close" at bounding box center [1036, 11] width 12 height 12
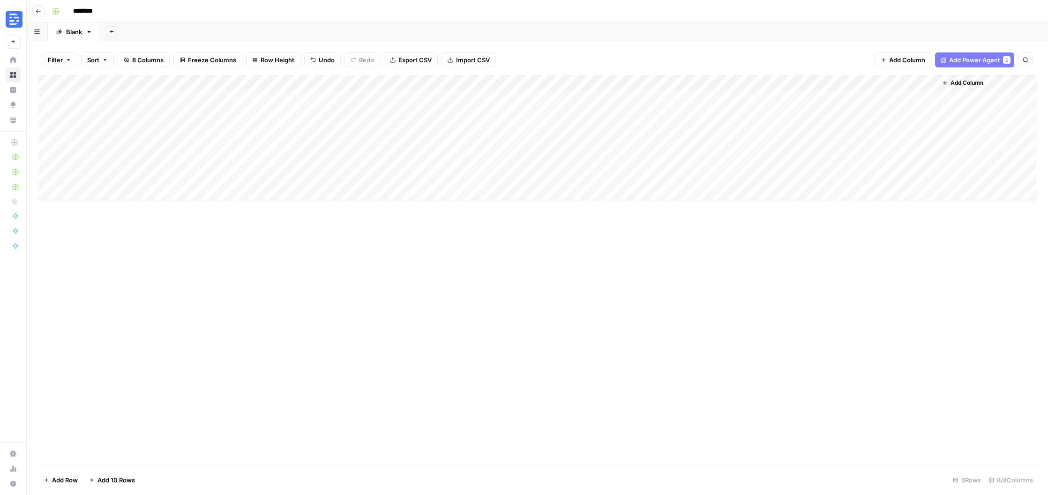
click at [831, 81] on div "Add Column" at bounding box center [537, 138] width 998 height 127
click at [769, 162] on span "Configure Inputs" at bounding box center [766, 161] width 82 height 9
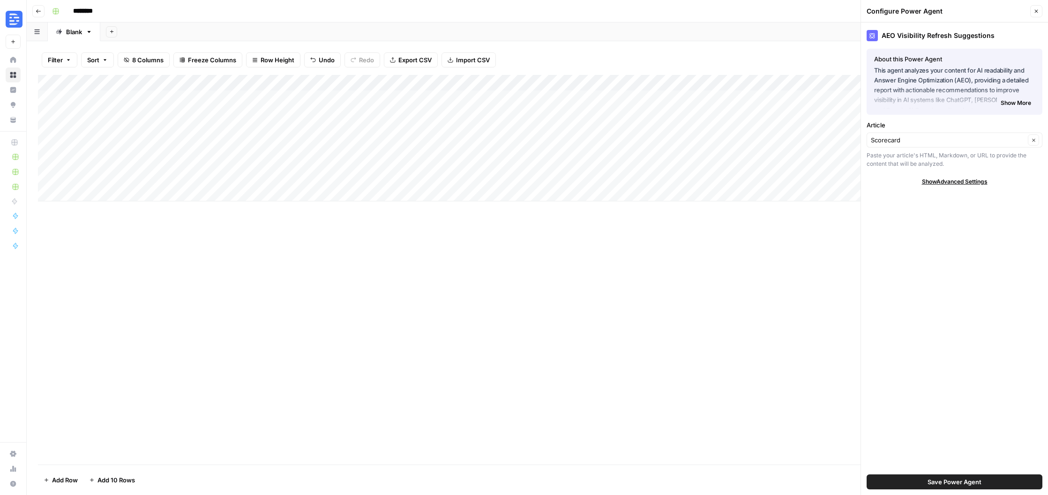
click at [975, 183] on span "Show Advanced Settings" at bounding box center [955, 182] width 66 height 8
click at [975, 207] on input "Version" at bounding box center [949, 209] width 157 height 9
type input "Version 10"
click at [968, 143] on input "Article" at bounding box center [948, 139] width 154 height 9
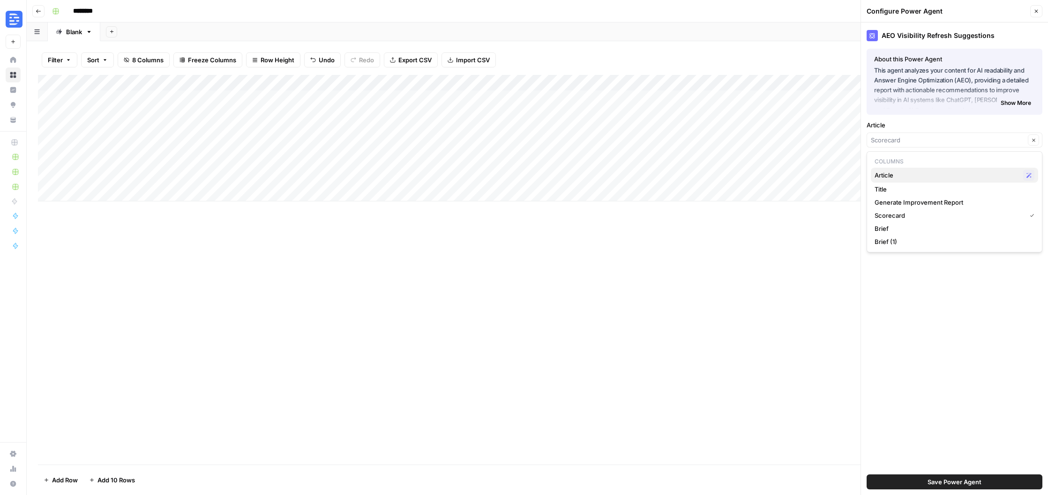
click at [905, 171] on span "Article" at bounding box center [946, 175] width 145 height 9
type input "Article"
click at [974, 481] on span "Save Power Agent" at bounding box center [954, 481] width 54 height 9
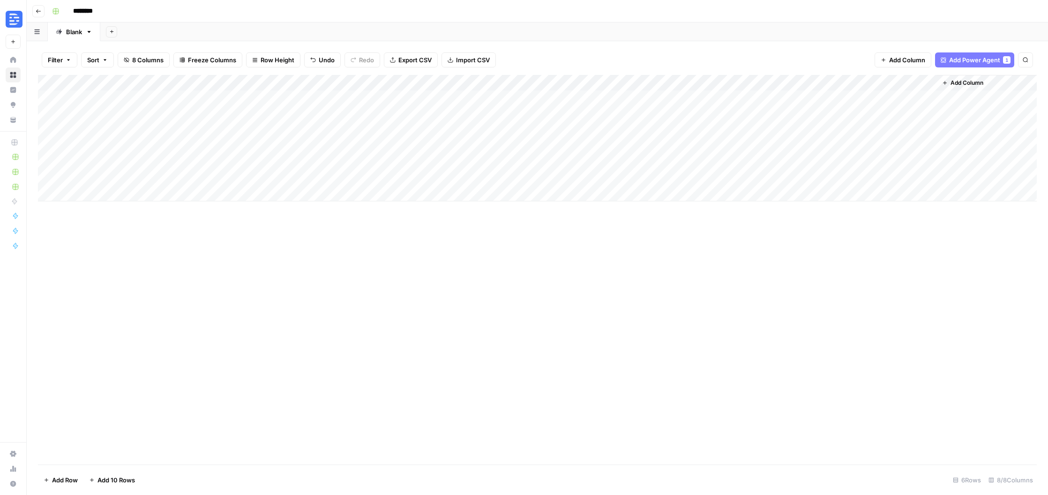
click at [784, 113] on div "Add Column" at bounding box center [537, 138] width 998 height 127
click at [908, 111] on div "Add Column" at bounding box center [537, 138] width 998 height 127
click at [908, 181] on div "Add Column" at bounding box center [537, 138] width 998 height 127
click at [904, 114] on div "Add Column" at bounding box center [537, 138] width 998 height 127
click at [914, 182] on div "Add Column" at bounding box center [537, 138] width 998 height 127
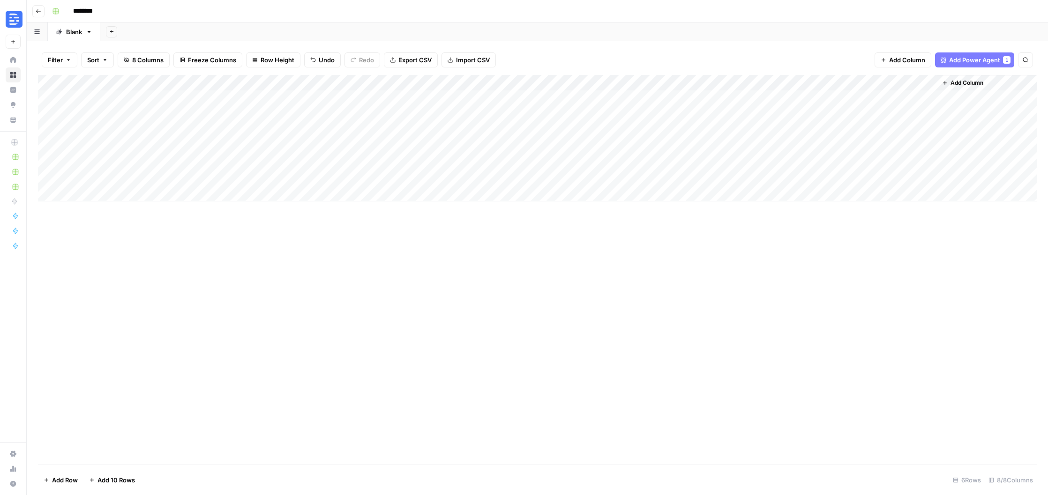
click at [925, 115] on div "Add Column" at bounding box center [537, 138] width 998 height 127
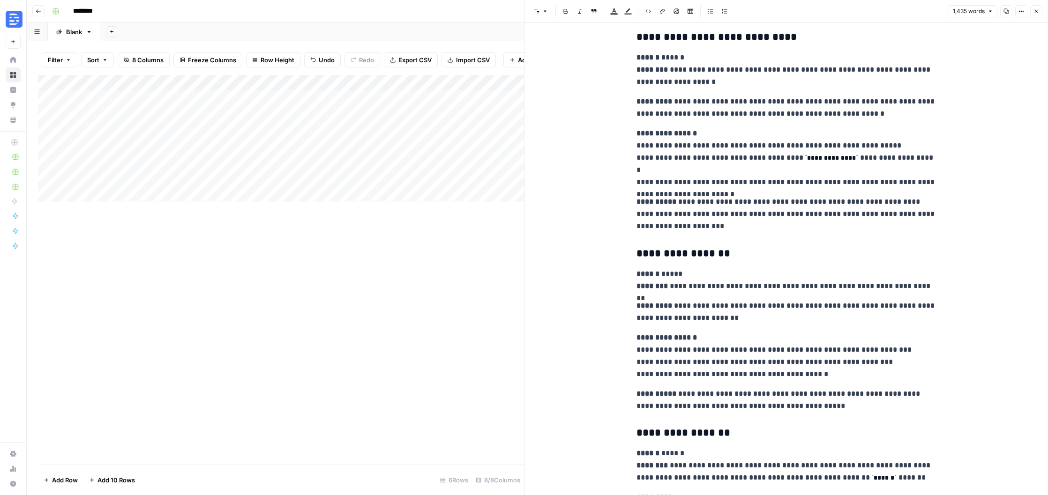
scroll to position [2900, 0]
